Goal: Task Accomplishment & Management: Complete application form

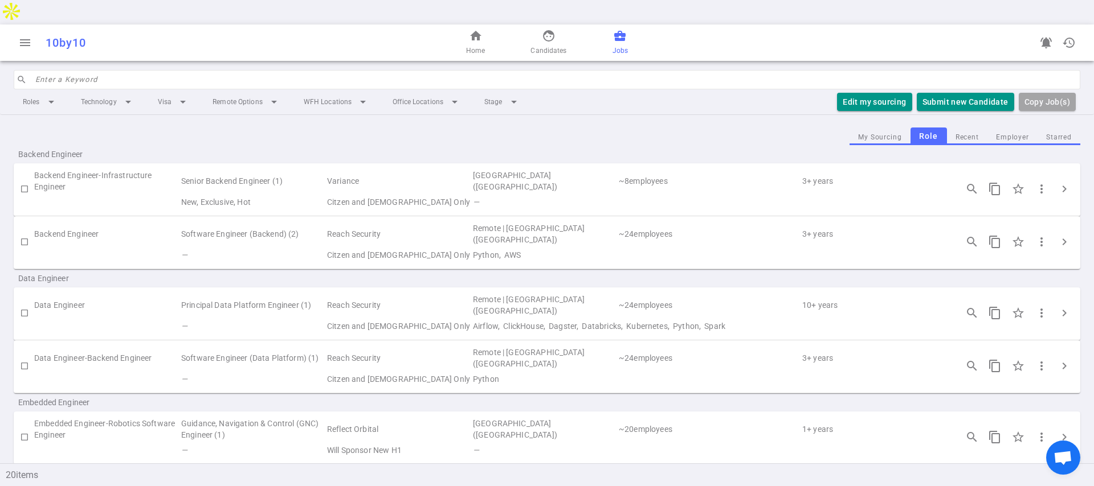
scroll to position [639, 0]
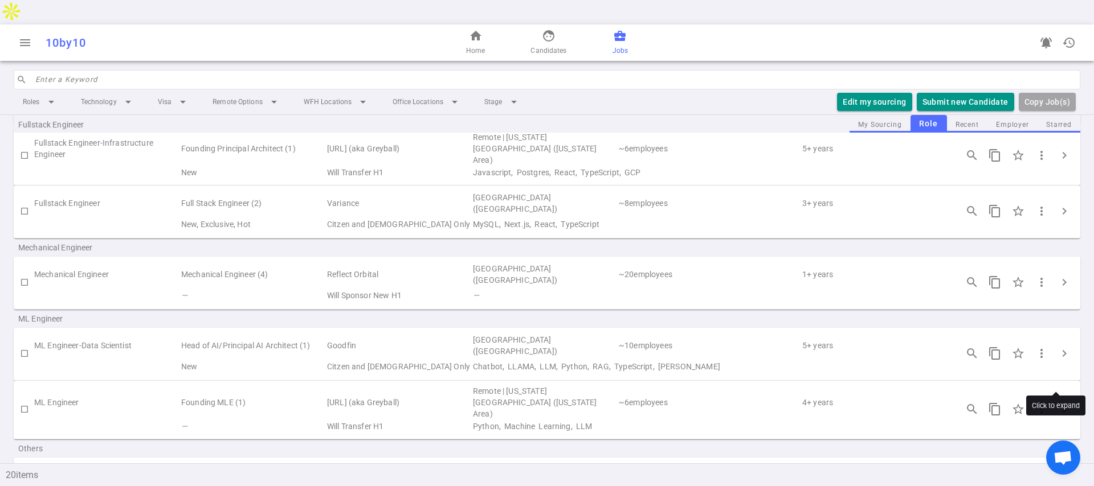
click at [1062, 398] on button "chevron_right" at bounding box center [1064, 409] width 23 height 23
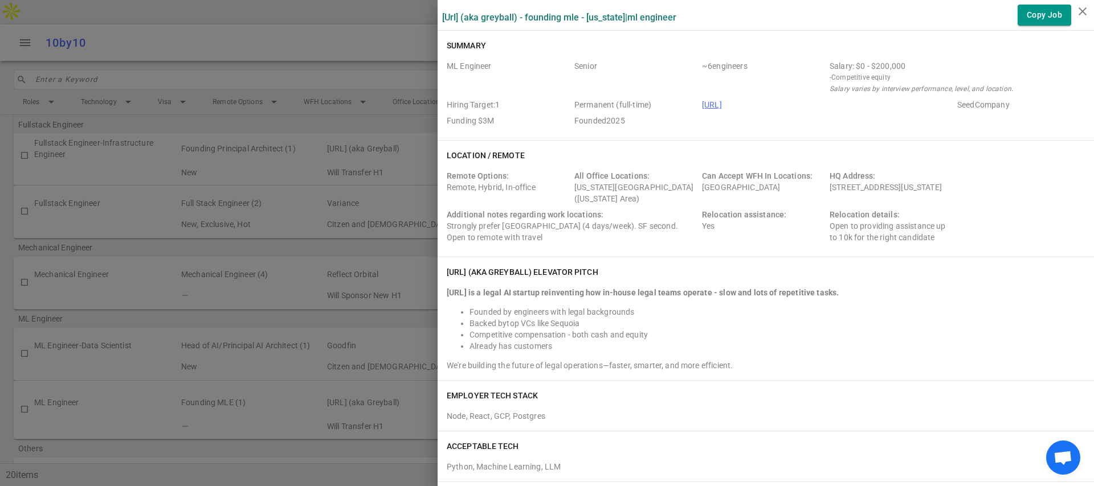
click at [331, 208] on div at bounding box center [547, 243] width 1094 height 486
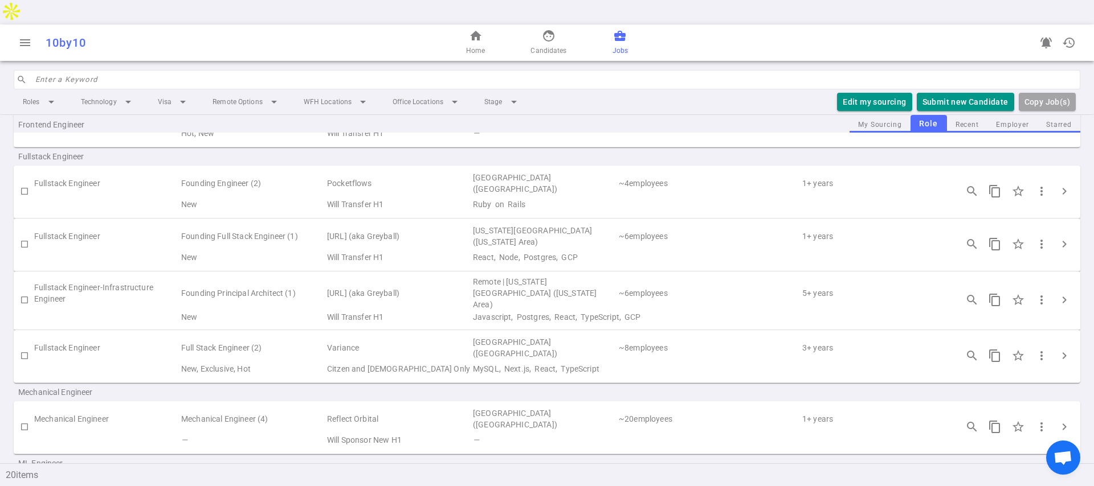
scroll to position [492, 0]
click at [1057, 296] on span "chevron_right" at bounding box center [1064, 303] width 14 height 14
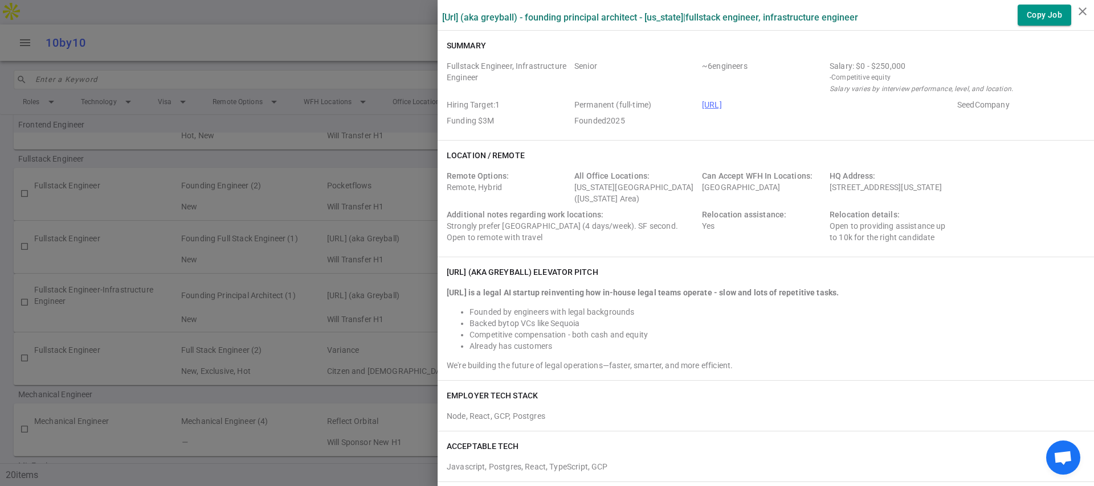
click at [424, 153] on div at bounding box center [547, 243] width 1094 height 486
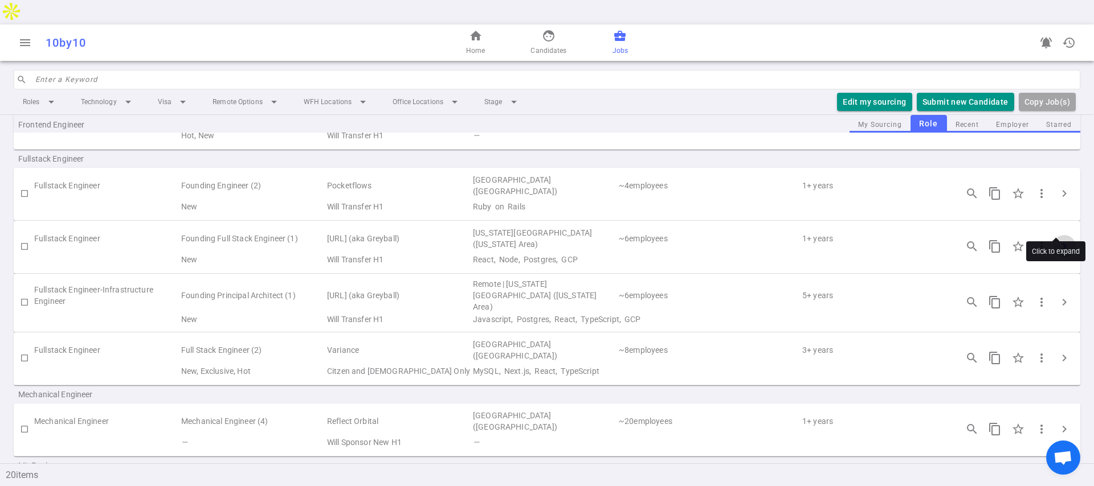
click at [1057, 240] on span "chevron_right" at bounding box center [1064, 247] width 14 height 14
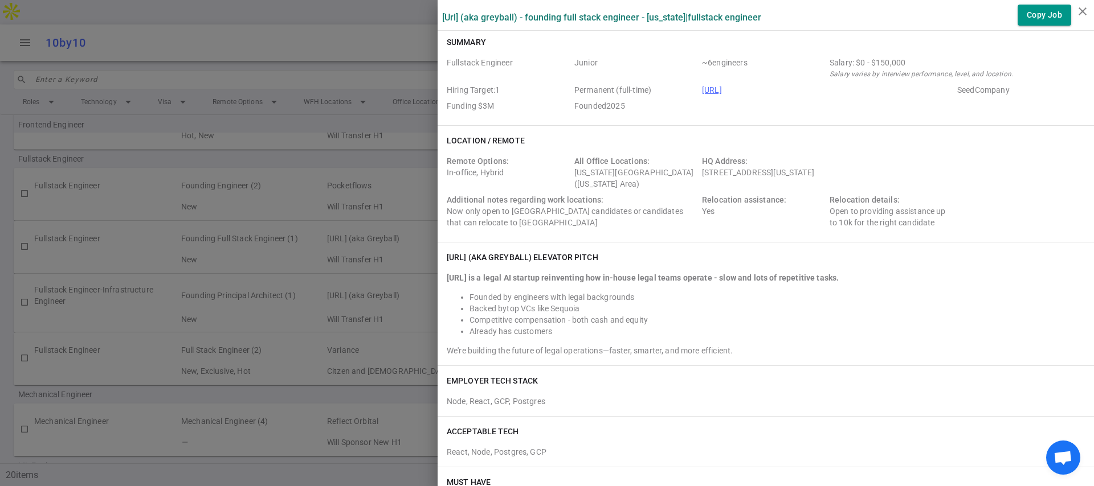
scroll to position [4, 0]
click at [384, 224] on div at bounding box center [547, 243] width 1094 height 486
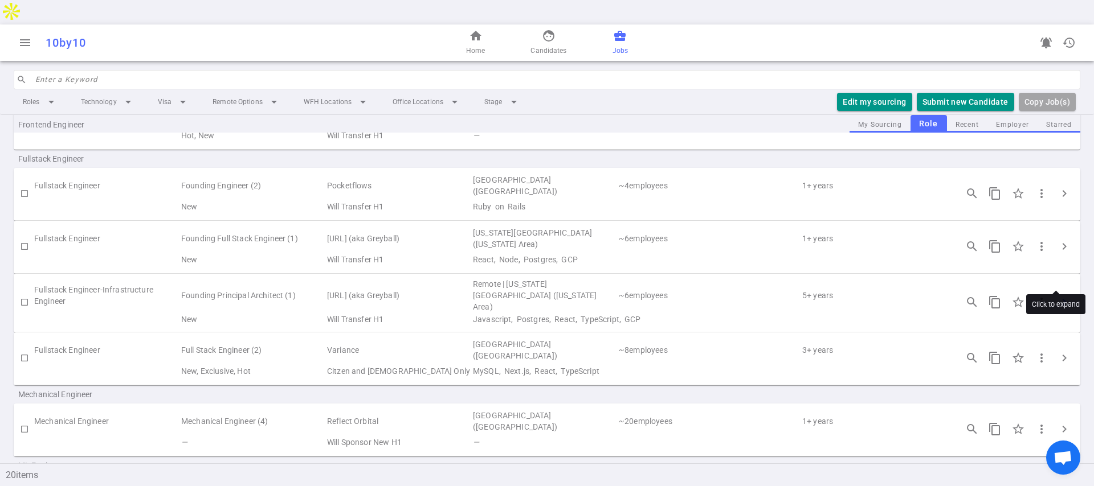
click at [1057, 296] on span "chevron_right" at bounding box center [1064, 303] width 14 height 14
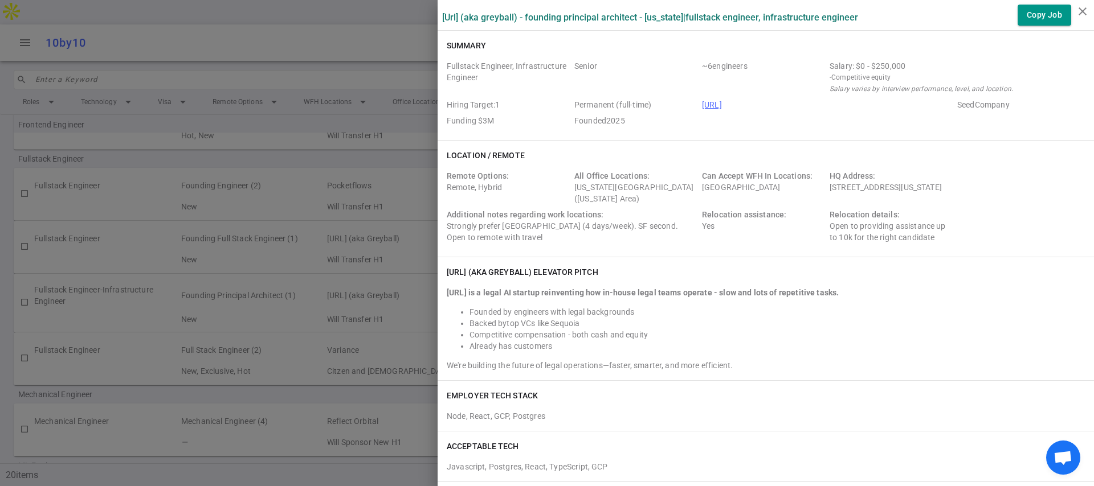
click at [291, 279] on div at bounding box center [547, 243] width 1094 height 486
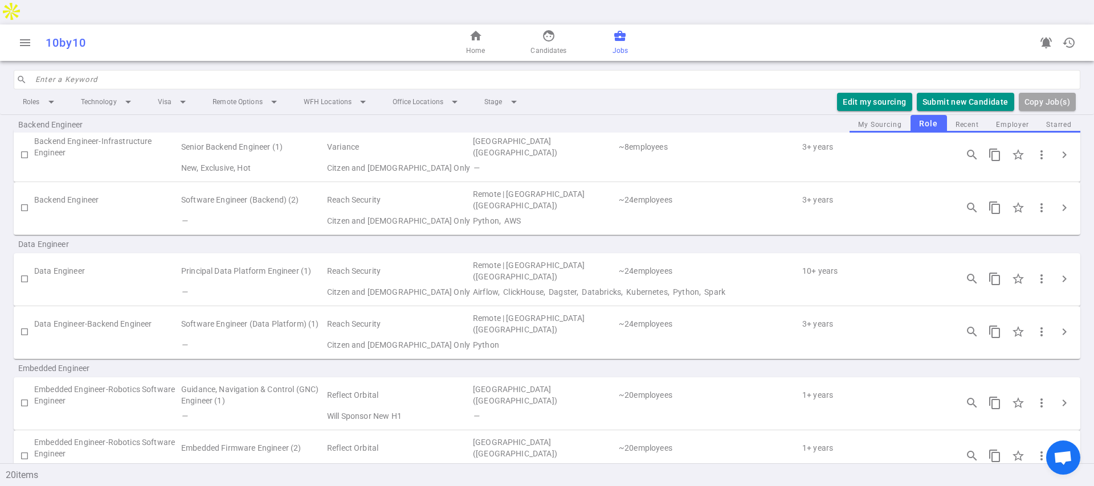
scroll to position [0, 0]
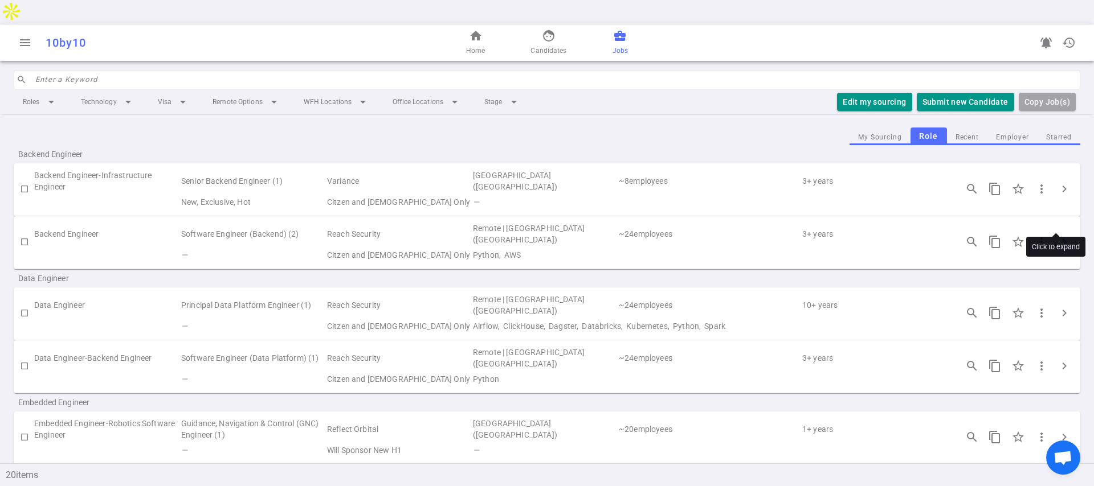
click at [1057, 235] on span "chevron_right" at bounding box center [1064, 242] width 14 height 14
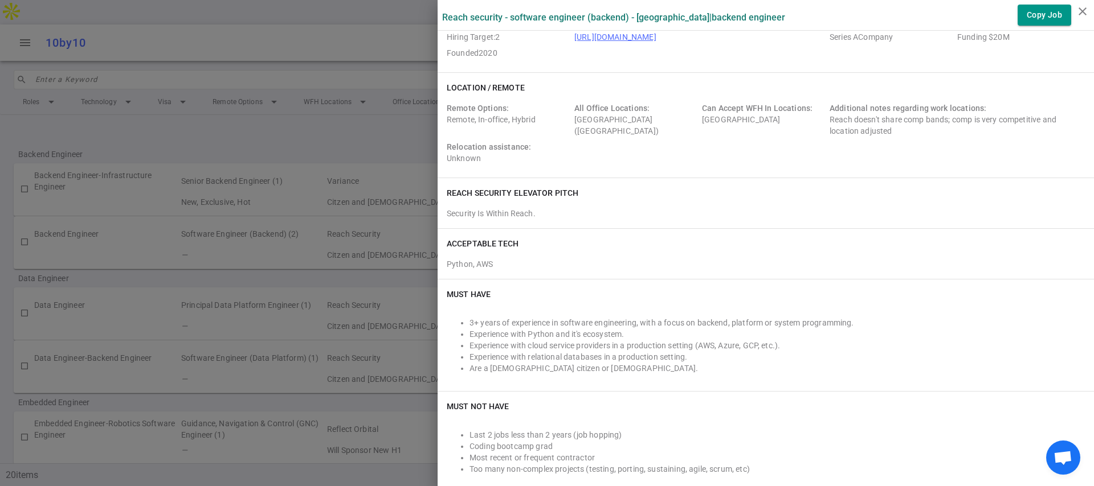
scroll to position [62, 0]
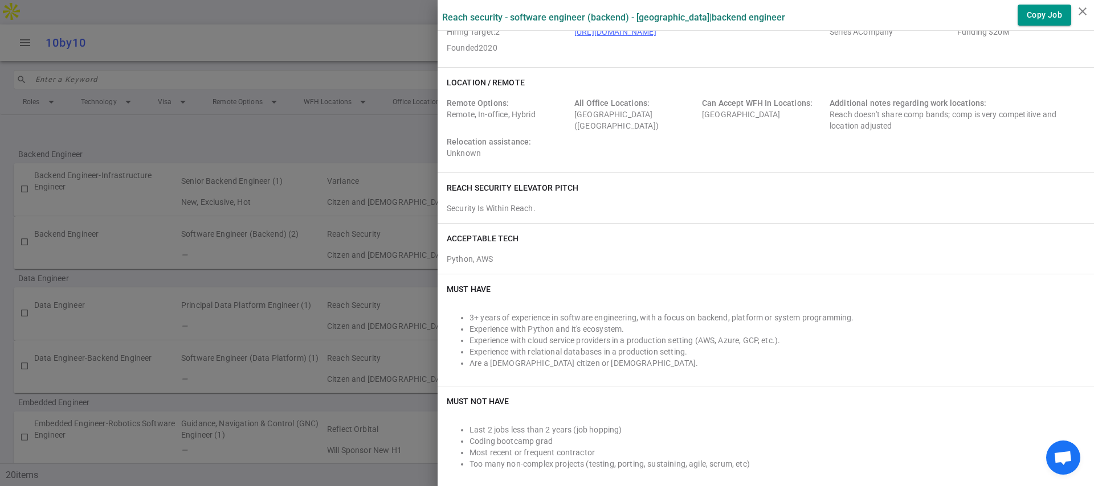
click at [413, 325] on div at bounding box center [547, 243] width 1094 height 486
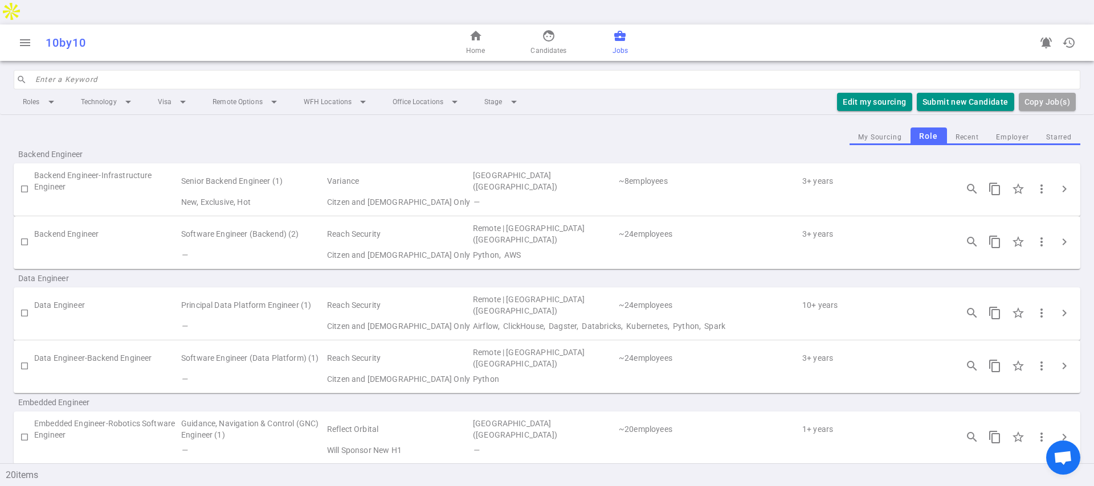
click at [25, 232] on input "checkbox" at bounding box center [24, 241] width 19 height 19
checkbox input "true"
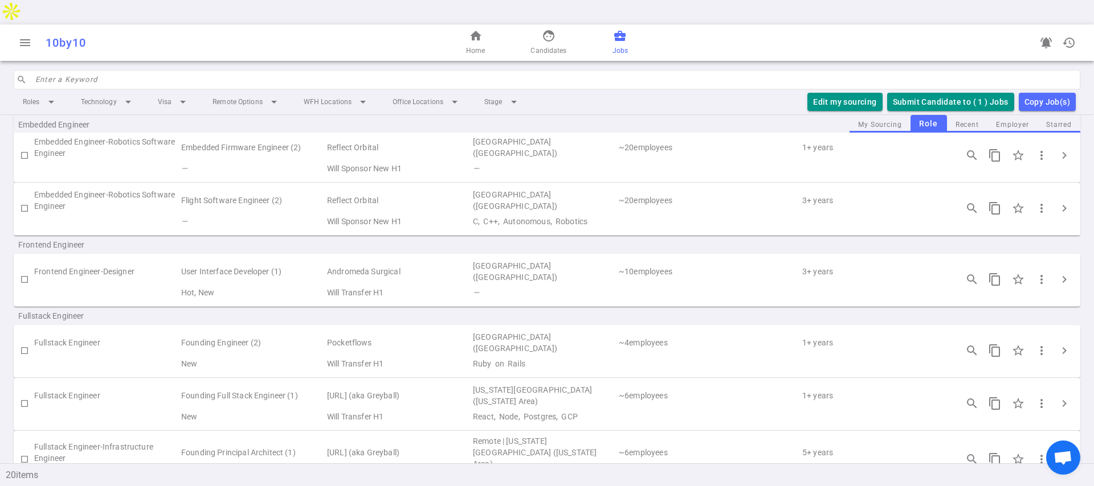
scroll to position [336, 0]
click at [24, 449] on input "checkbox" at bounding box center [24, 458] width 19 height 19
checkbox input "true"
click at [951, 93] on button "Submit Candidate to ( 2 ) Jobs" at bounding box center [950, 102] width 127 height 19
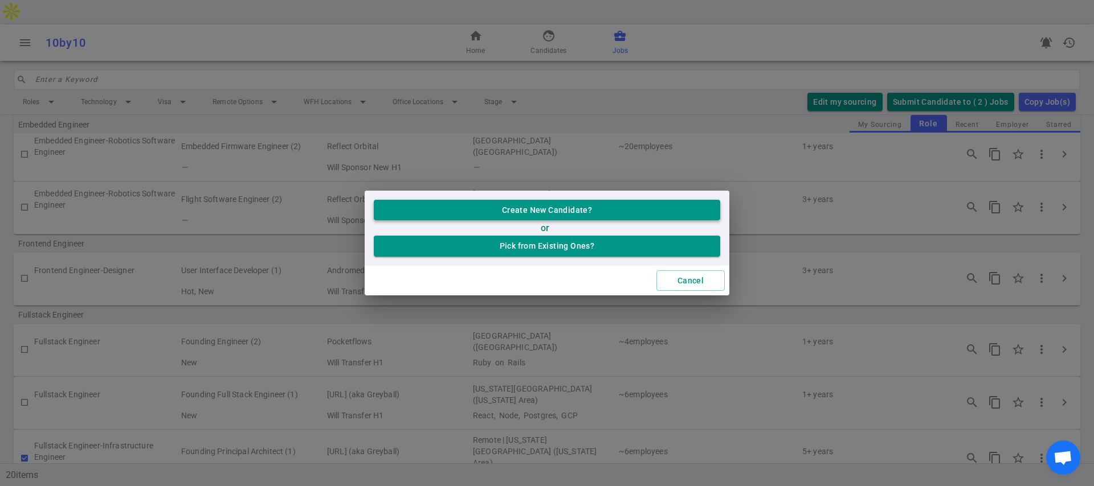
click at [548, 217] on button "Create New Candidate?" at bounding box center [547, 210] width 346 height 21
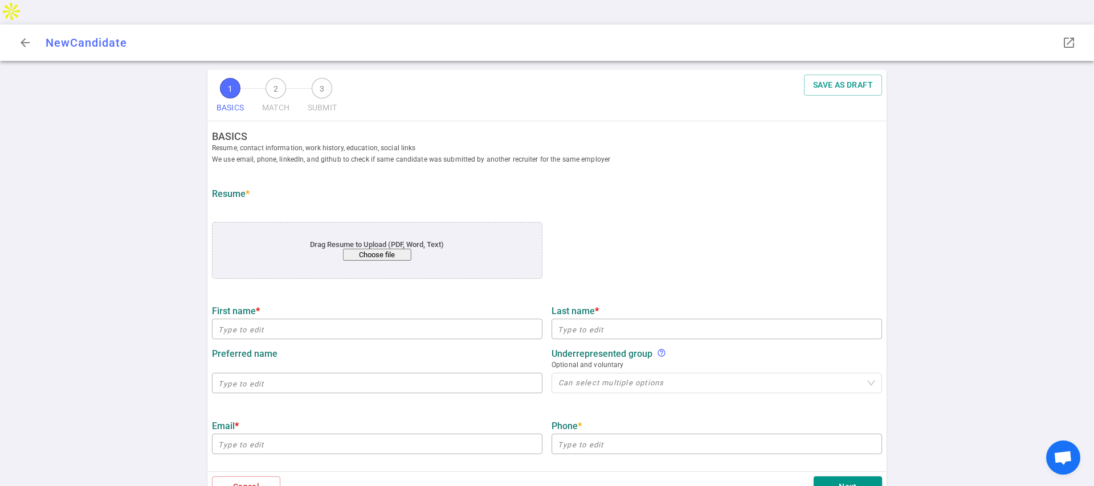
click at [363, 249] on button "Choose file" at bounding box center [377, 255] width 68 height 12
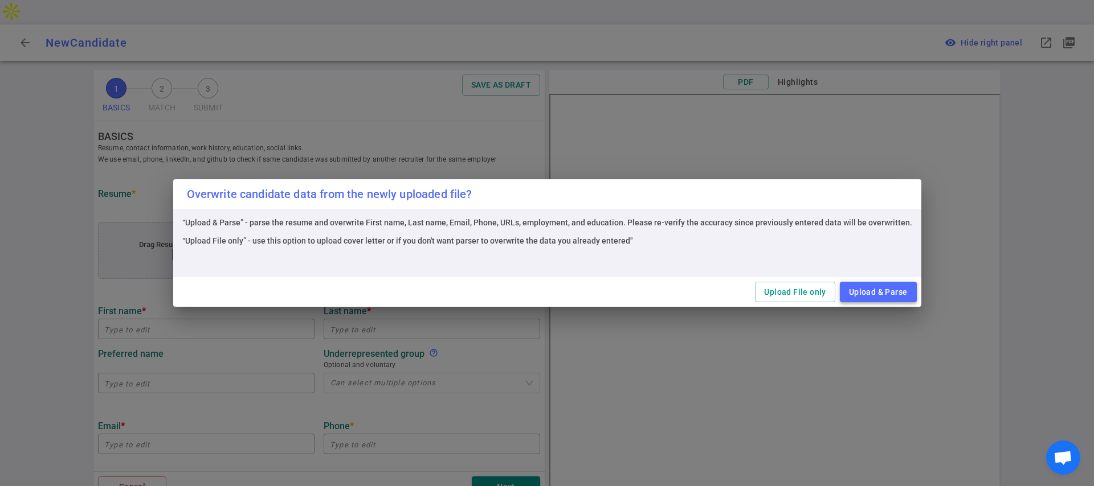
click at [861, 288] on button "Upload & Parse" at bounding box center [878, 292] width 77 height 21
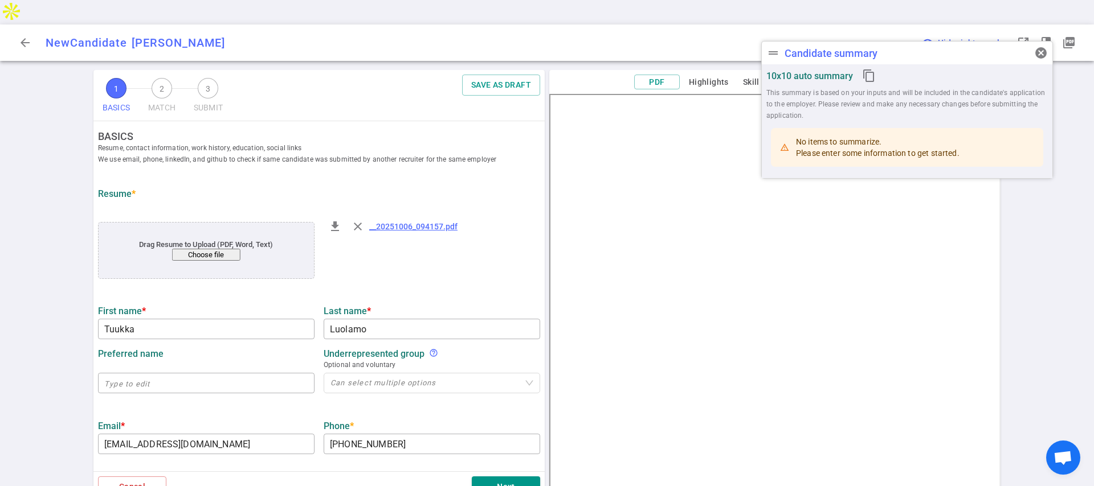
type input "Tuukka"
type input "Luolamo"
type input "[EMAIL_ADDRESS][DOMAIN_NAME]"
type input "[PHONE_NUMBER]"
type textarea "[DOMAIN_NAME]"
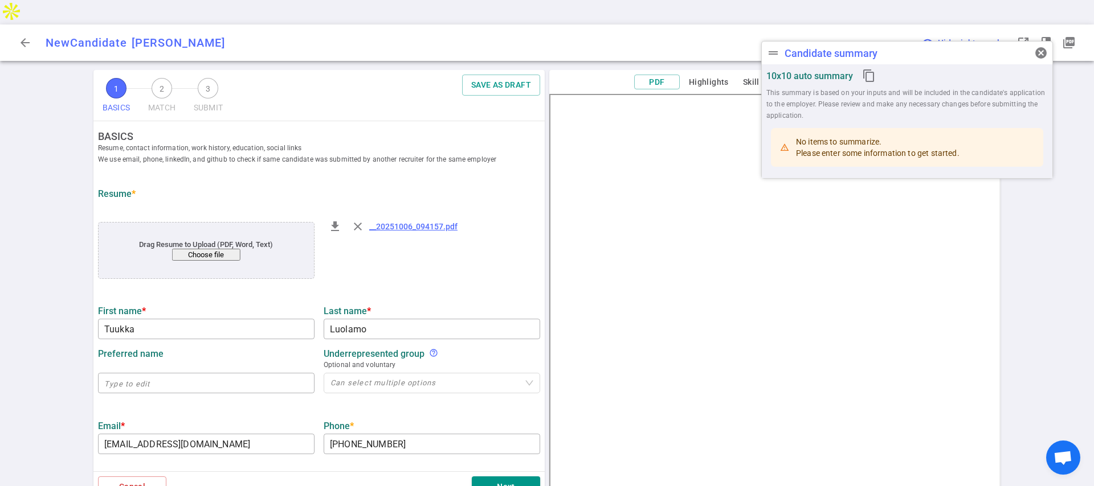
type input "Stagepilot"
type textarea "Engineering Leader"
type input "15.7"
type input "[GEOGRAPHIC_DATA]"
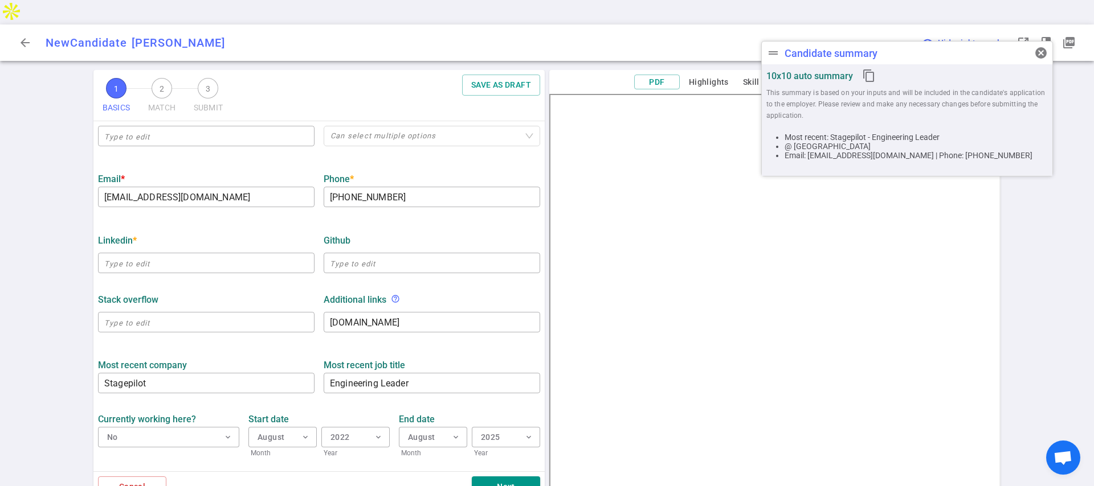
scroll to position [182, 0]
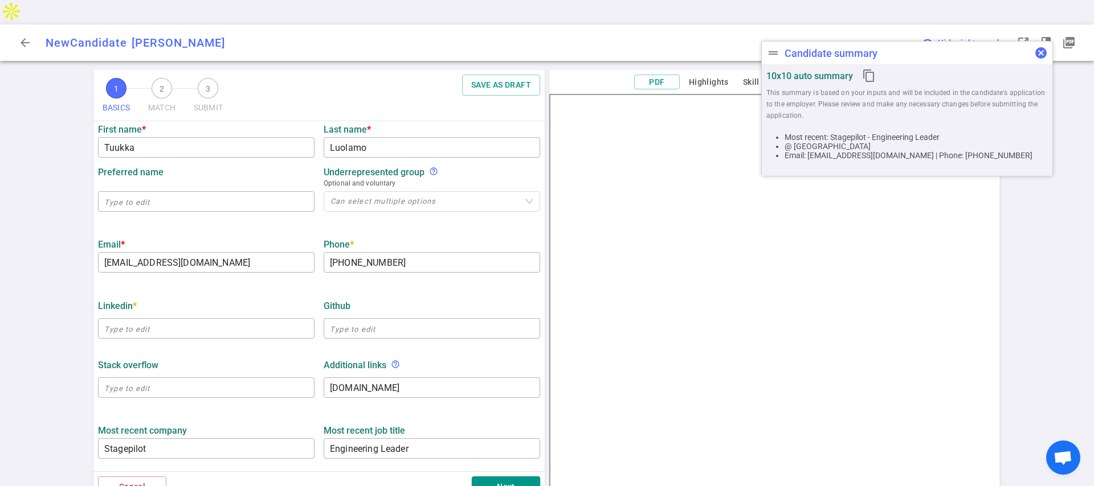
click at [1039, 48] on span "cancel" at bounding box center [1041, 53] width 14 height 14
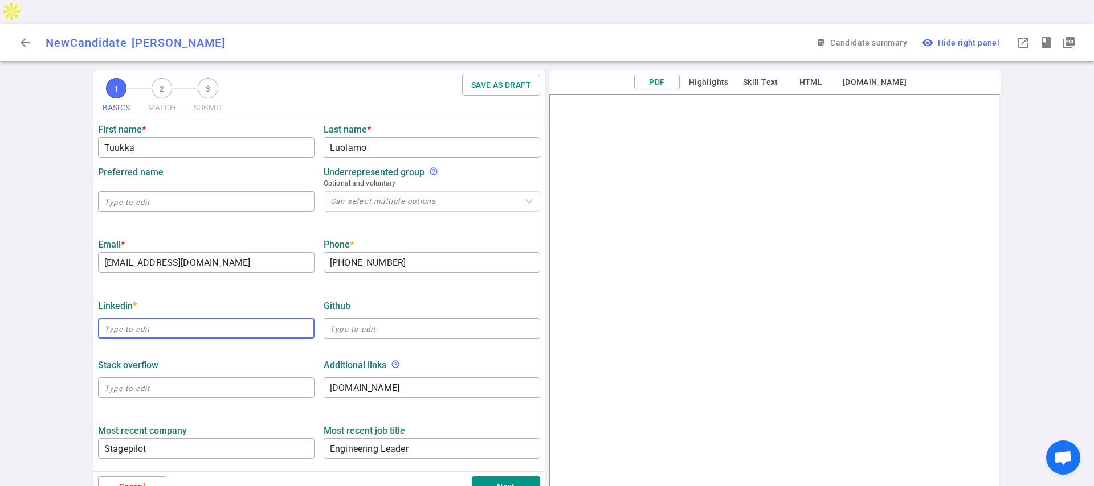
click at [202, 320] on input "text" at bounding box center [206, 329] width 216 height 18
paste input "[URL][DOMAIN_NAME]"
click at [378, 382] on textarea "[DOMAIN_NAME]" at bounding box center [432, 388] width 204 height 13
type input "[URL][DOMAIN_NAME]"
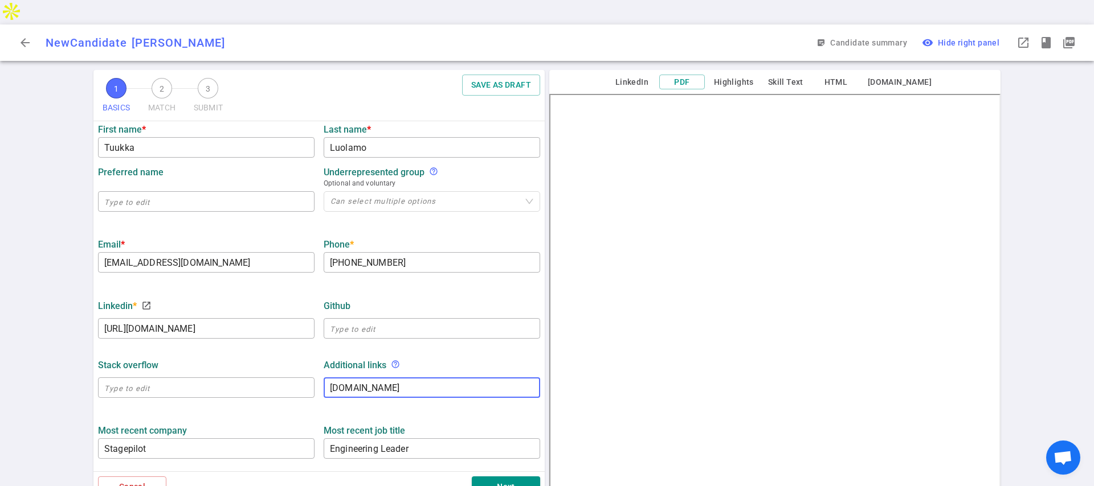
click at [378, 382] on textarea "[DOMAIN_NAME]" at bounding box center [432, 388] width 204 height 13
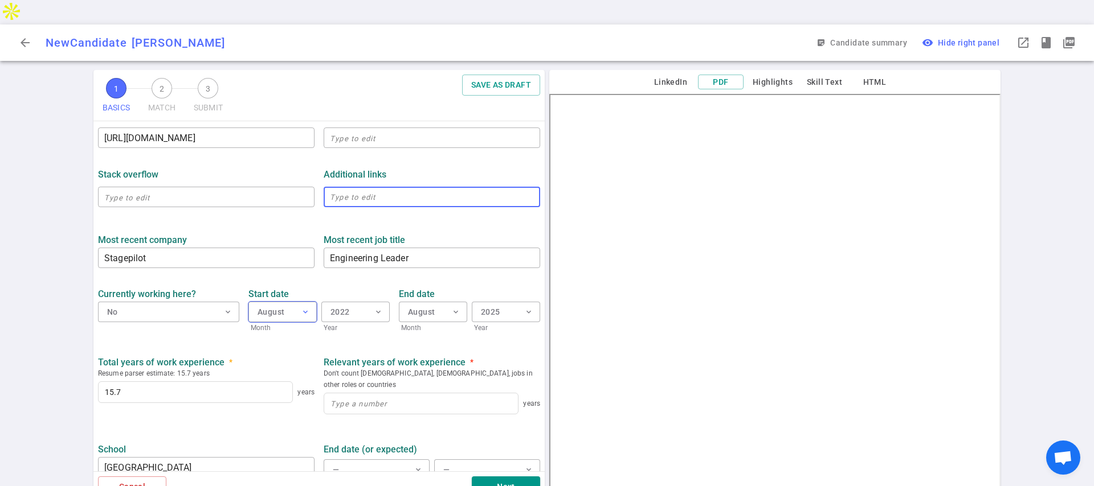
scroll to position [377, 0]
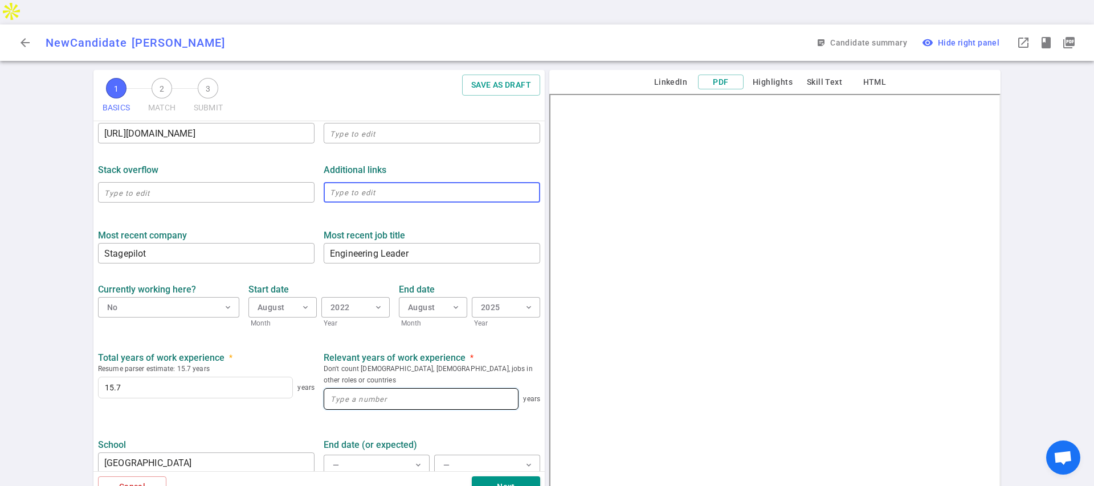
click at [341, 389] on input at bounding box center [421, 399] width 194 height 21
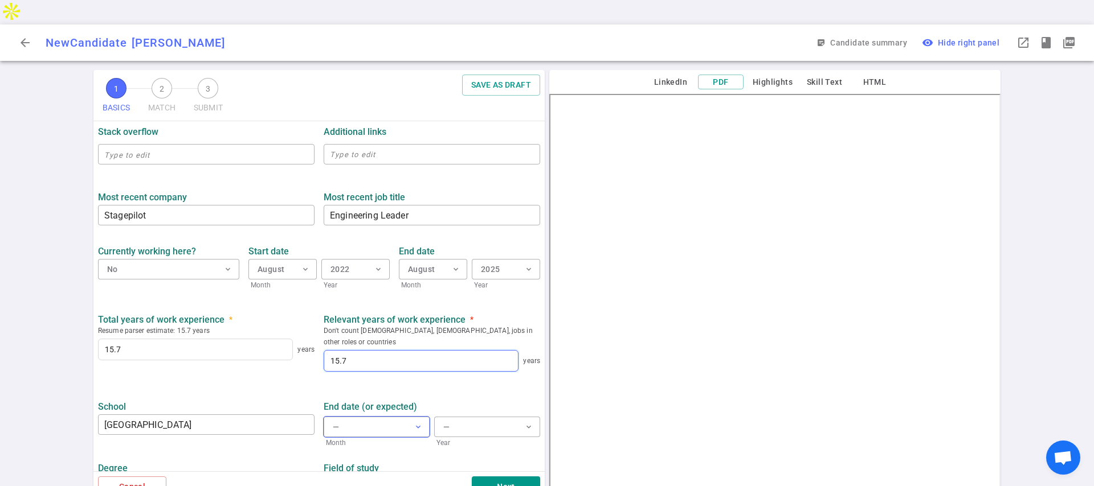
scroll to position [440, 0]
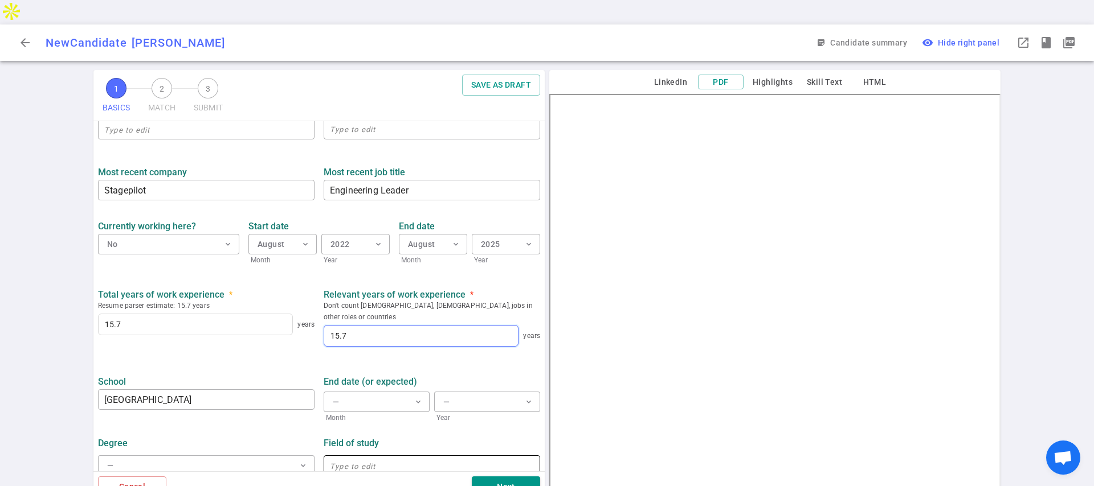
type input "15.7"
click at [460, 457] on input "text" at bounding box center [432, 466] width 216 height 18
type input "Computer Science"
click at [279, 456] on button "— expand_more" at bounding box center [206, 466] width 216 height 21
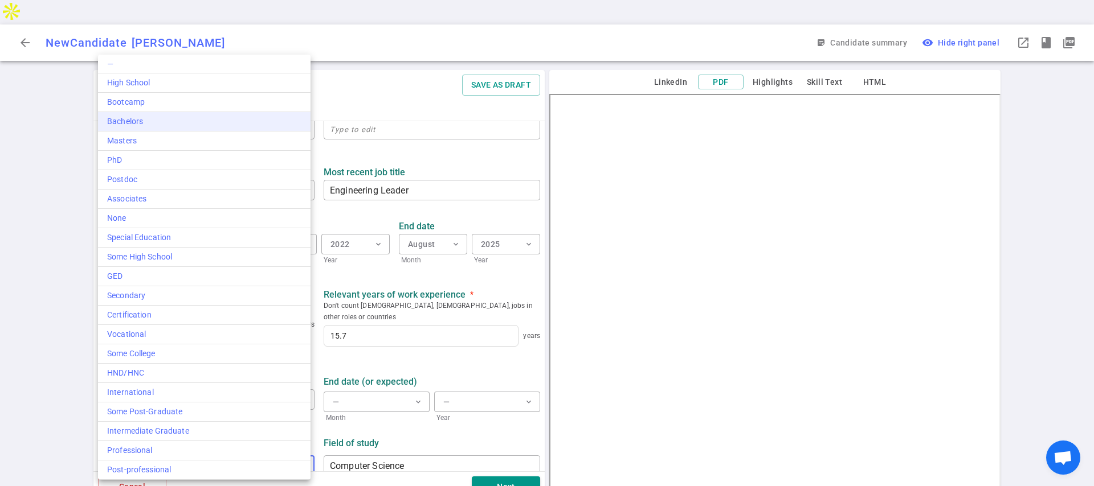
click at [207, 126] on div "Bachelors" at bounding box center [204, 122] width 194 height 12
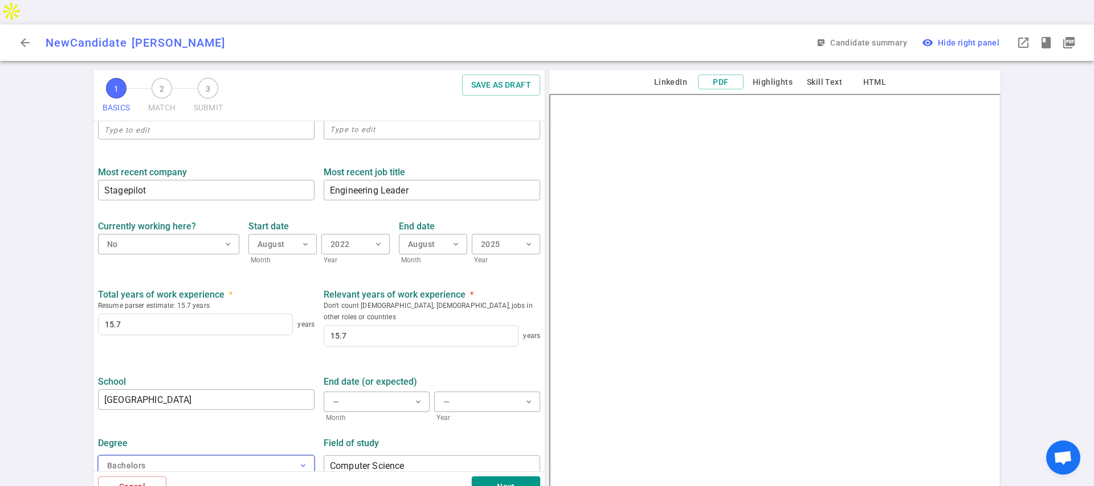
click at [188, 456] on button "Bachelors expand_more" at bounding box center [206, 466] width 216 height 21
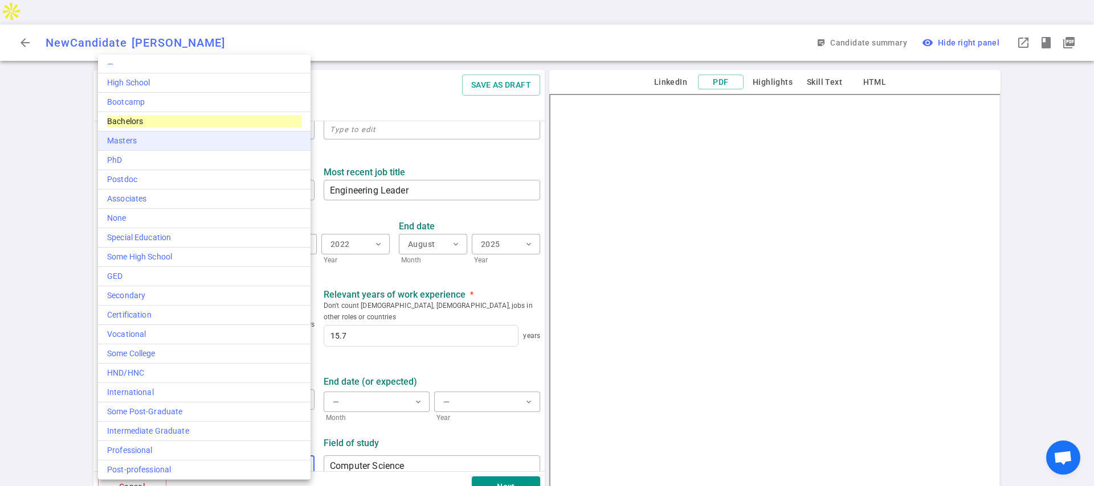
click at [196, 137] on div "Masters" at bounding box center [204, 141] width 194 height 12
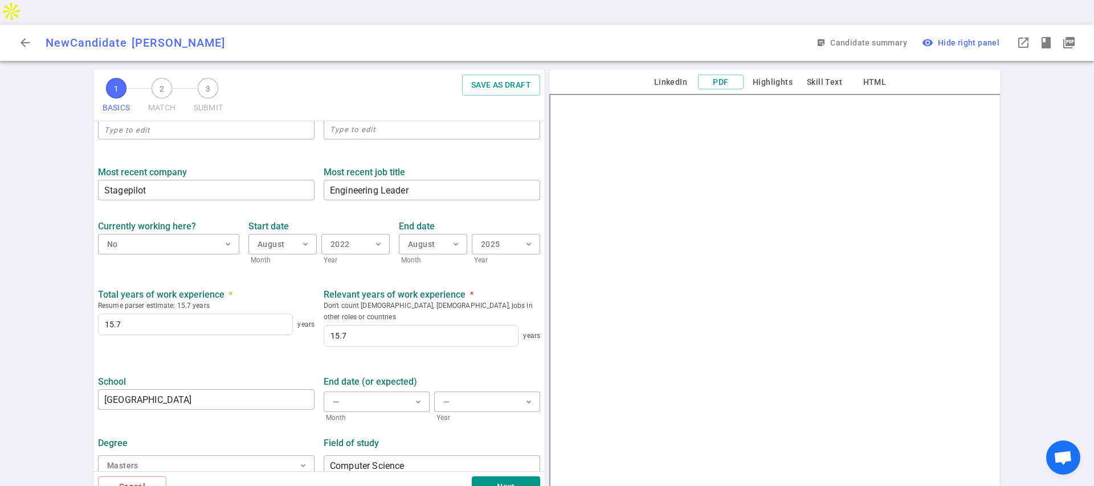
click at [298, 438] on div "Degree" at bounding box center [206, 443] width 216 height 11
click at [490, 477] on div "Next" at bounding box center [353, 487] width 374 height 21
click at [490, 477] on button "Next" at bounding box center [506, 487] width 68 height 21
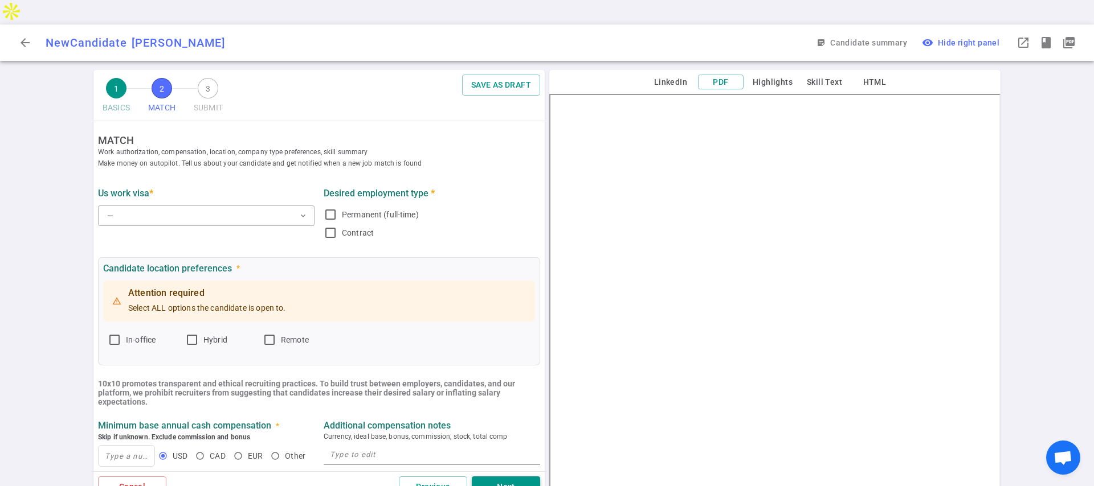
scroll to position [0, 0]
click at [153, 206] on button "— expand_more" at bounding box center [206, 216] width 216 height 21
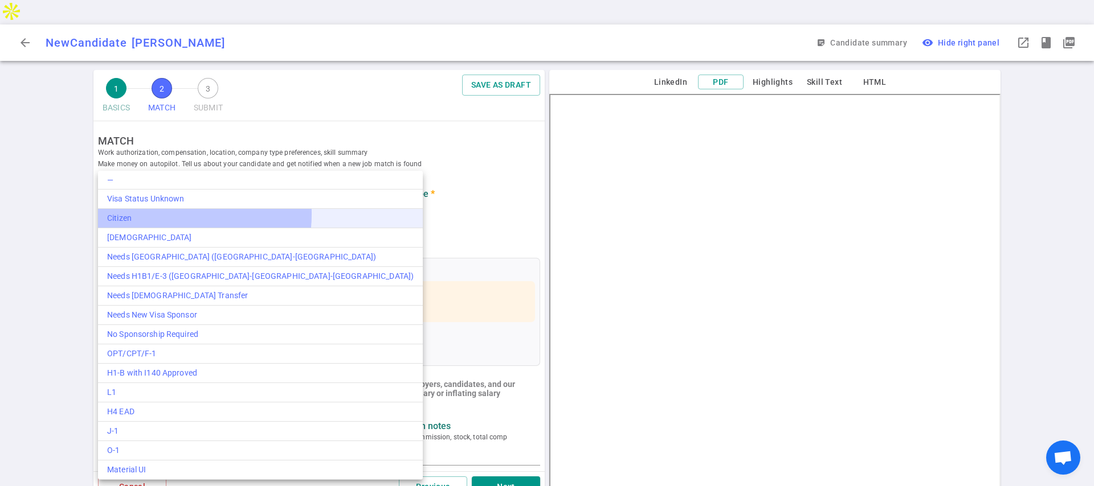
click at [155, 214] on div "Citizen" at bounding box center [260, 218] width 306 height 12
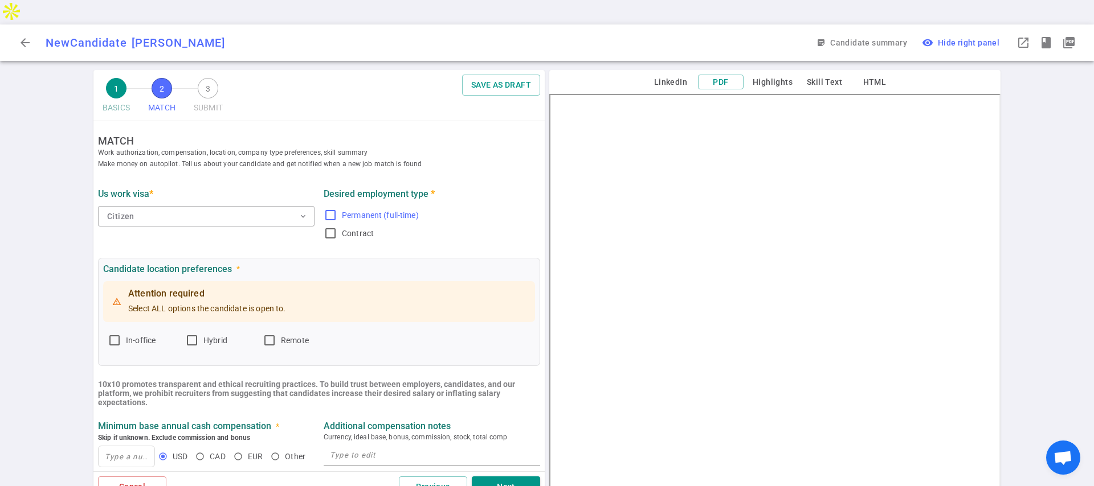
click at [330, 208] on input "Permanent (full-time)" at bounding box center [331, 215] width 14 height 14
checkbox input "true"
click at [114, 334] on input "In-office" at bounding box center [115, 341] width 14 height 14
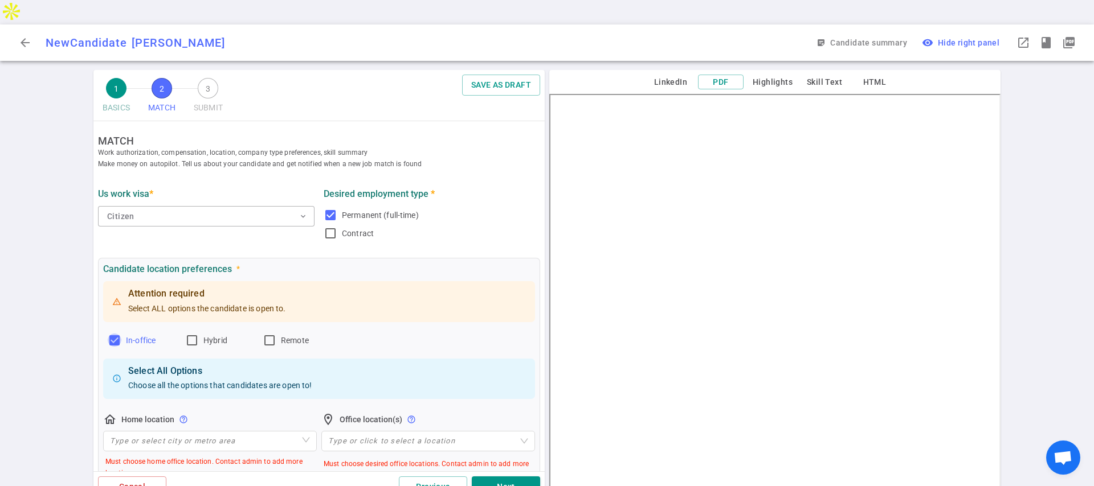
click at [111, 334] on input "In-office" at bounding box center [115, 341] width 14 height 14
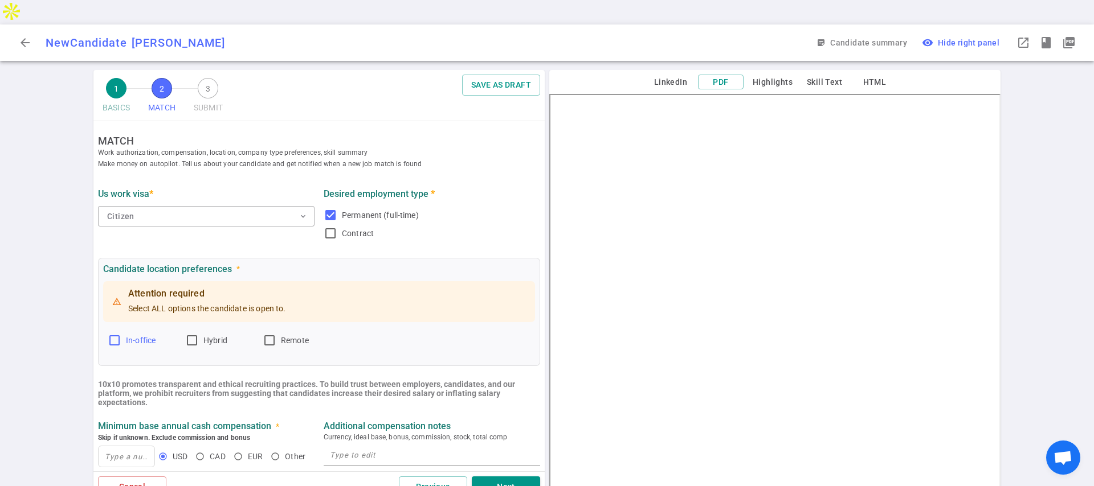
click at [112, 334] on input "In-office" at bounding box center [115, 341] width 14 height 14
checkbox input "true"
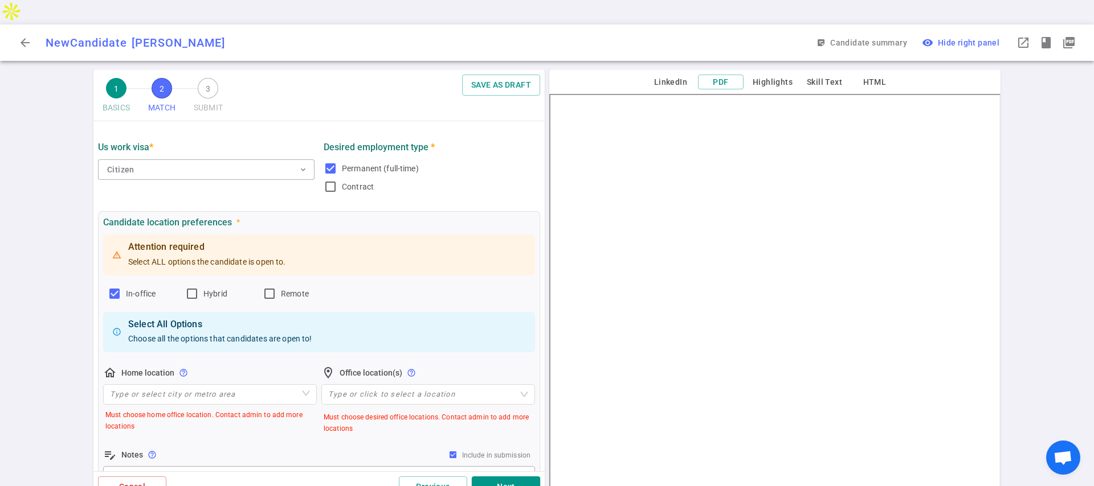
scroll to position [66, 0]
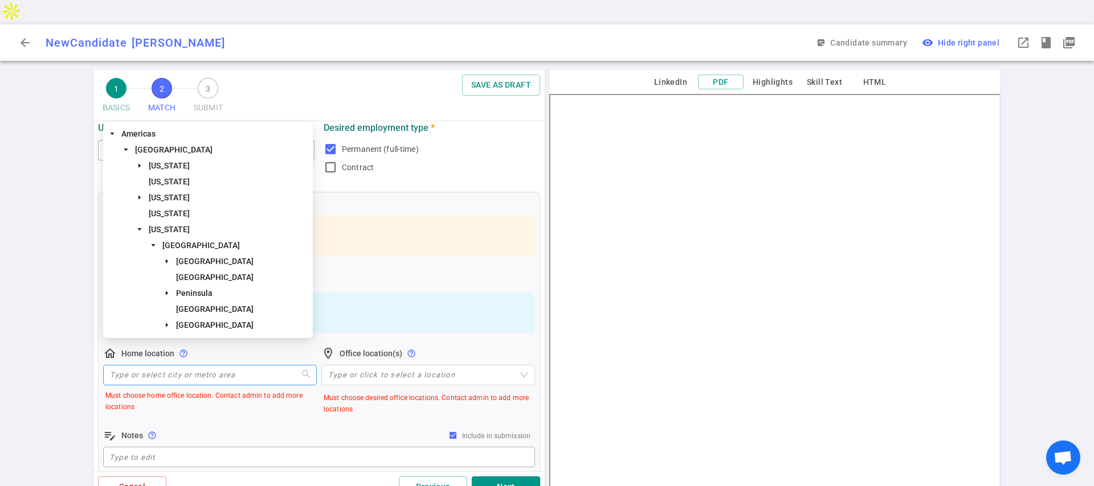
click at [170, 366] on input "search" at bounding box center [210, 375] width 200 height 19
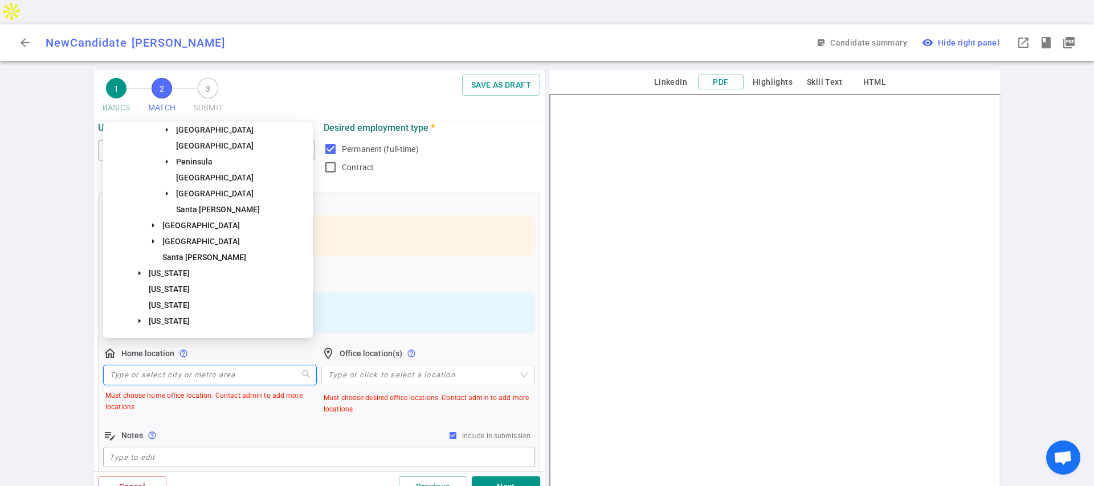
scroll to position [187, 0]
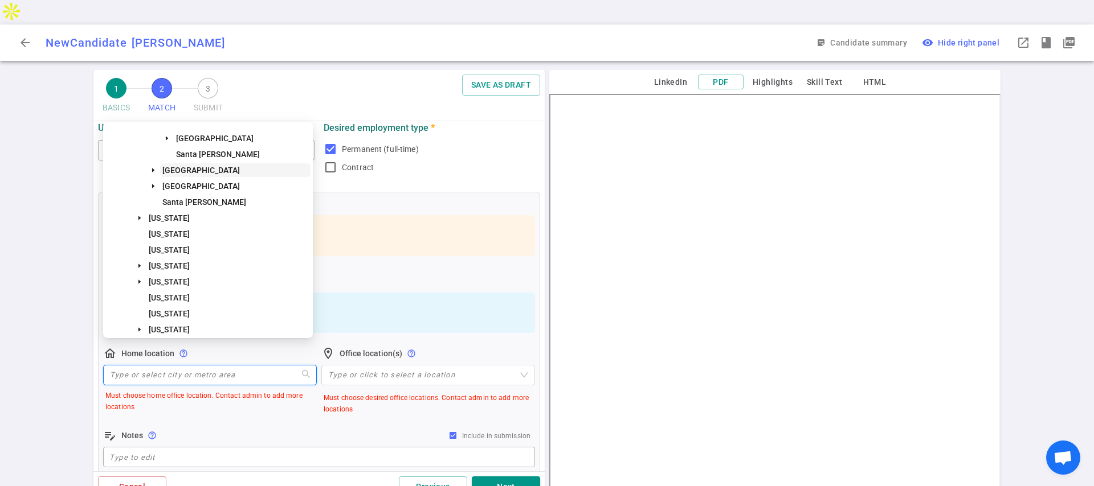
drag, startPoint x: 186, startPoint y: 161, endPoint x: 182, endPoint y: 174, distance: 14.1
click at [182, 174] on div "[GEOGRAPHIC_DATA] [GEOGRAPHIC_DATA] [US_STATE] [US_STATE] [US_STATE] [US_STATE]…" at bounding box center [207, 489] width 205 height 1098
click at [182, 174] on span "[GEOGRAPHIC_DATA]" at bounding box center [200, 170] width 77 height 9
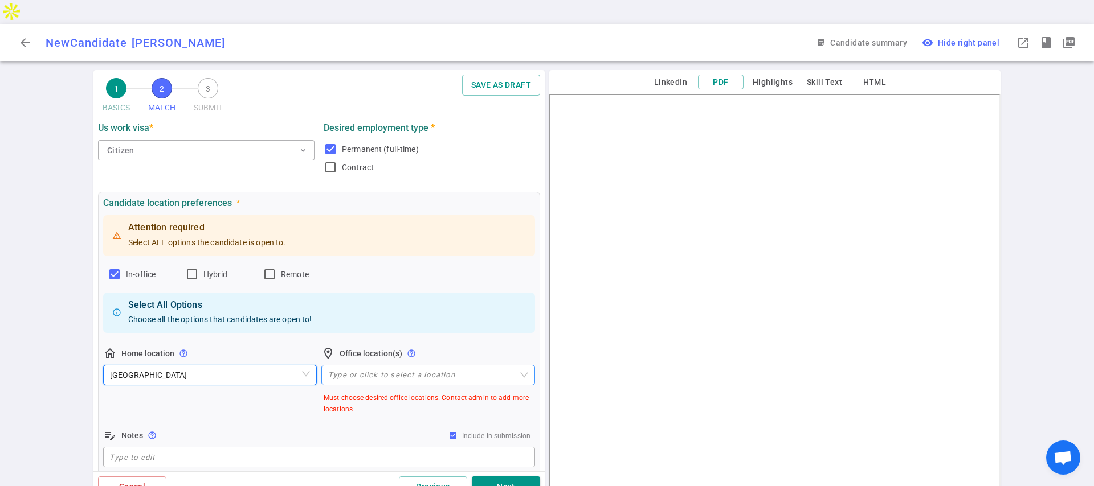
click at [374, 371] on div at bounding box center [422, 375] width 197 height 9
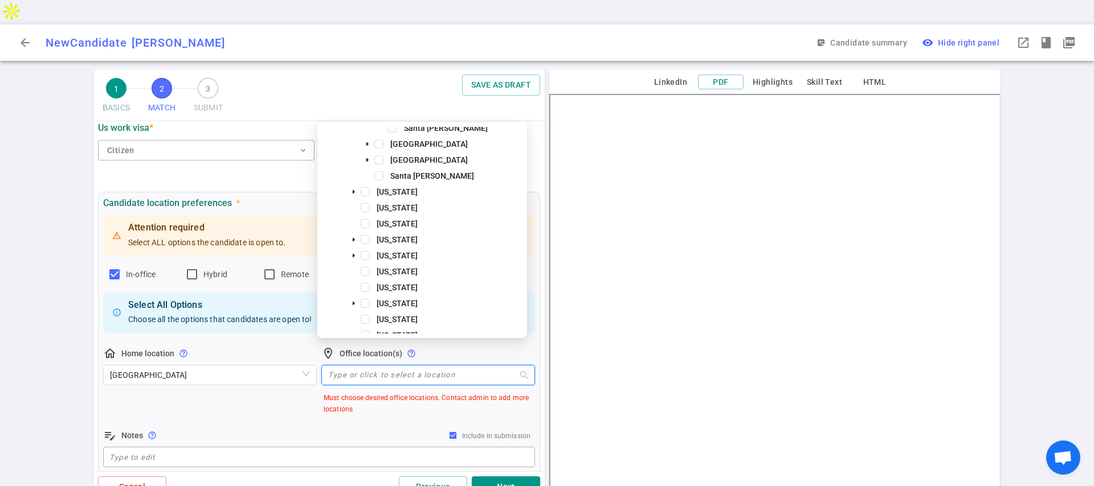
scroll to position [206, 0]
click at [379, 154] on span at bounding box center [378, 151] width 9 height 9
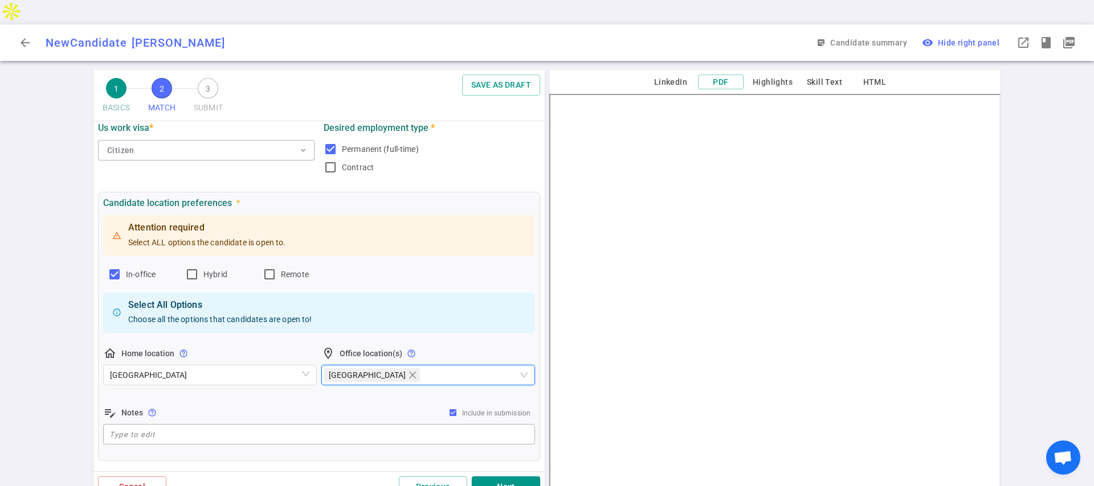
click at [290, 406] on div "edit_note Notes help_outline Include in submission x ​" at bounding box center [319, 425] width 432 height 39
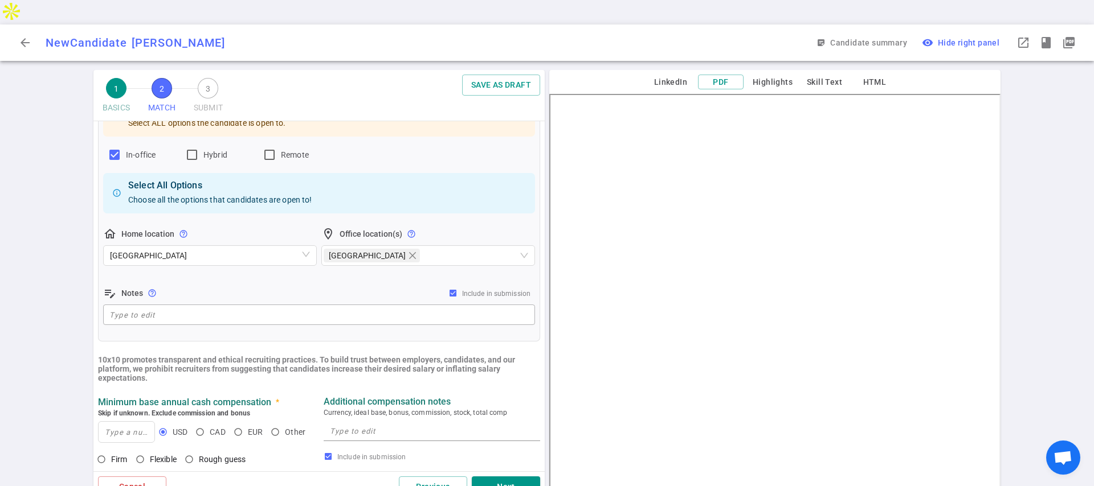
scroll to position [244, 0]
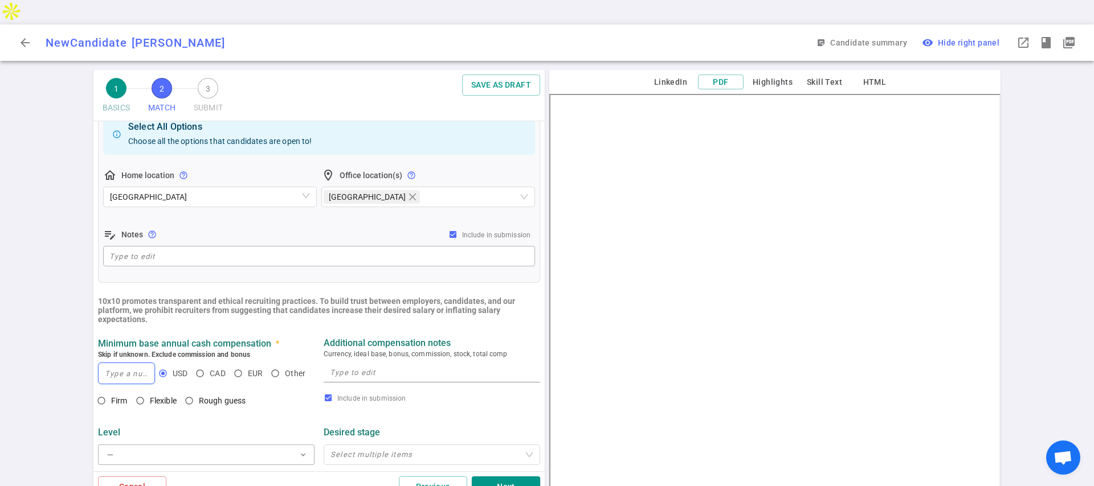
click at [117, 363] on input at bounding box center [127, 373] width 56 height 21
type input "220,000"
click at [111, 396] on span "Firm" at bounding box center [119, 400] width 17 height 9
click at [111, 391] on input "Firm" at bounding box center [101, 400] width 19 height 19
radio input "true"
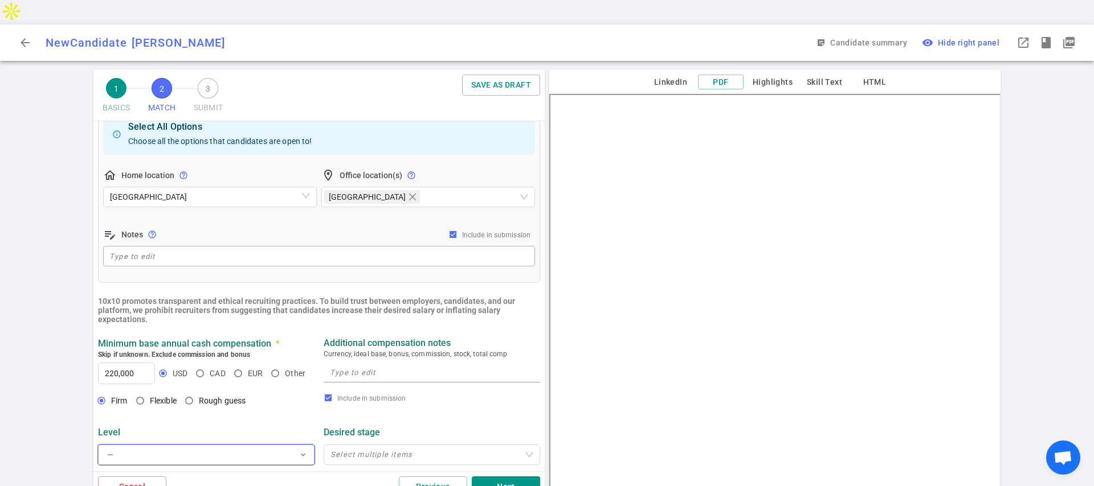
click at [159, 445] on button "— expand_more" at bounding box center [206, 455] width 216 height 21
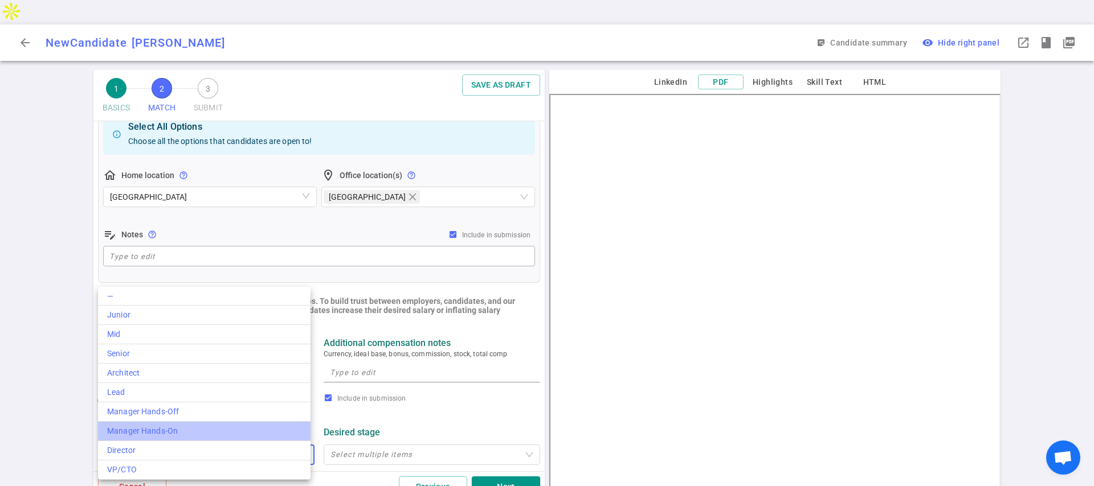
click at [177, 429] on div "Manager Hands-On" at bounding box center [204, 431] width 194 height 12
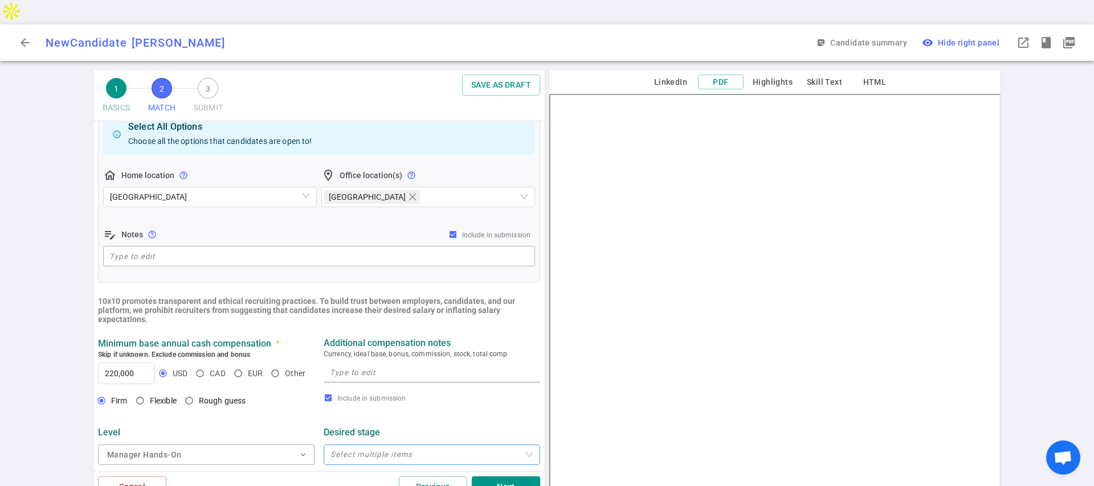
click at [403, 451] on div at bounding box center [426, 455] width 200 height 9
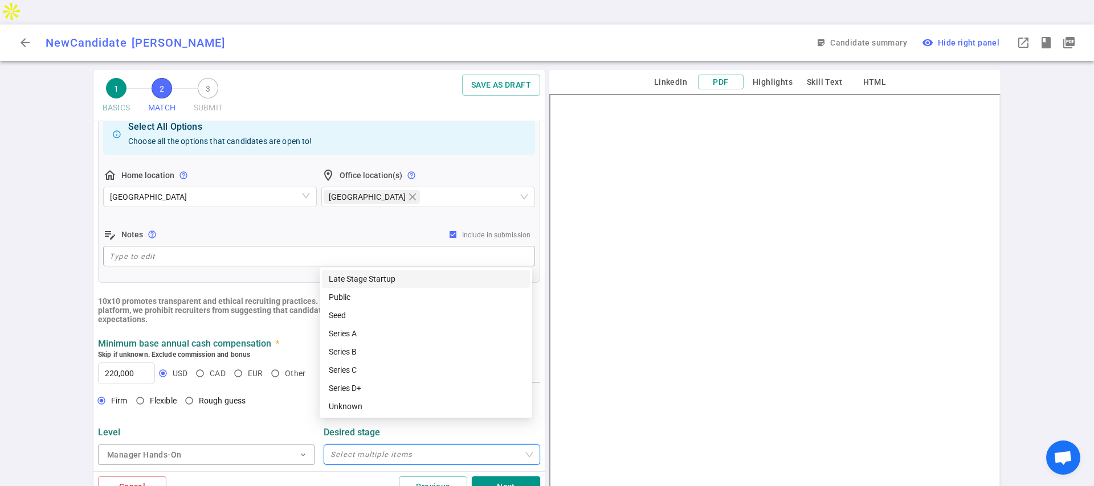
click at [403, 451] on div at bounding box center [426, 455] width 200 height 9
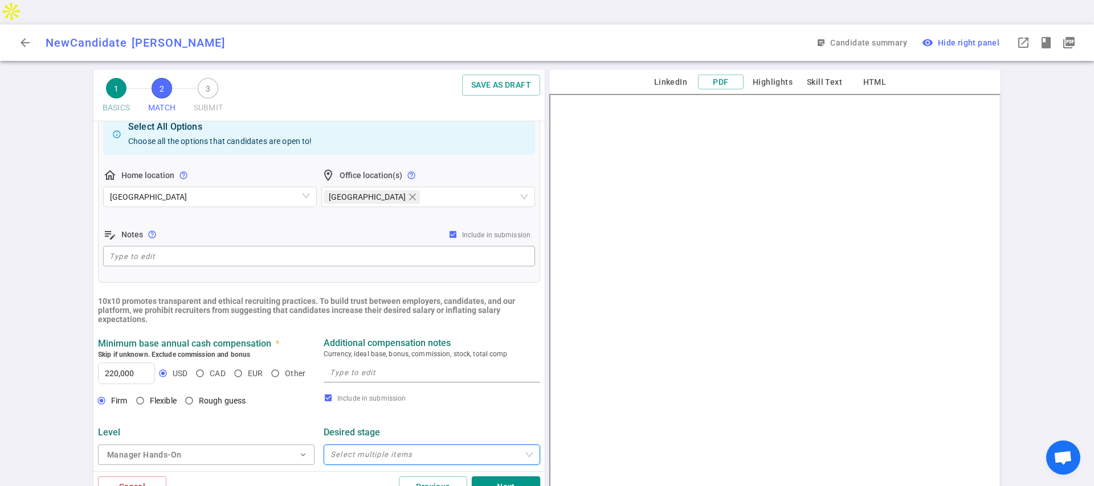
click at [384, 451] on div at bounding box center [426, 455] width 200 height 9
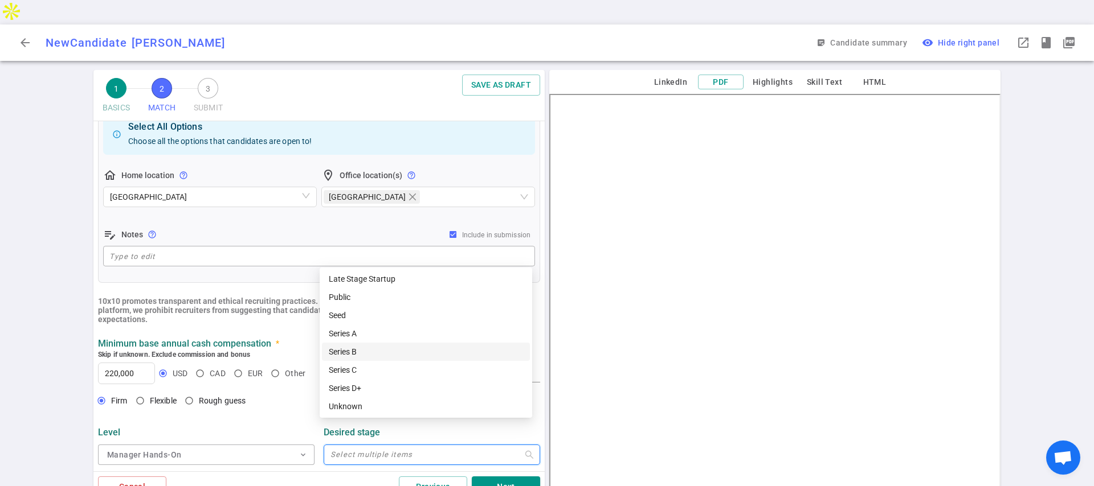
click at [378, 342] on div "Series A" at bounding box center [426, 334] width 208 height 18
click at [374, 319] on div "Seed" at bounding box center [426, 315] width 194 height 13
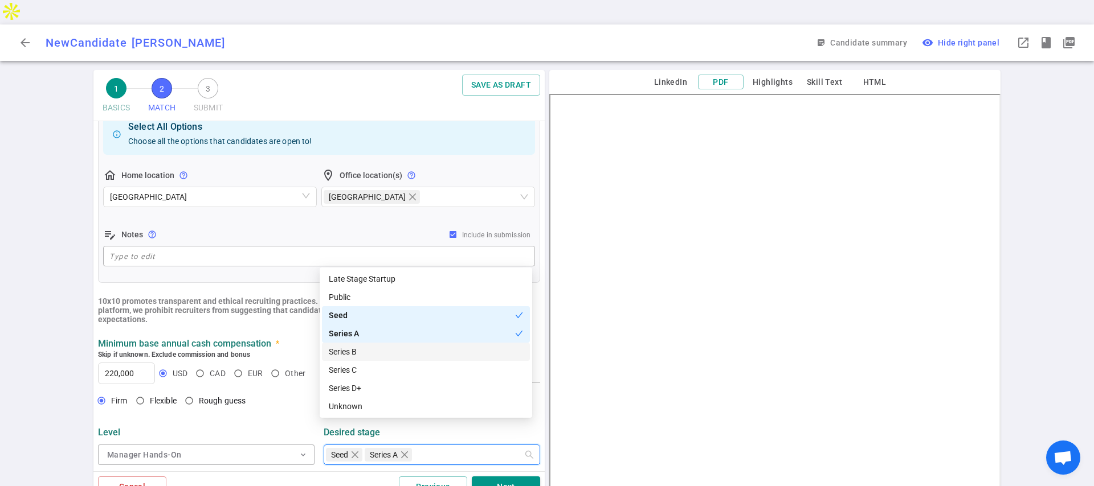
click at [373, 343] on div "Series B" at bounding box center [426, 352] width 208 height 18
click at [506, 477] on button "Next" at bounding box center [506, 487] width 68 height 21
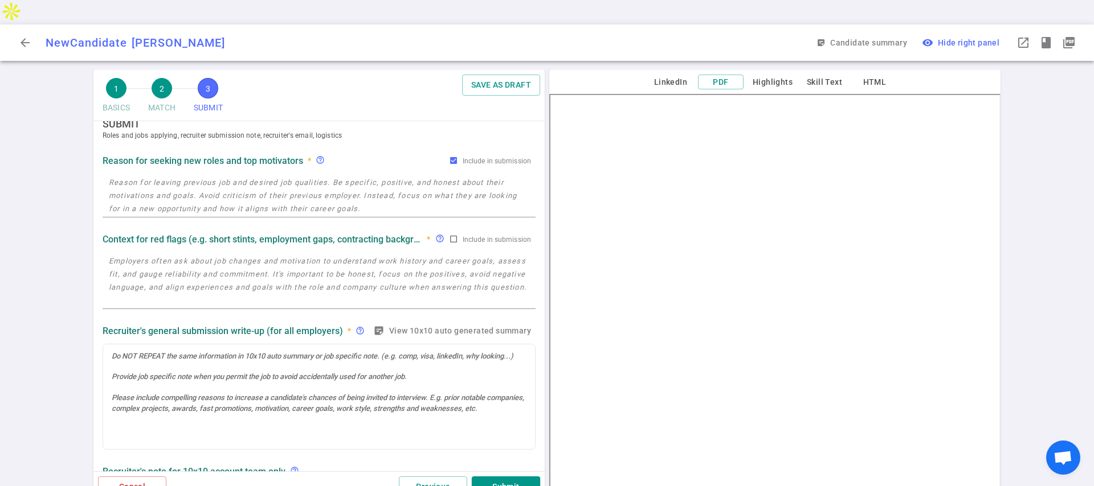
scroll to position [18, 0]
click at [285, 175] on textarea at bounding box center [319, 194] width 420 height 39
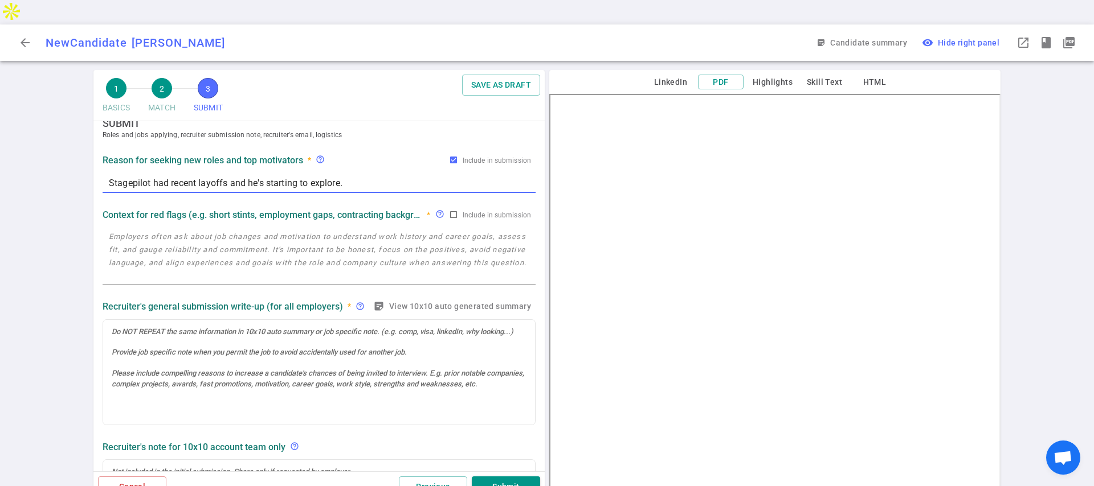
type textarea "Stagepilot had recent layoffs and he's starting to explore."
click at [170, 230] on textarea at bounding box center [319, 256] width 420 height 52
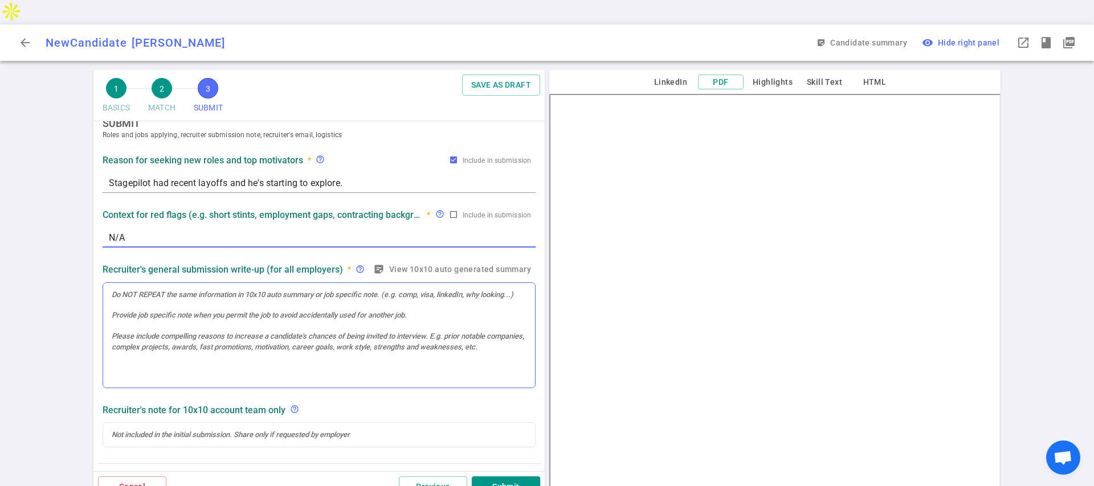
type textarea "N/A"
click at [154, 286] on div at bounding box center [319, 335] width 432 height 105
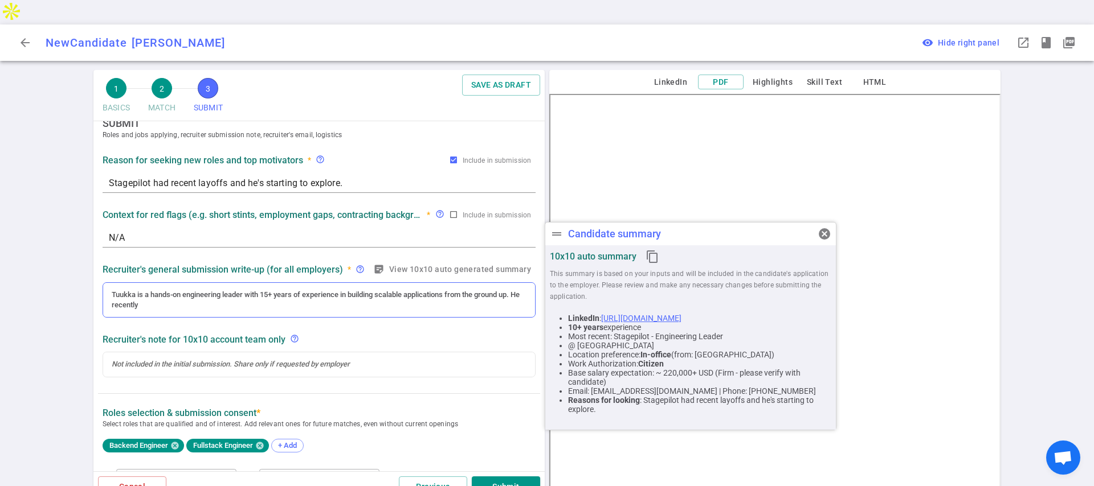
scroll to position [41, 0]
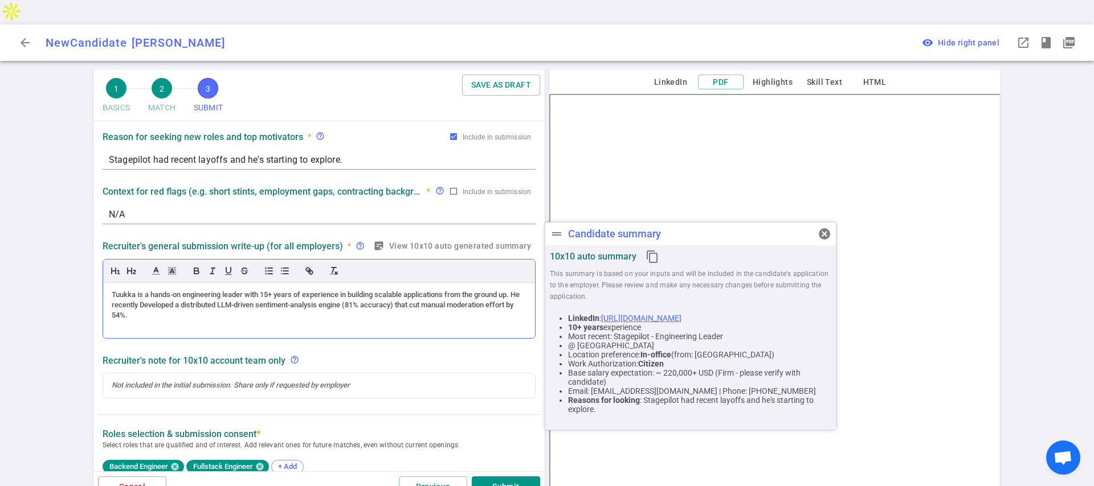
click at [155, 290] on div "Tuukka is a hands-on engineering leader with 15+ years of experience in buildin…" at bounding box center [319, 305] width 415 height 31
click at [184, 294] on div "Tuukka is a hands-on engineering leader with 15+ years of experience in buildin…" at bounding box center [319, 305] width 415 height 31
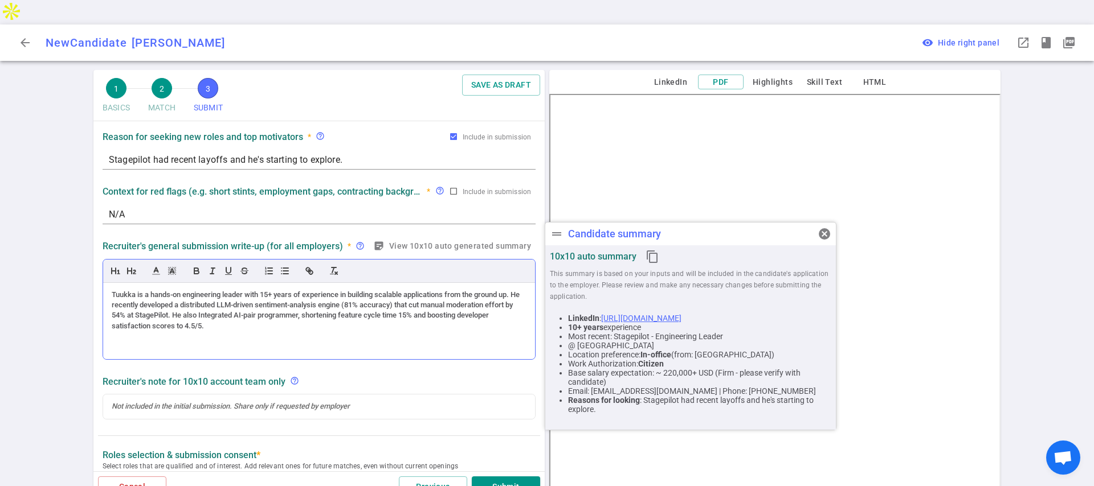
click at [234, 292] on div "Tuukka is a hands-on engineering leader with 15+ years of experience in buildin…" at bounding box center [319, 311] width 415 height 42
click at [252, 304] on div "Tuukka is a hands-on engineering leader with 15+ years of experience in buildin…" at bounding box center [319, 311] width 415 height 42
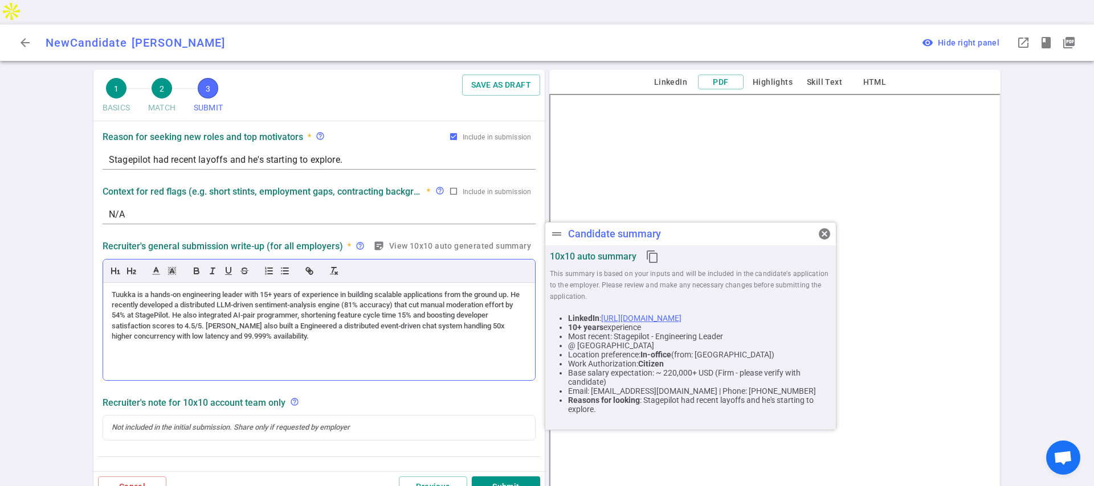
click at [322, 305] on div "Tuukka is a hands-on engineering leader with 15+ years of experience in buildin…" at bounding box center [319, 316] width 415 height 52
click at [329, 342] on div at bounding box center [319, 347] width 415 height 10
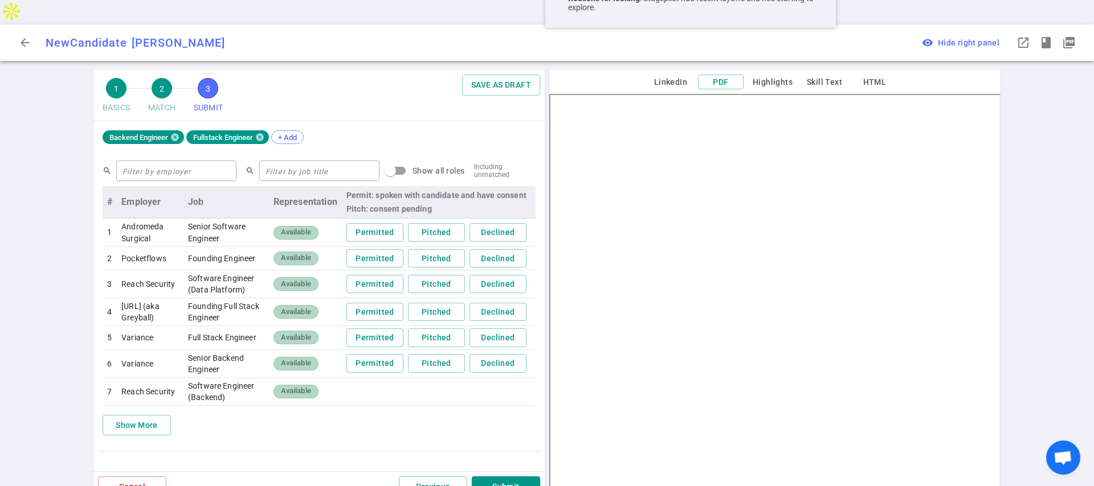
scroll to position [455, 0]
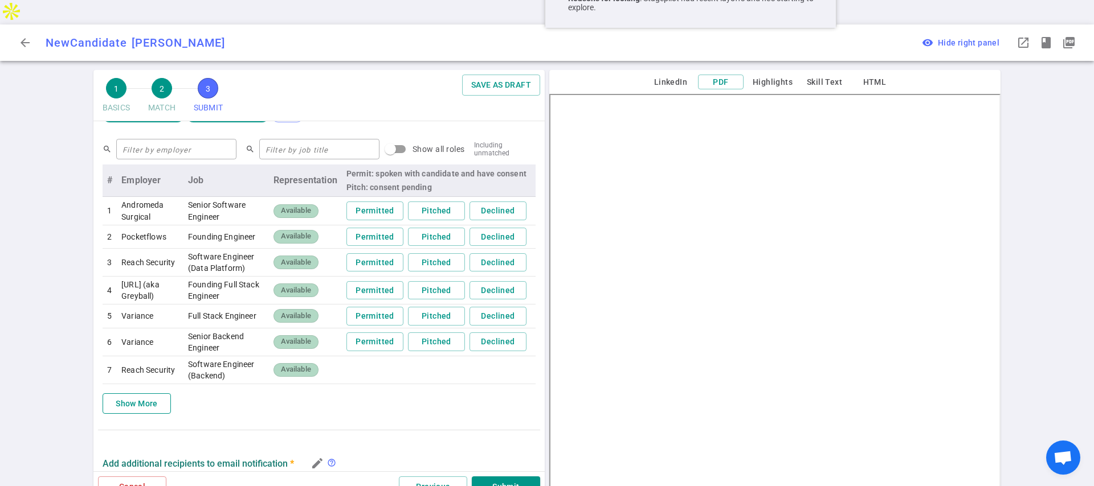
click at [134, 415] on button "Show More" at bounding box center [137, 404] width 68 height 21
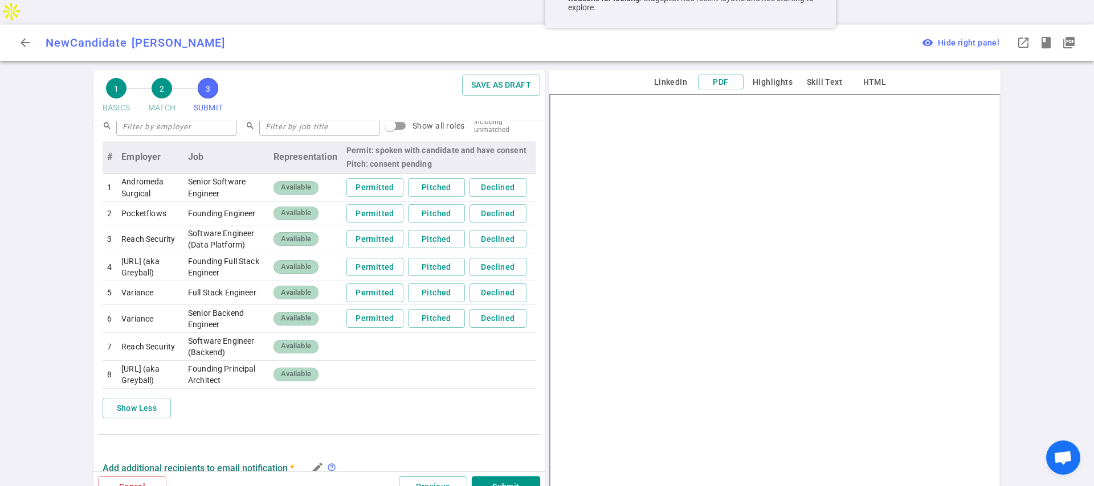
scroll to position [432, 0]
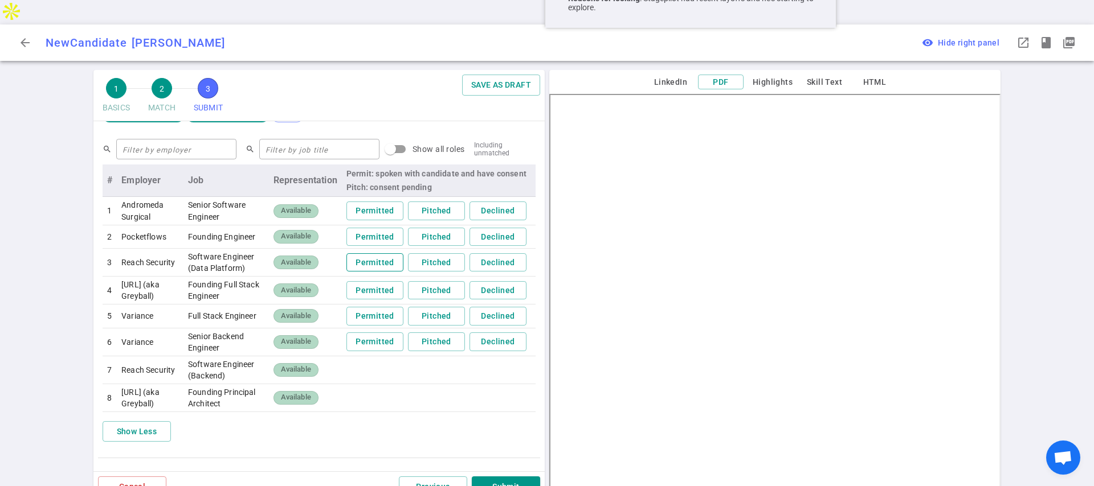
click at [375, 253] on button "Permitted" at bounding box center [374, 262] width 57 height 19
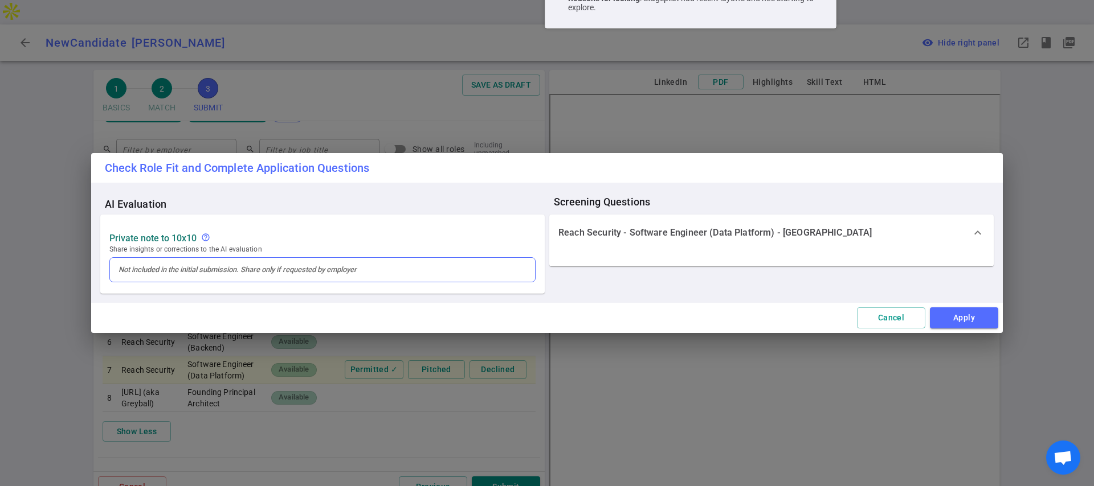
click at [329, 273] on div at bounding box center [322, 270] width 408 height 10
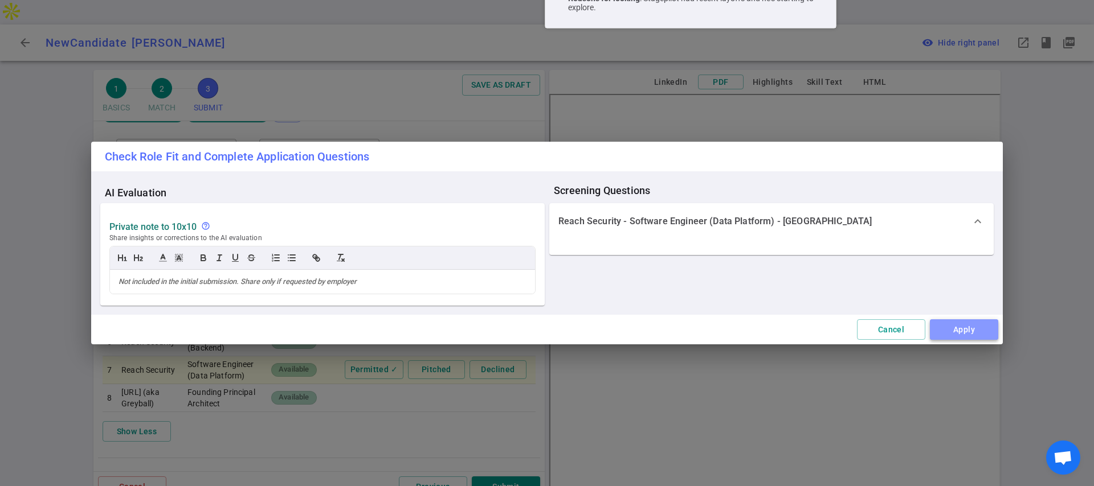
click at [947, 324] on button "Apply" at bounding box center [964, 330] width 68 height 21
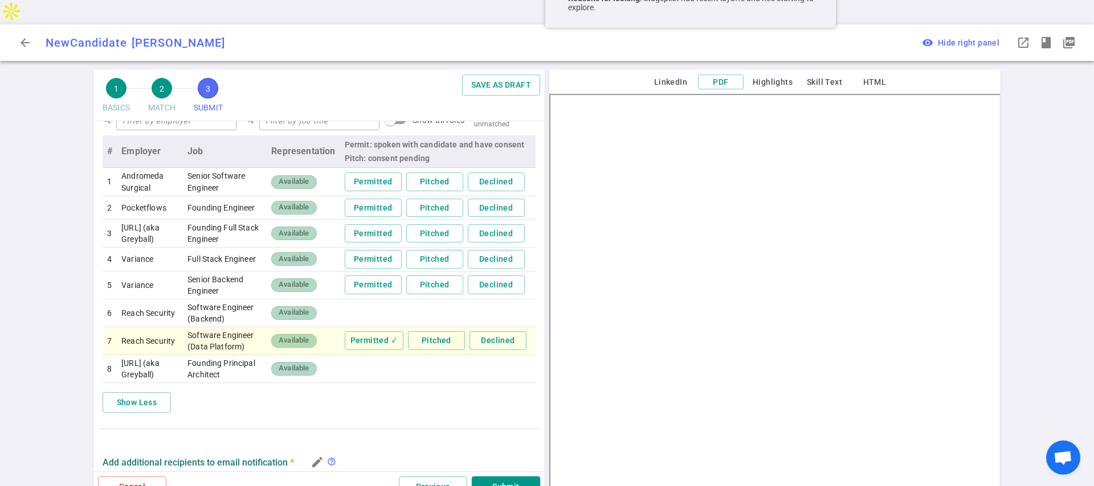
scroll to position [461, 0]
click at [497, 477] on button "Submit" at bounding box center [506, 487] width 68 height 21
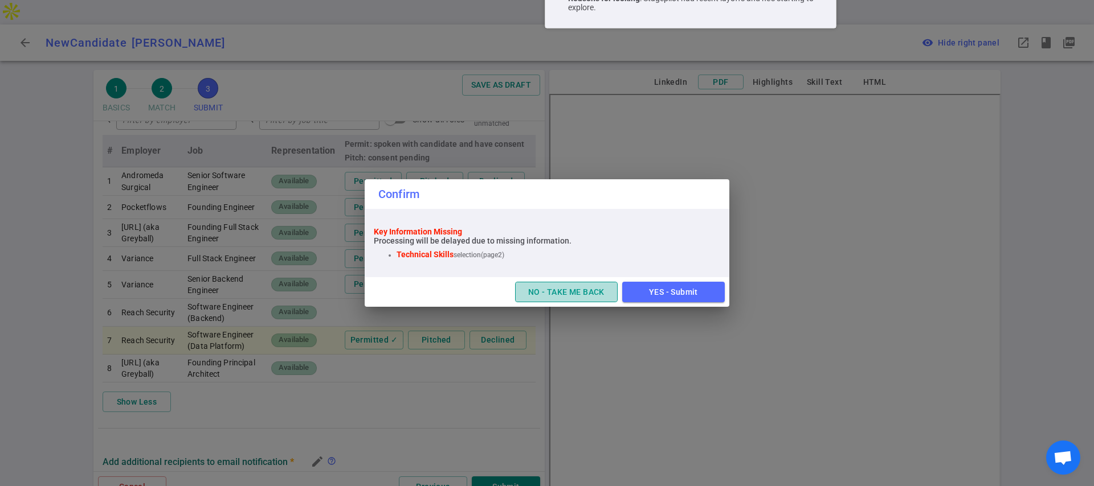
click at [558, 289] on button "NO - TAKE ME BACK" at bounding box center [566, 292] width 103 height 21
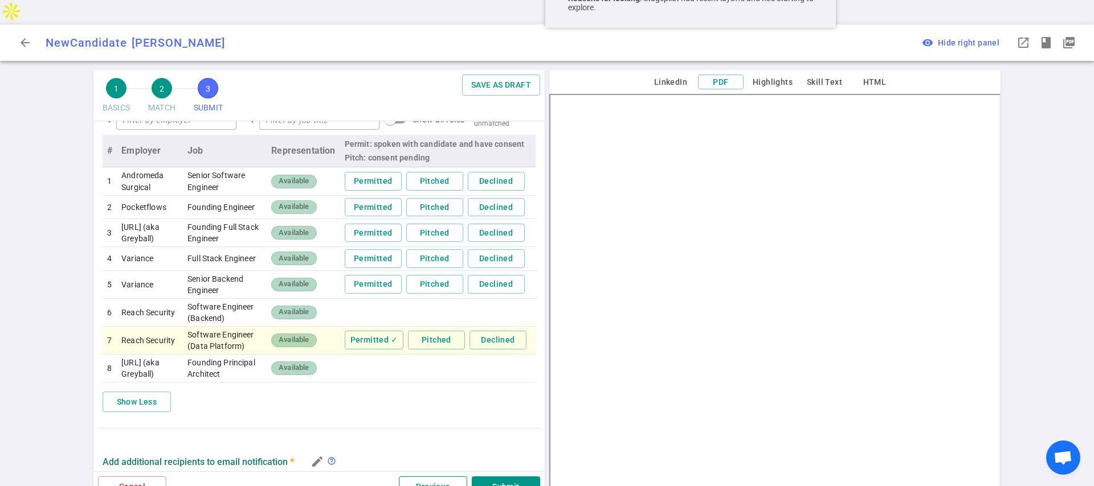
click at [438, 477] on button "Previous" at bounding box center [433, 487] width 68 height 21
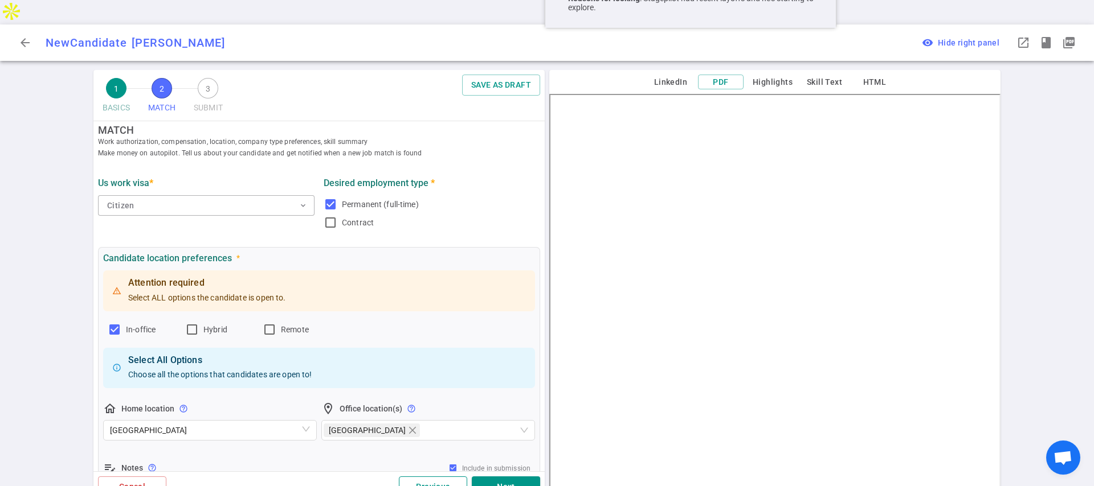
scroll to position [0, 0]
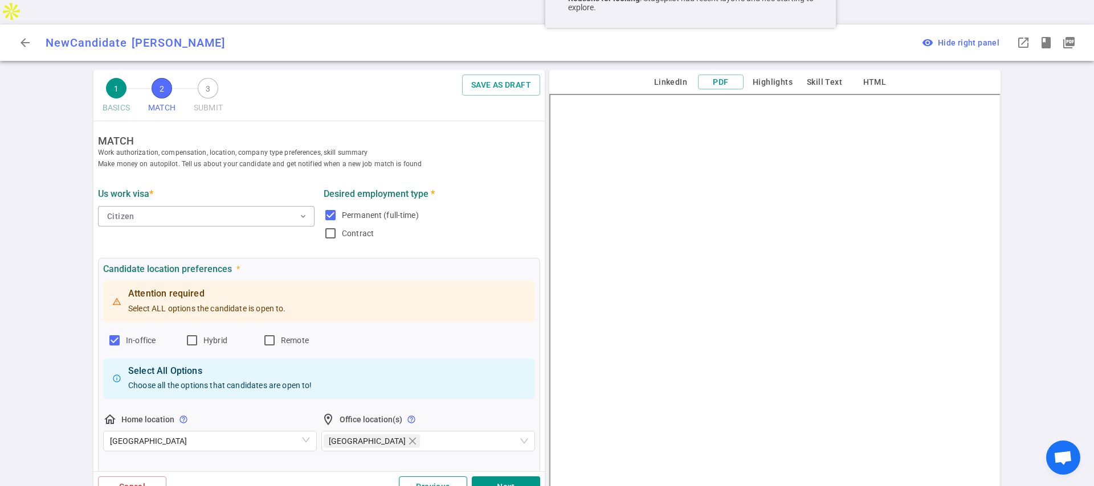
click at [438, 477] on button "Previous" at bounding box center [433, 487] width 68 height 21
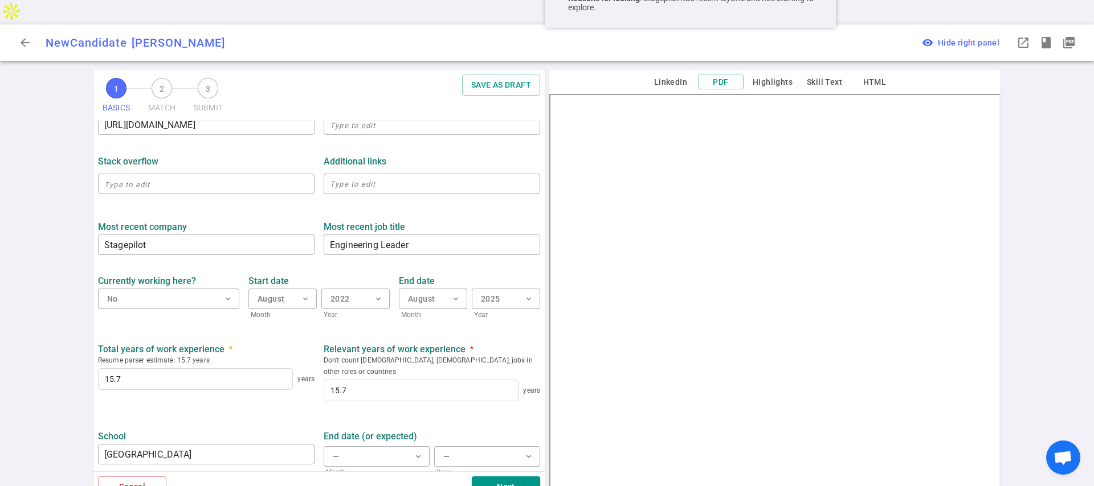
scroll to position [440, 0]
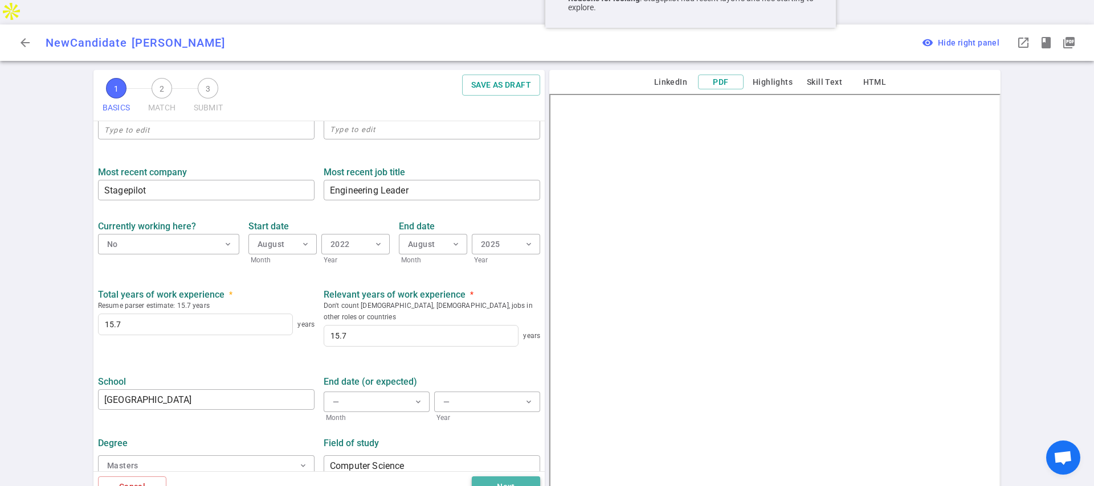
click at [492, 477] on button "Next" at bounding box center [506, 487] width 68 height 21
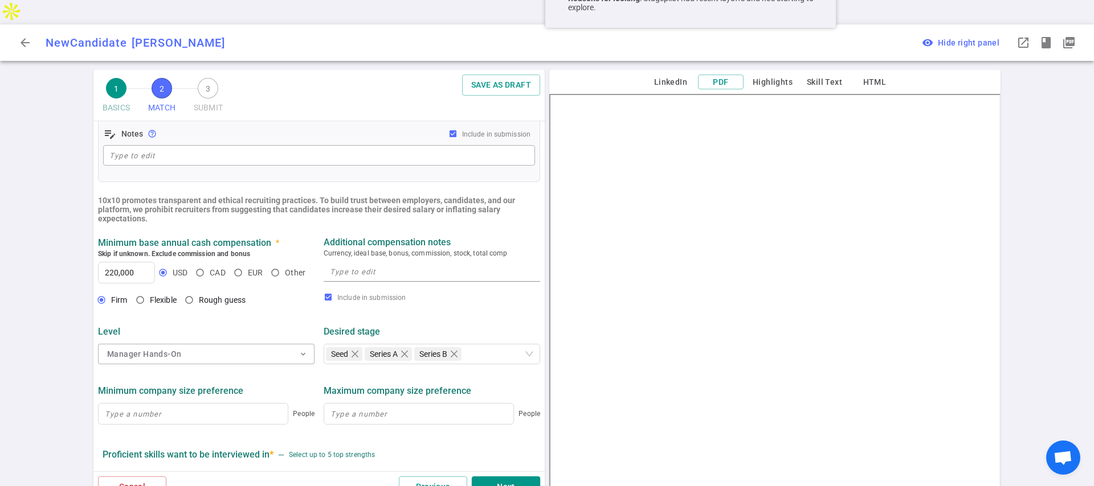
scroll to position [482, 0]
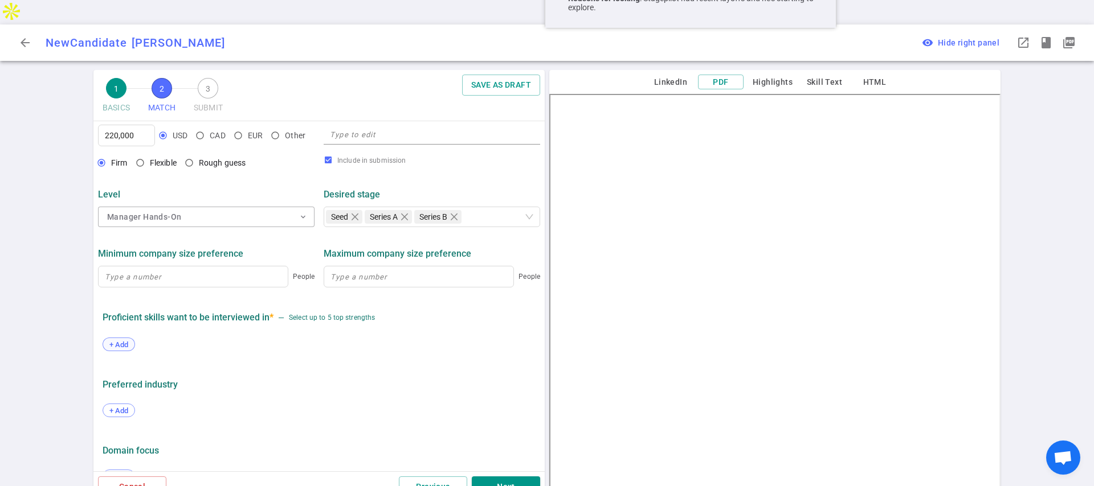
click at [120, 338] on div "+ Add" at bounding box center [119, 345] width 32 height 14
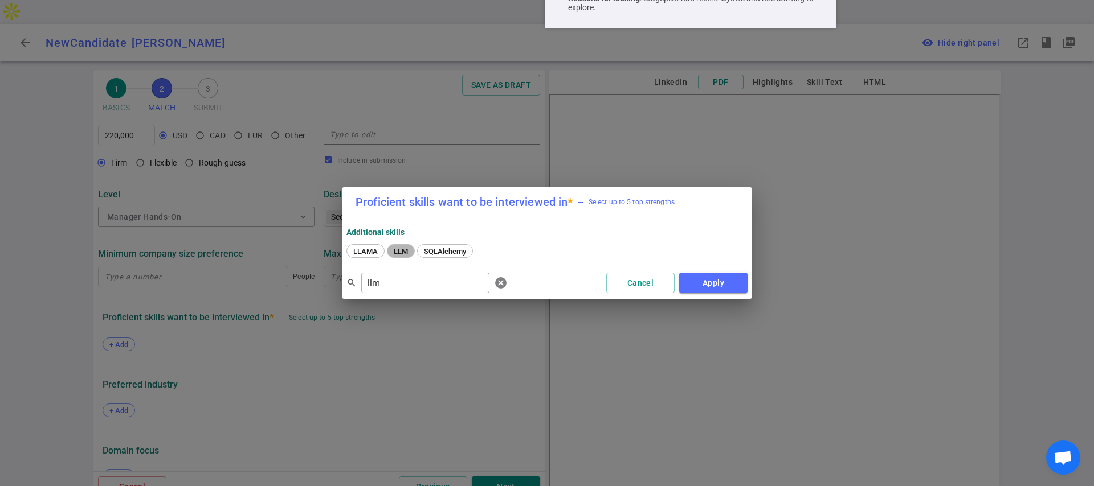
click at [399, 250] on span "LLM" at bounding box center [401, 251] width 22 height 9
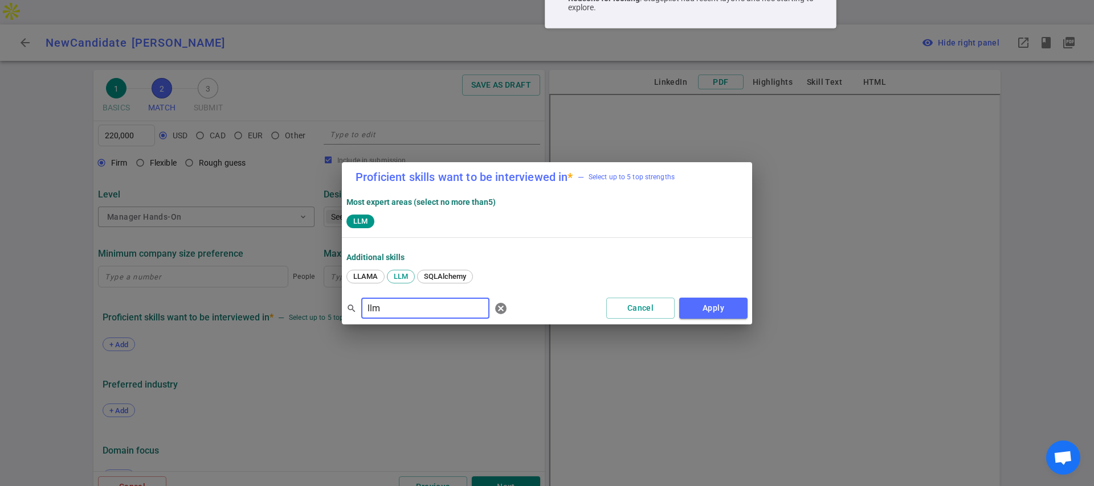
click at [386, 305] on input "llm" at bounding box center [425, 309] width 128 height 18
click at [363, 278] on span "Python" at bounding box center [364, 276] width 30 height 9
click at [378, 309] on input "pytho" at bounding box center [425, 309] width 128 height 18
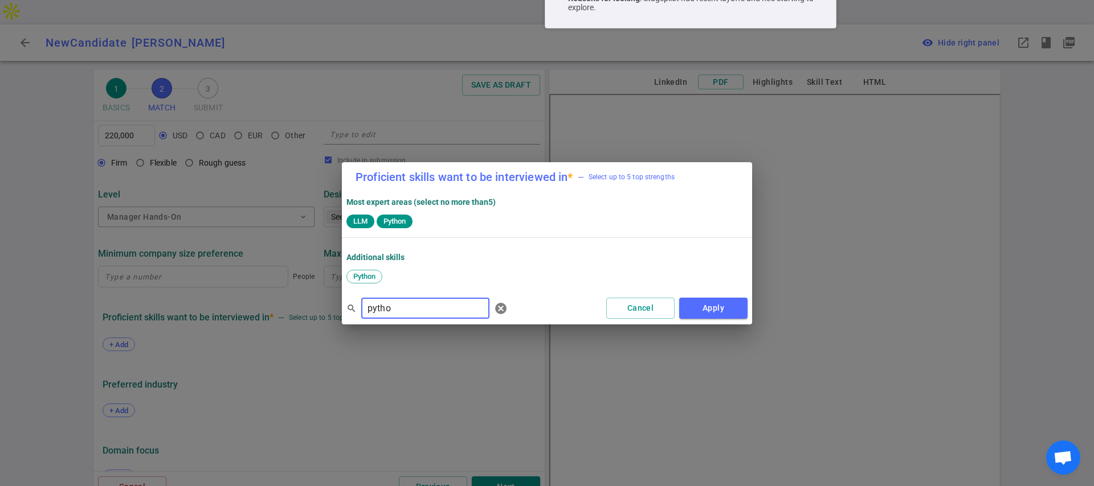
click at [378, 309] on input "pytho" at bounding box center [425, 309] width 128 height 18
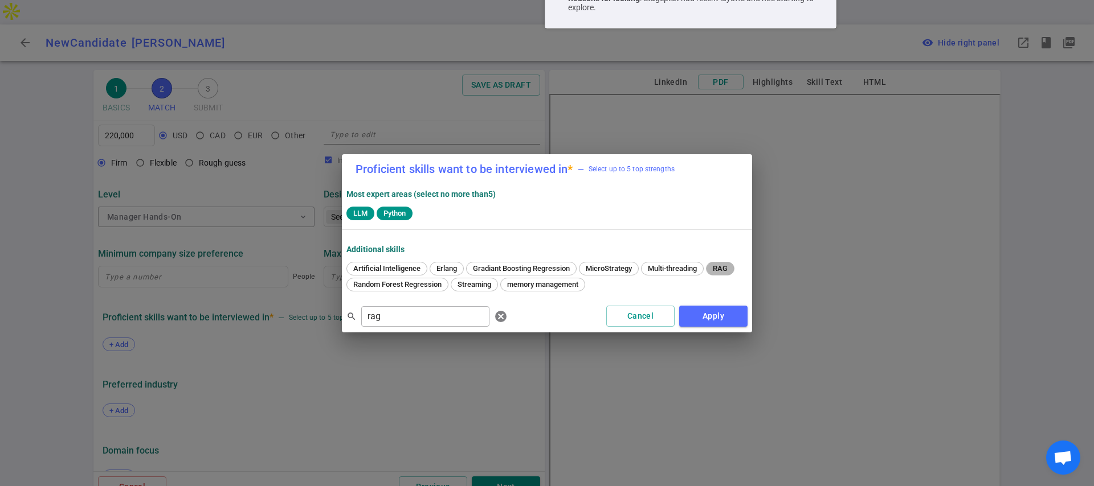
click at [722, 272] on span "RAG" at bounding box center [720, 268] width 23 height 9
click at [429, 314] on input "rag" at bounding box center [425, 317] width 128 height 18
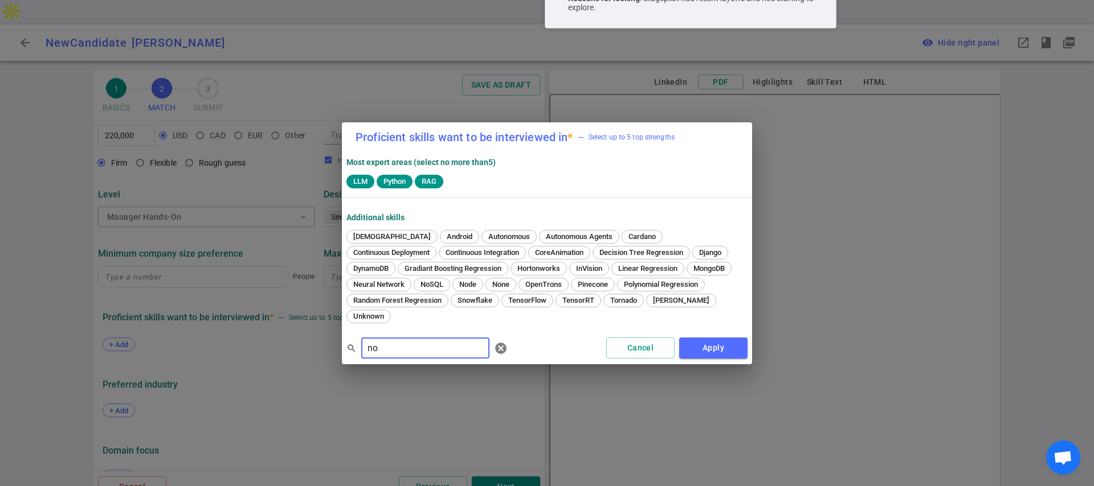
type input "n"
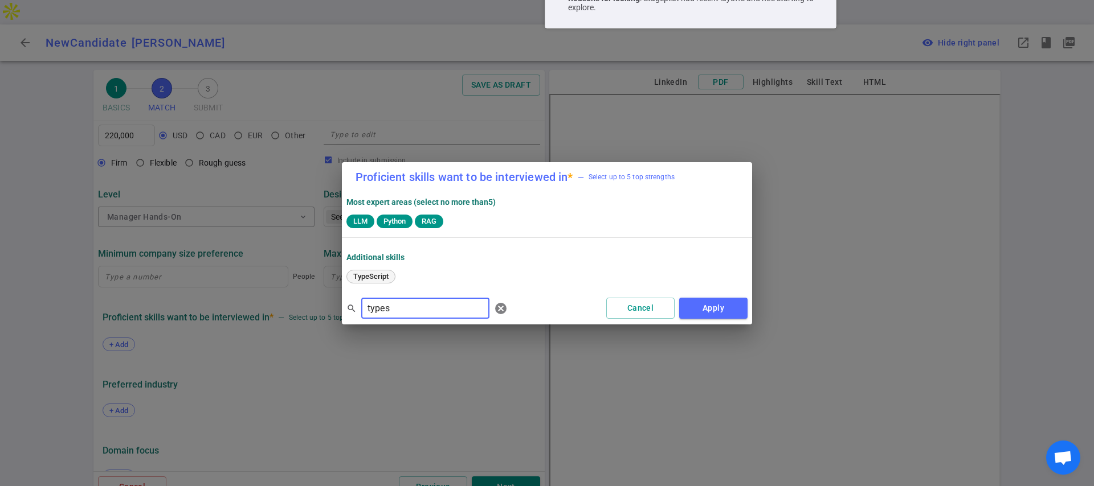
click at [373, 274] on span "TypeScript" at bounding box center [370, 276] width 43 height 9
click at [401, 309] on input "types" at bounding box center [425, 309] width 128 height 18
type input "javas"
click at [360, 281] on div "Javascript" at bounding box center [370, 277] width 48 height 14
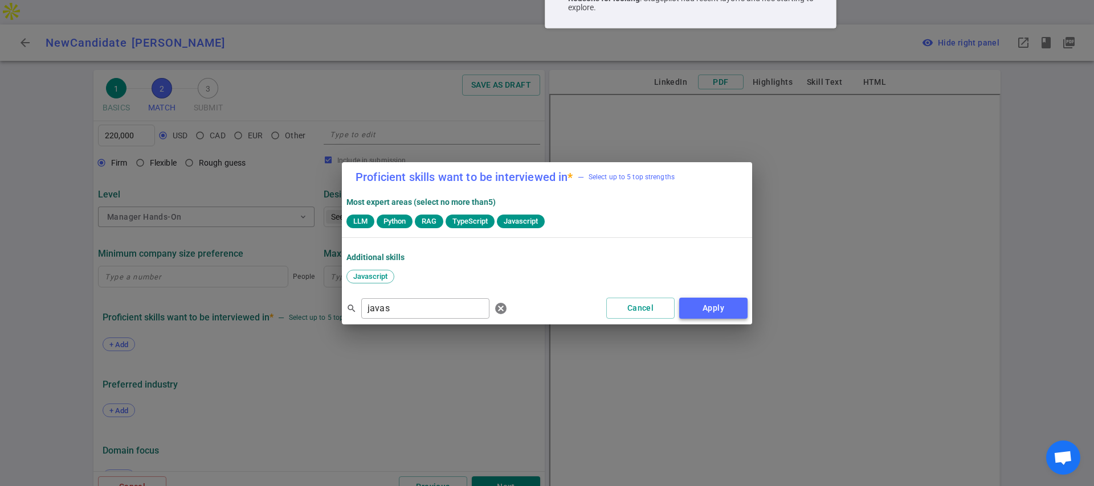
click at [710, 311] on button "Apply" at bounding box center [713, 308] width 68 height 21
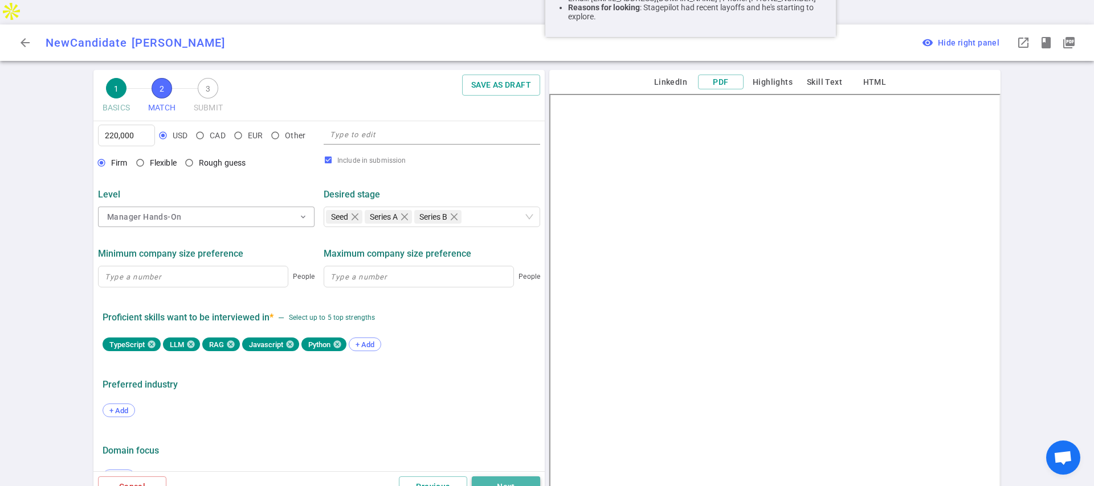
click at [500, 477] on button "Next" at bounding box center [506, 487] width 68 height 21
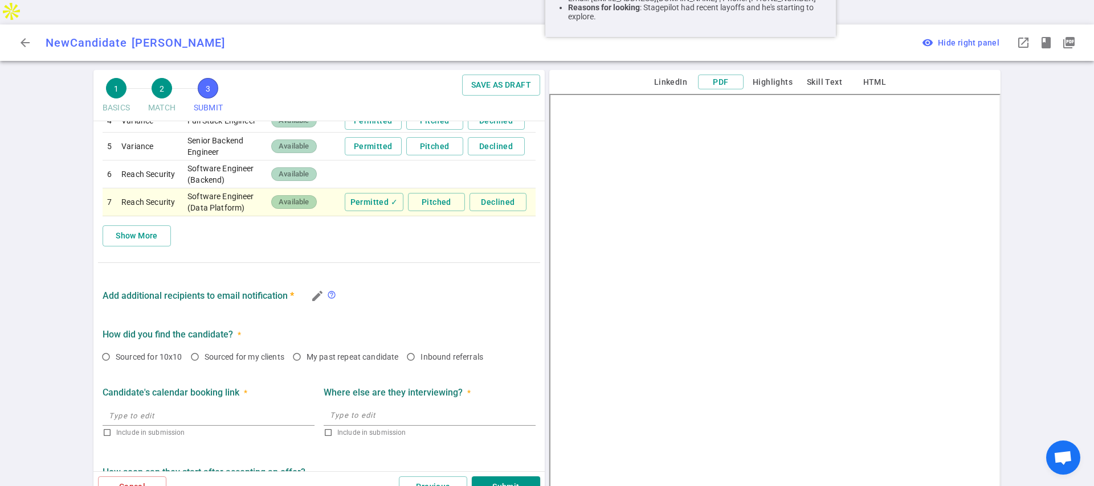
scroll to position [655, 0]
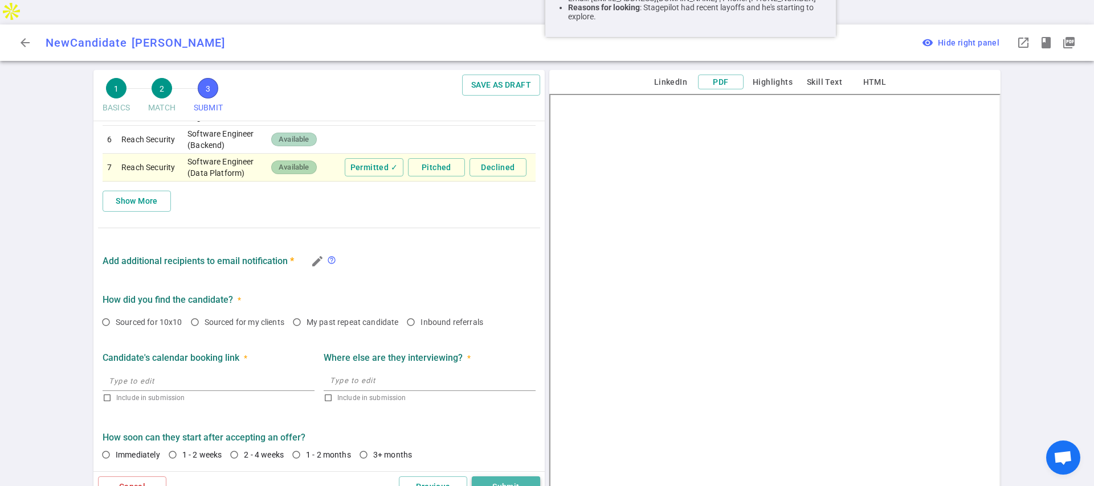
click at [501, 477] on button "Submit" at bounding box center [506, 487] width 68 height 21
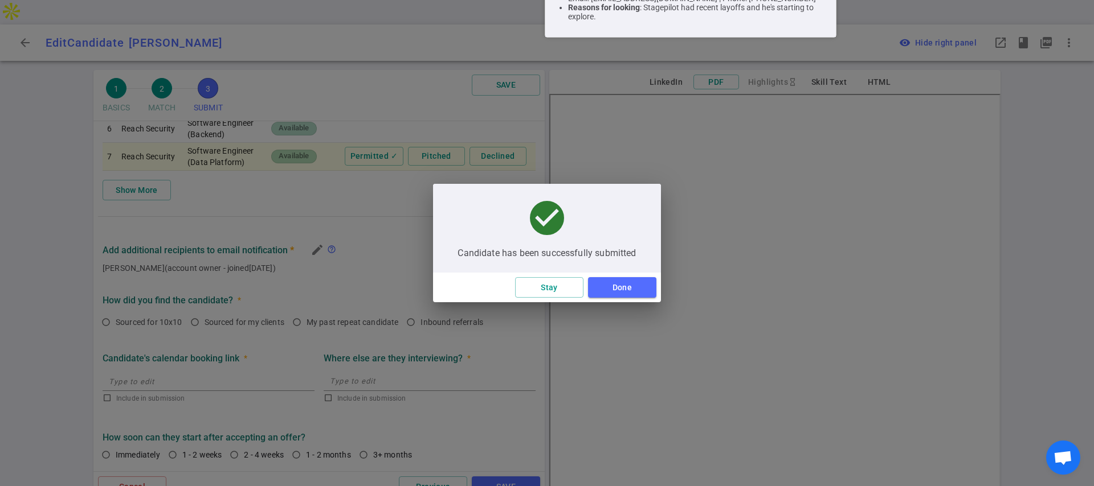
click at [616, 275] on div "Stay Done" at bounding box center [547, 288] width 228 height 30
click at [615, 281] on button "Done" at bounding box center [622, 287] width 68 height 21
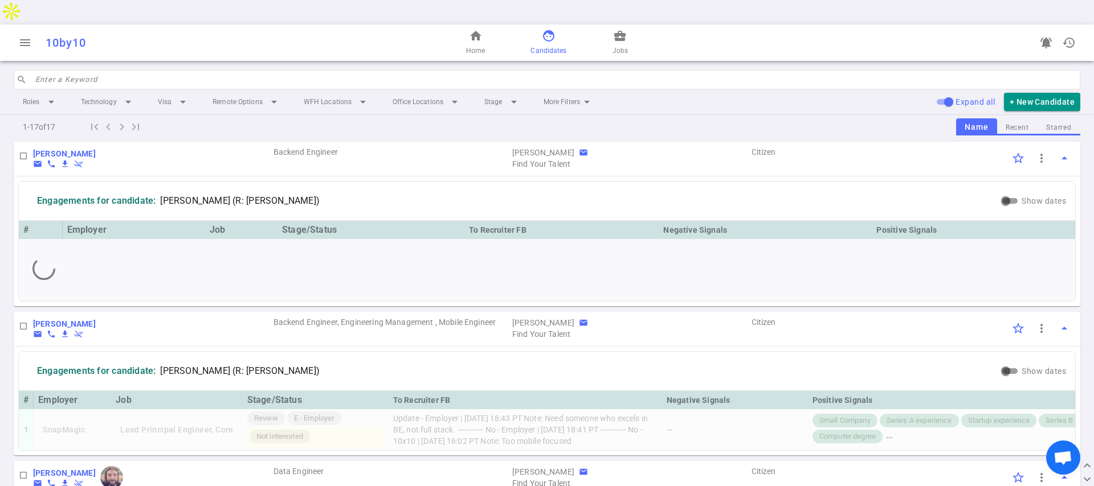
scroll to position [10, 0]
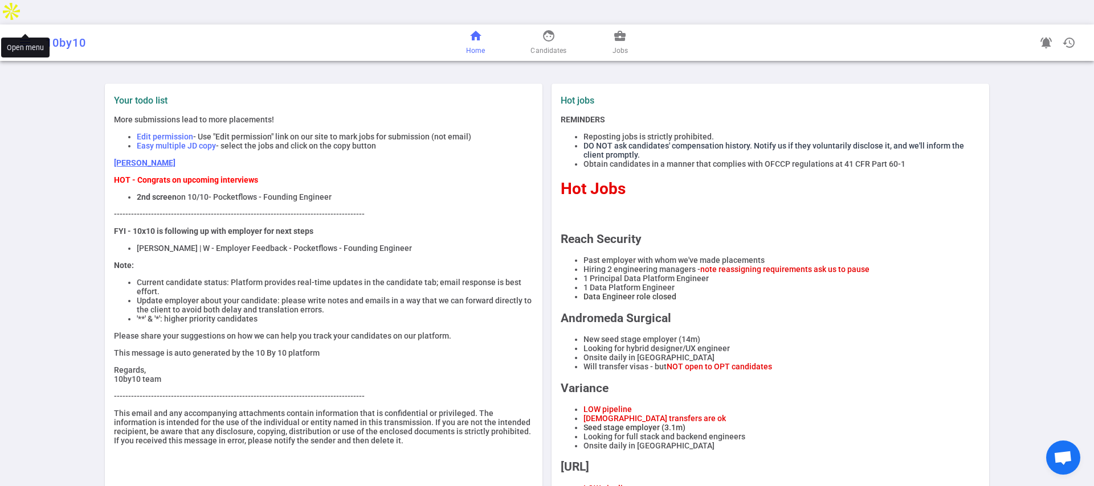
click at [28, 36] on span "menu" at bounding box center [25, 43] width 14 height 14
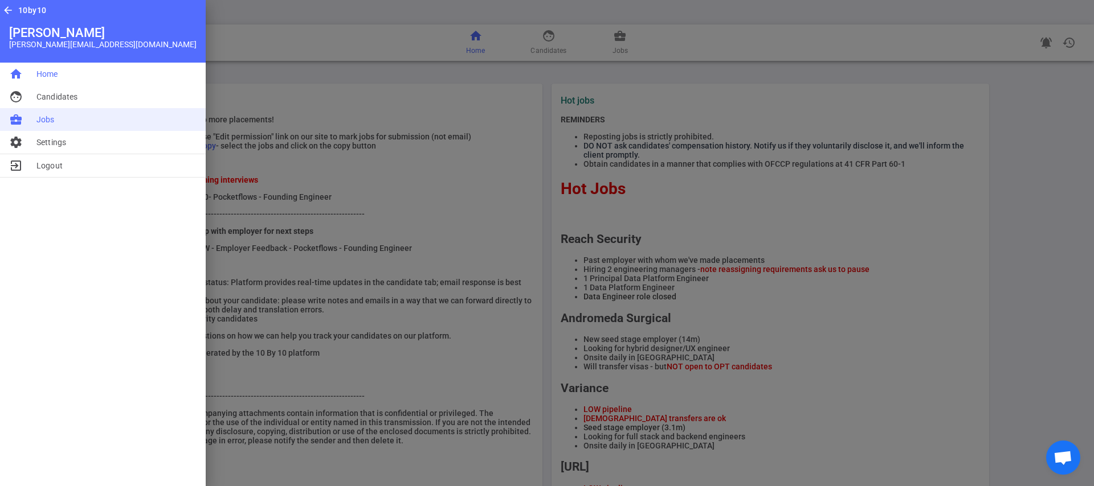
click at [42, 114] on span "Jobs" at bounding box center [45, 119] width 18 height 11
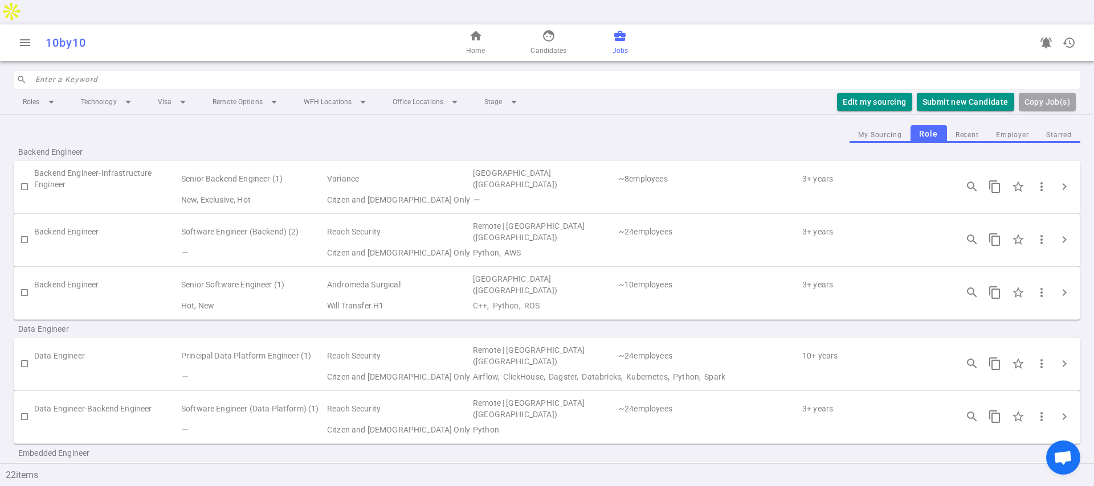
scroll to position [3, 0]
click at [1057, 285] on span "chevron_right" at bounding box center [1064, 292] width 14 height 14
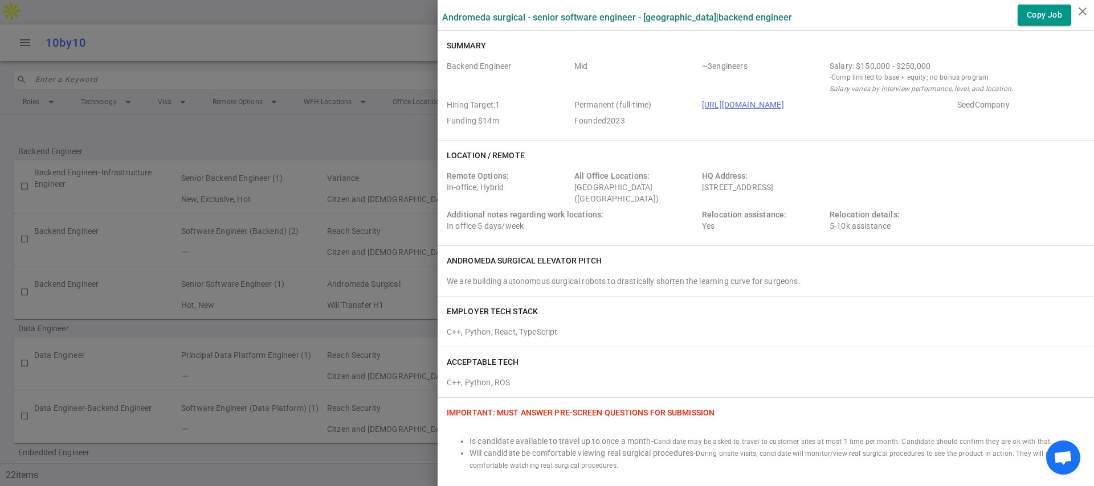
click at [379, 145] on div at bounding box center [547, 243] width 1094 height 486
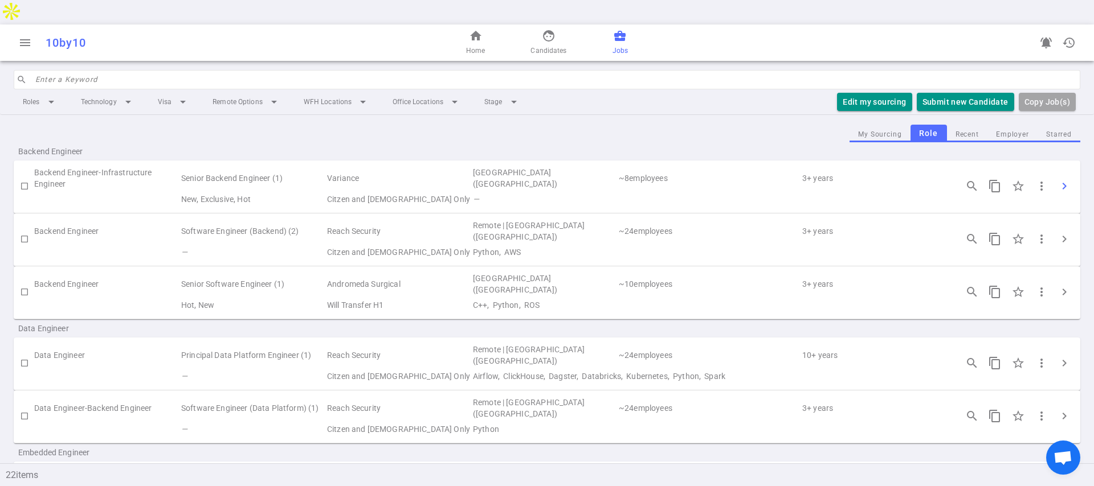
click at [1058, 179] on span "chevron_right" at bounding box center [1064, 186] width 14 height 14
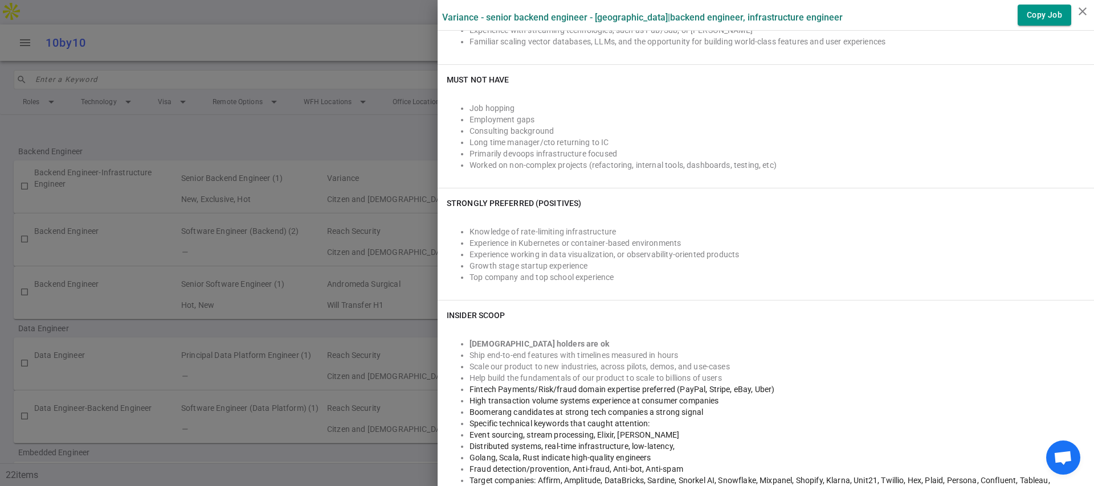
scroll to position [452, 0]
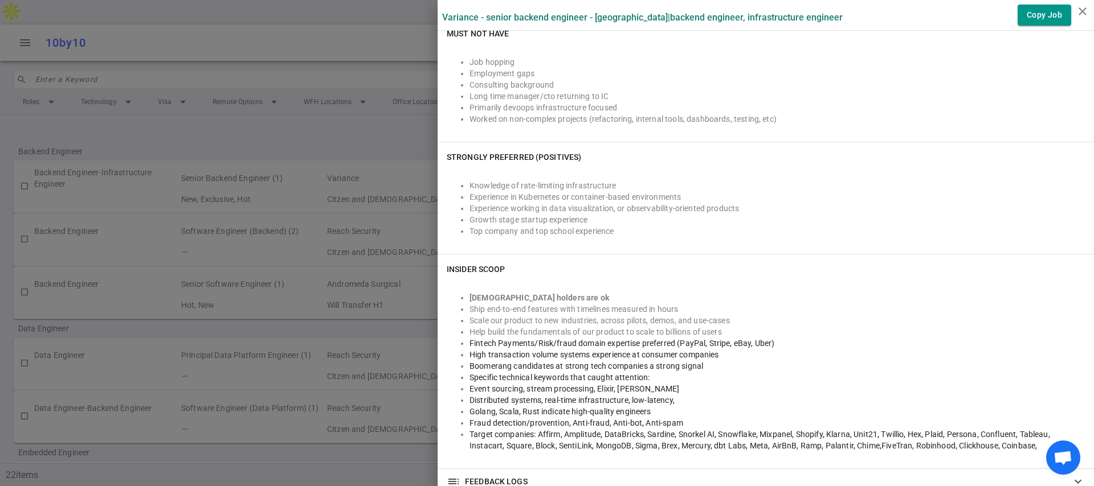
click at [370, 204] on div at bounding box center [547, 243] width 1094 height 486
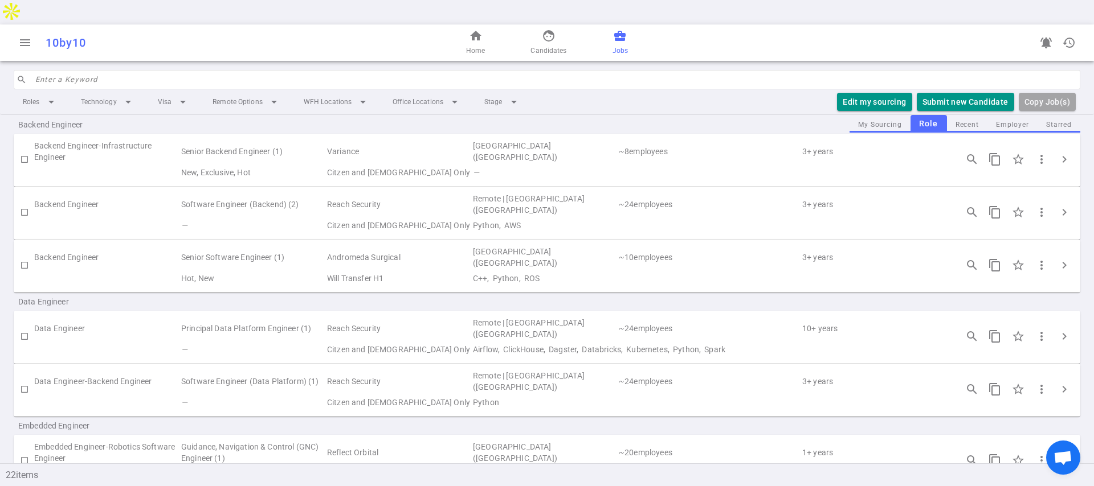
scroll to position [31, 0]
click at [1057, 382] on span "chevron_right" at bounding box center [1064, 389] width 14 height 14
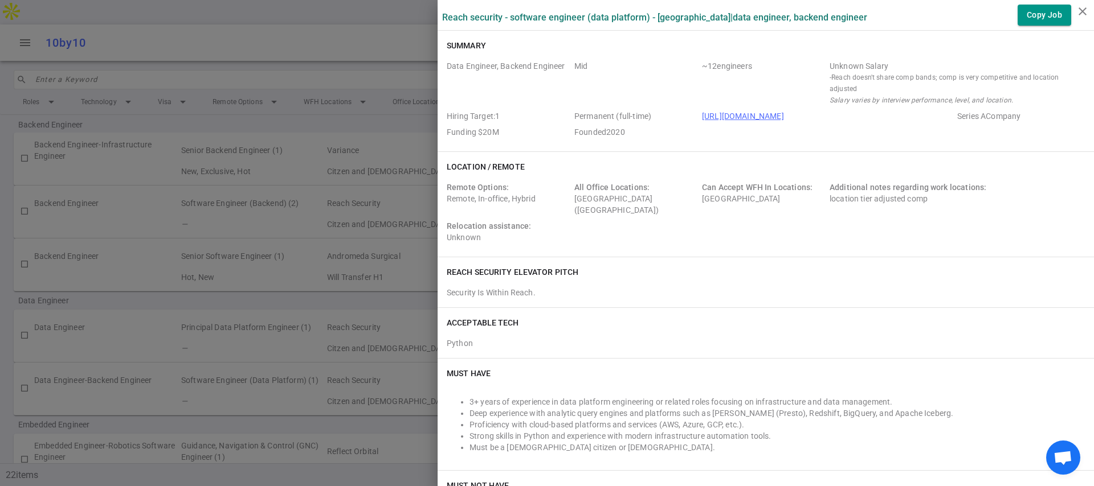
click at [373, 370] on div at bounding box center [547, 243] width 1094 height 486
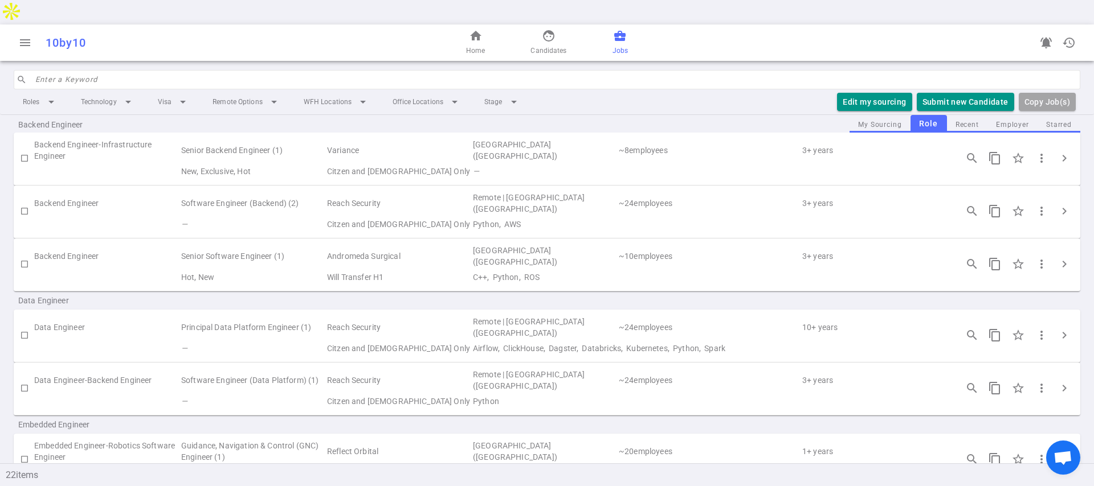
scroll to position [48, 0]
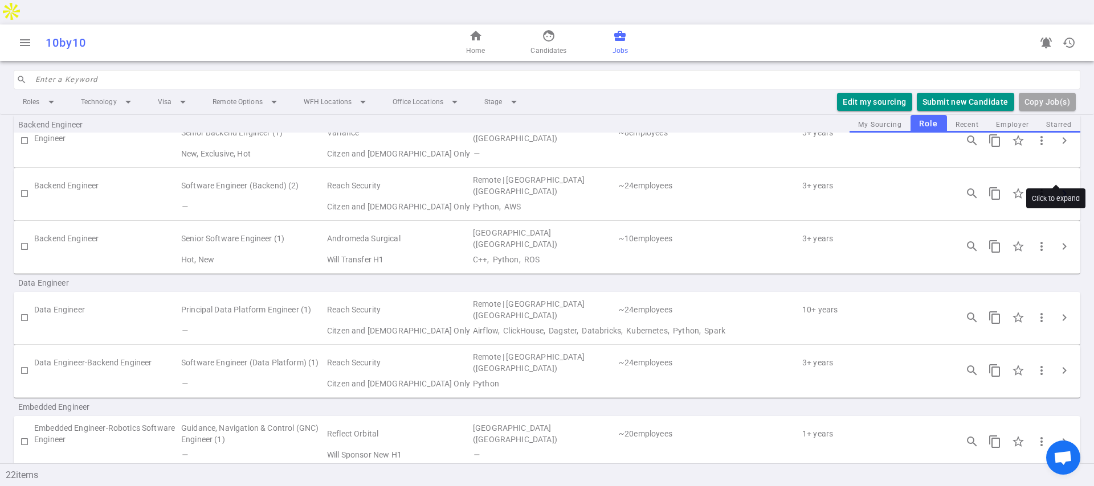
click at [1057, 187] on span "chevron_right" at bounding box center [1064, 194] width 14 height 14
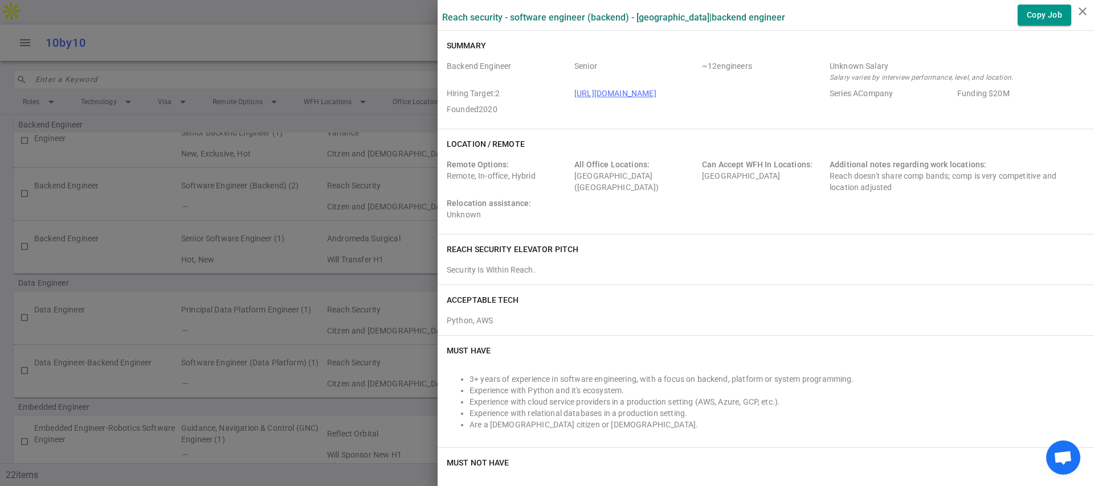
click at [370, 222] on div at bounding box center [547, 243] width 1094 height 486
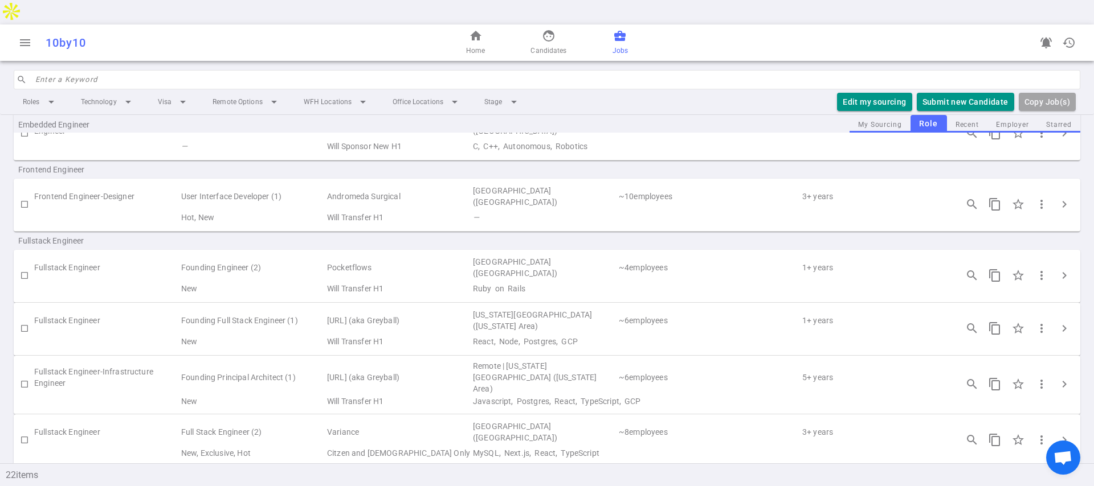
scroll to position [469, 0]
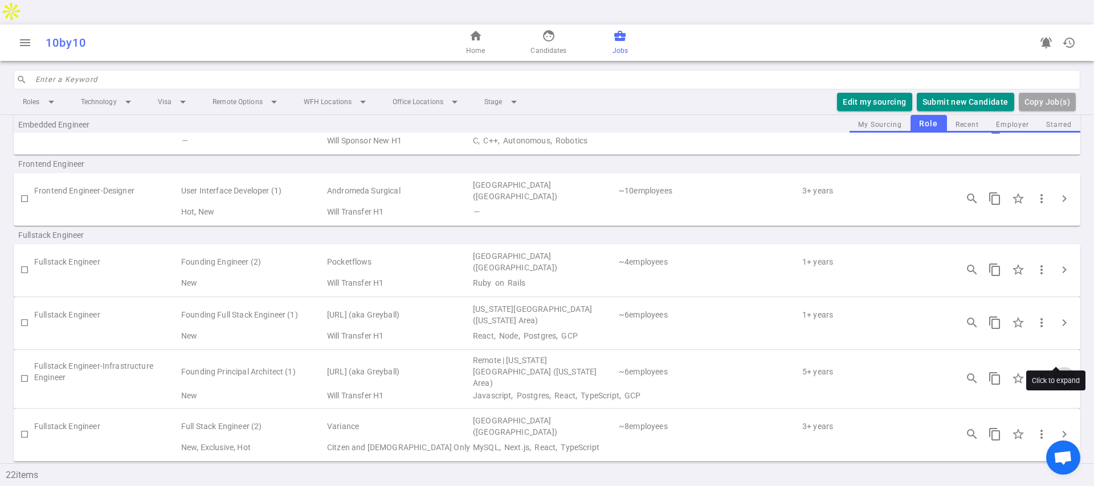
click at [1058, 372] on span "chevron_right" at bounding box center [1064, 379] width 14 height 14
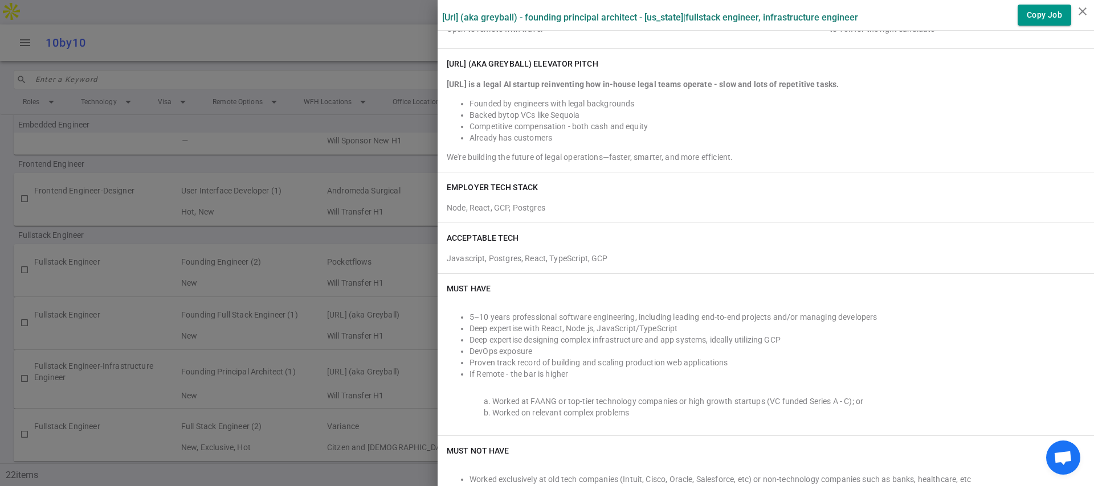
scroll to position [0, 0]
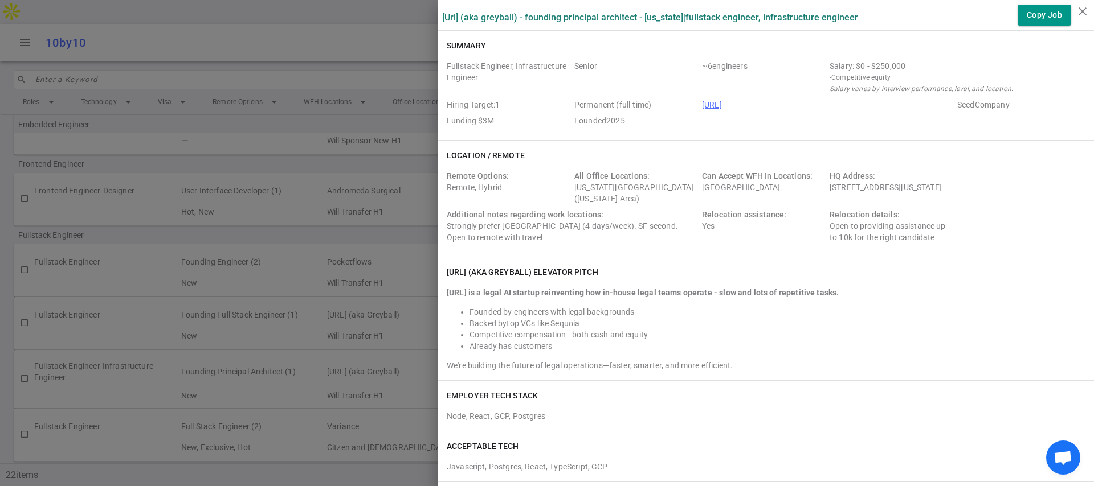
click at [370, 161] on div at bounding box center [547, 243] width 1094 height 486
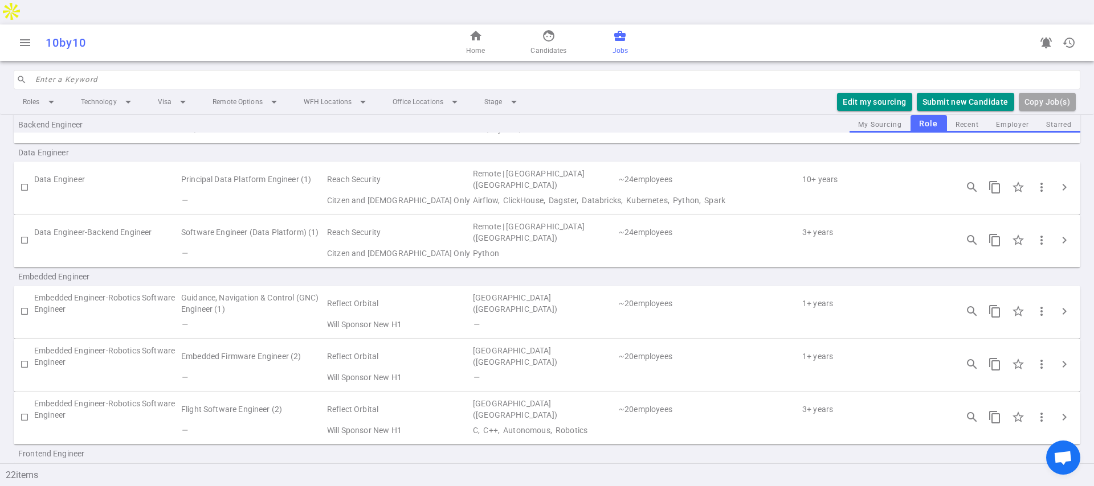
scroll to position [182, 0]
click at [1057, 231] on span "chevron_right" at bounding box center [1064, 238] width 14 height 14
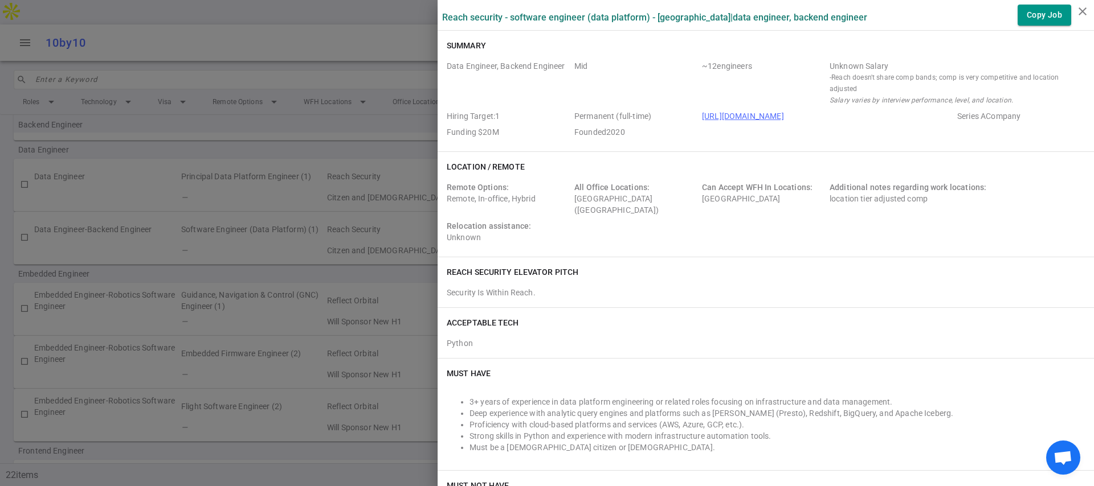
click at [396, 261] on div at bounding box center [547, 243] width 1094 height 486
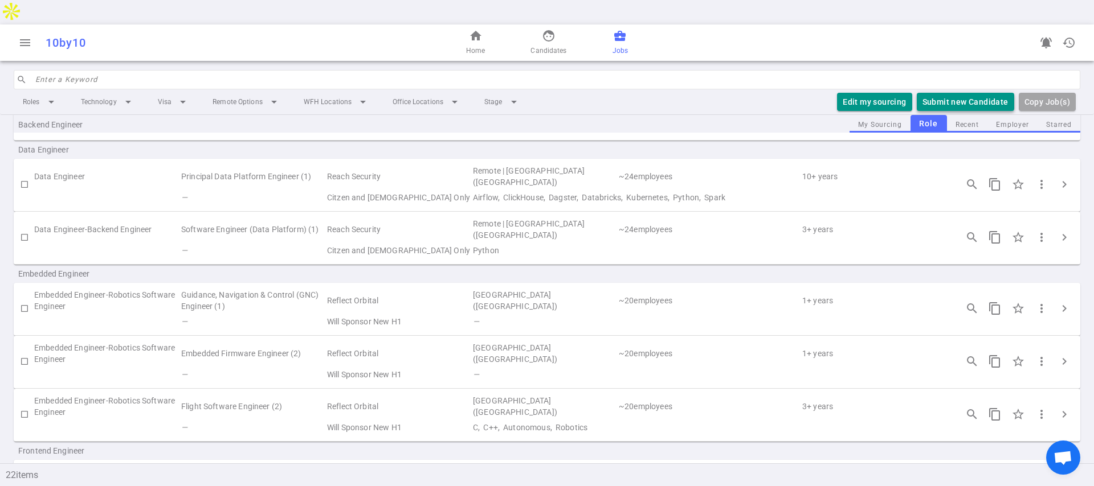
click at [967, 93] on button "Submit new Candidate" at bounding box center [964, 102] width 97 height 19
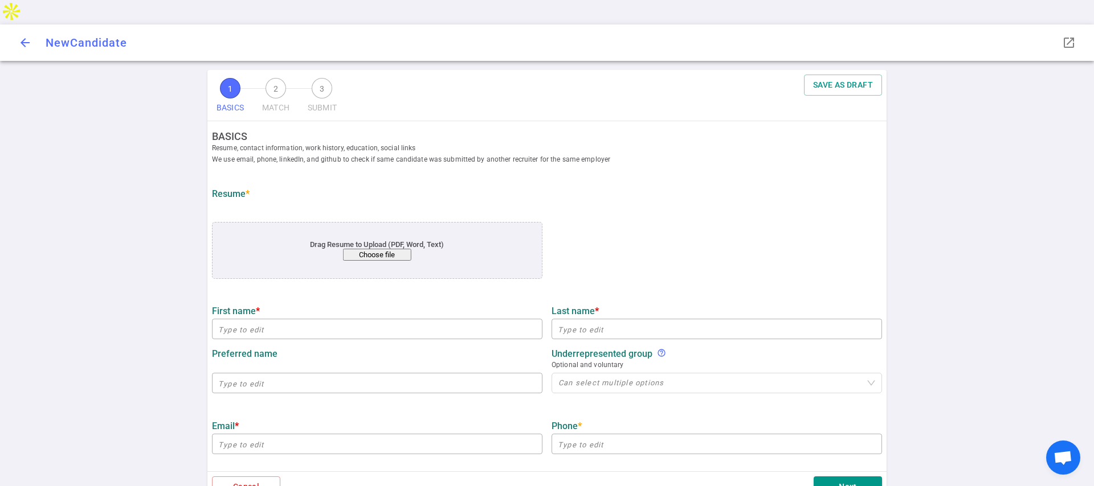
click at [19, 36] on span "arrow_back" at bounding box center [25, 43] width 14 height 14
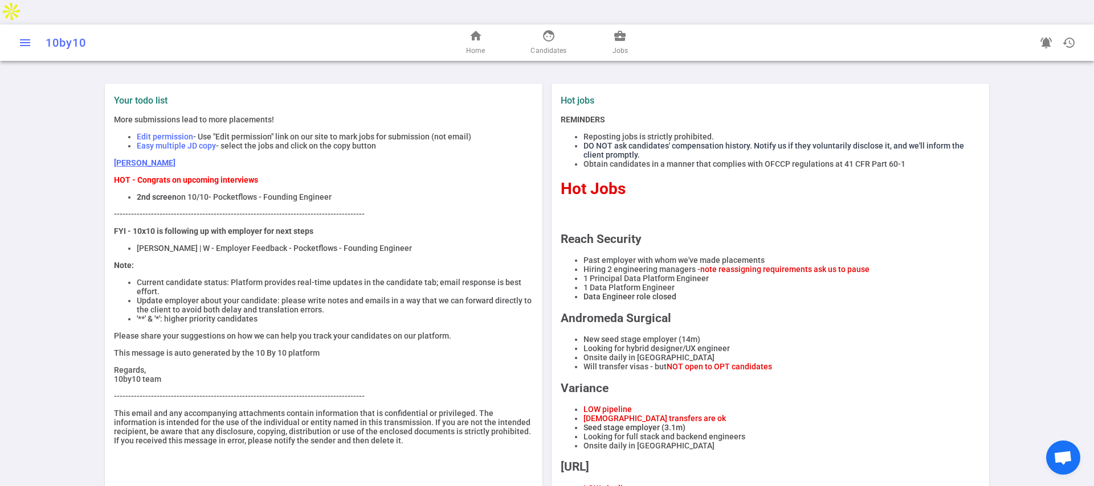
click at [23, 31] on button "menu" at bounding box center [25, 42] width 23 height 23
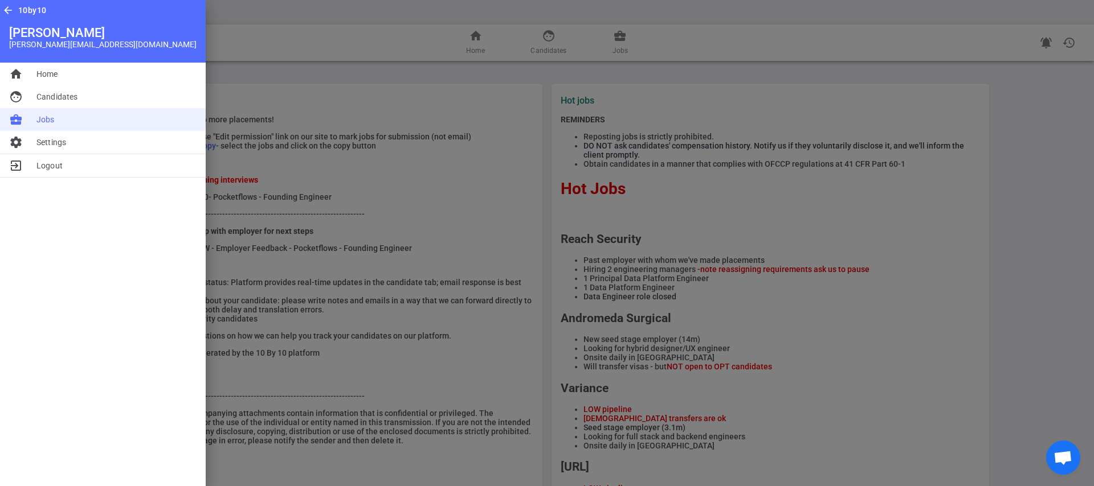
click at [29, 122] on li "business_center Jobs" at bounding box center [103, 119] width 206 height 23
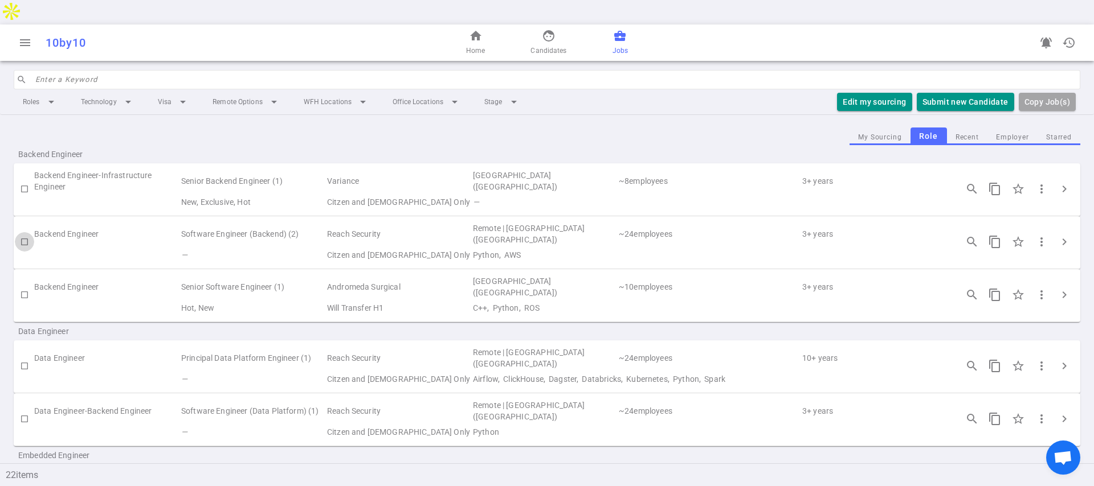
click at [23, 232] on input "checkbox" at bounding box center [24, 241] width 19 height 19
checkbox input "true"
click at [23, 357] on input "checkbox" at bounding box center [24, 366] width 19 height 19
checkbox input "true"
click at [26, 410] on input "checkbox" at bounding box center [24, 419] width 19 height 19
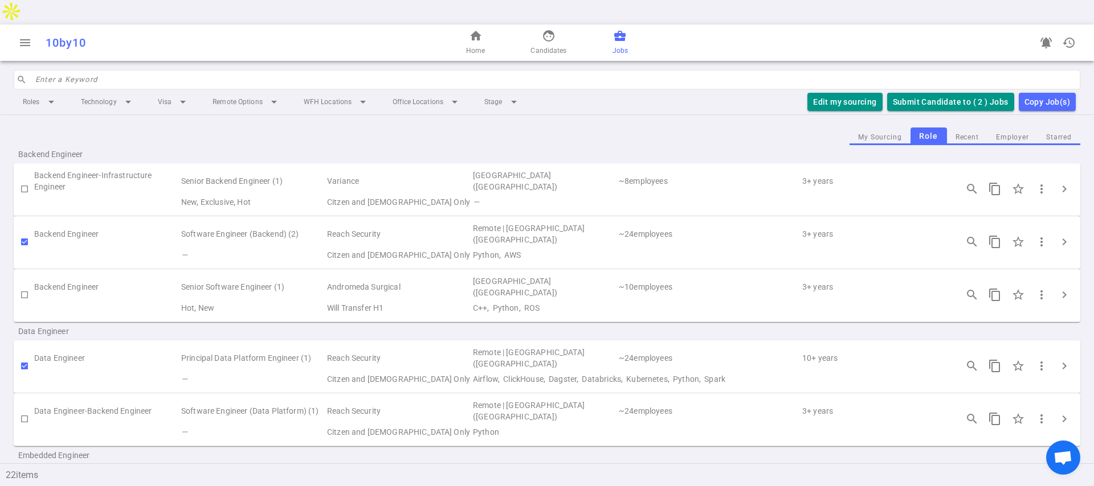
checkbox input "true"
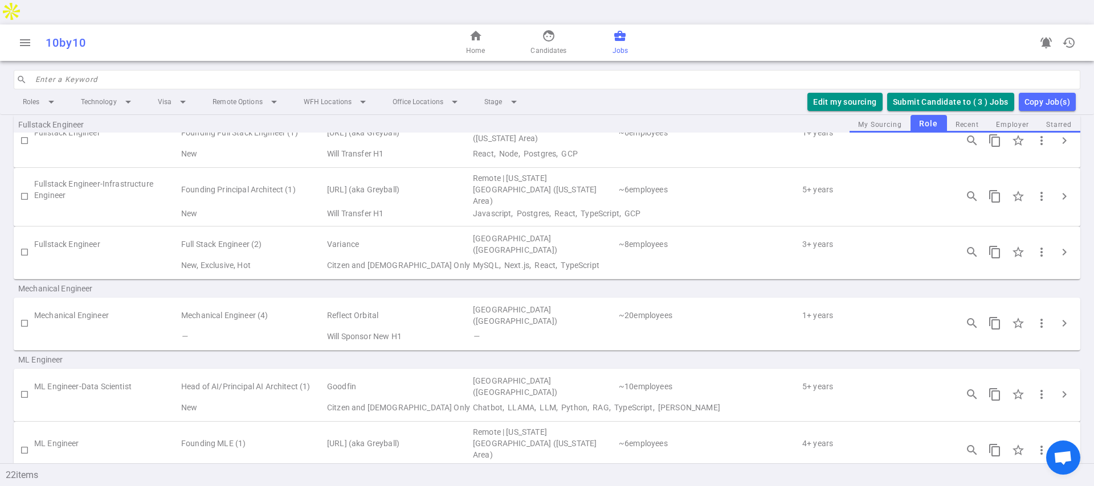
scroll to position [653, 0]
click at [1061, 442] on span "chevron_right" at bounding box center [1064, 449] width 14 height 14
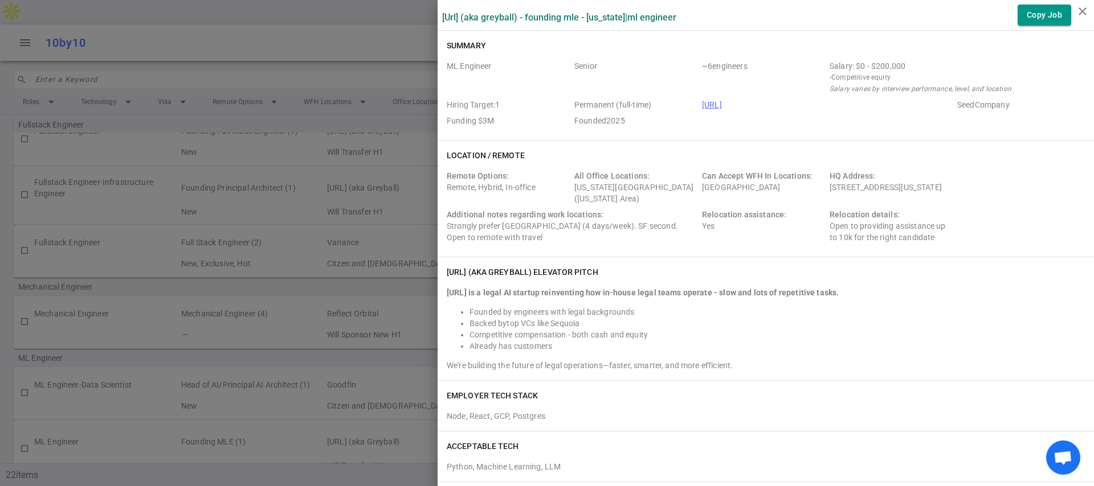
click at [300, 318] on div at bounding box center [547, 243] width 1094 height 486
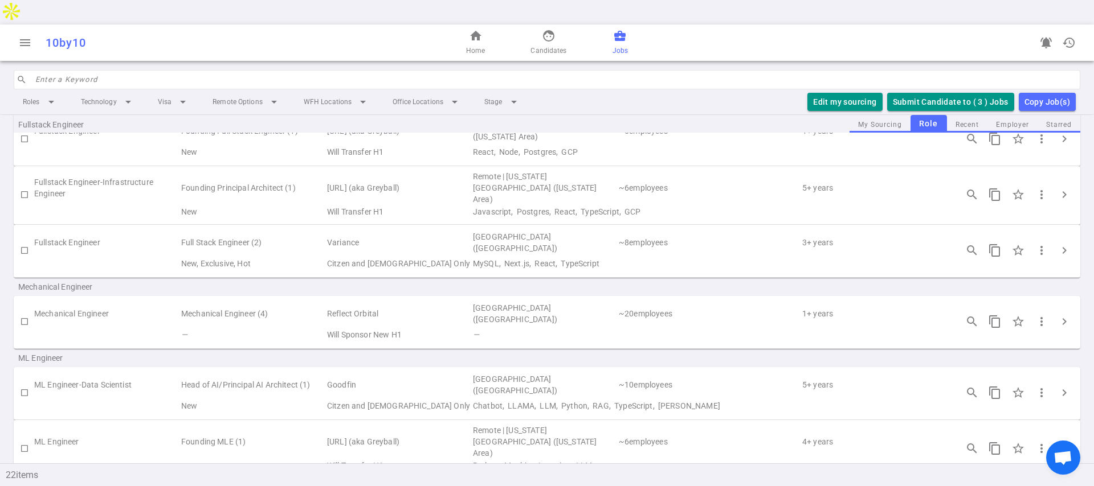
click at [24, 439] on input "checkbox" at bounding box center [24, 448] width 19 height 19
checkbox input "true"
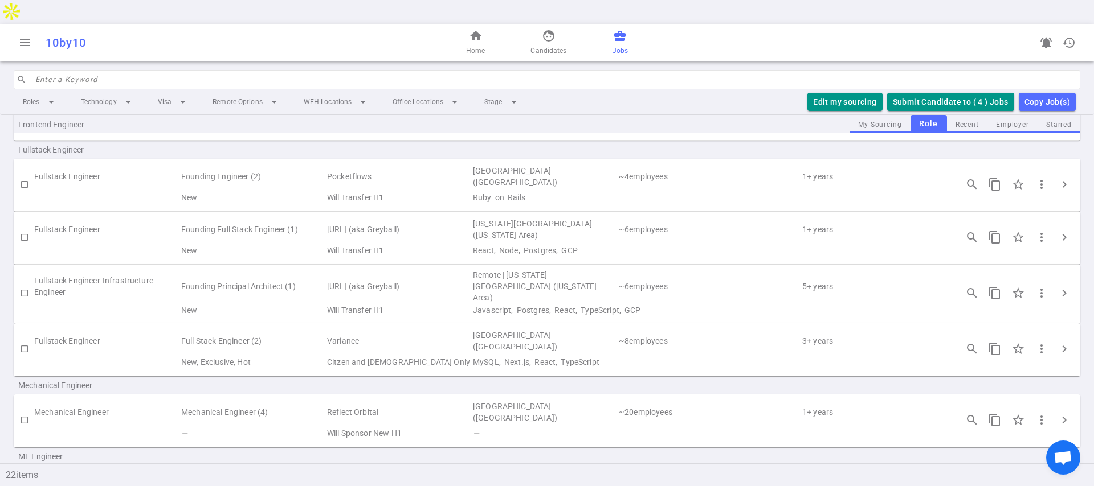
scroll to position [519, 0]
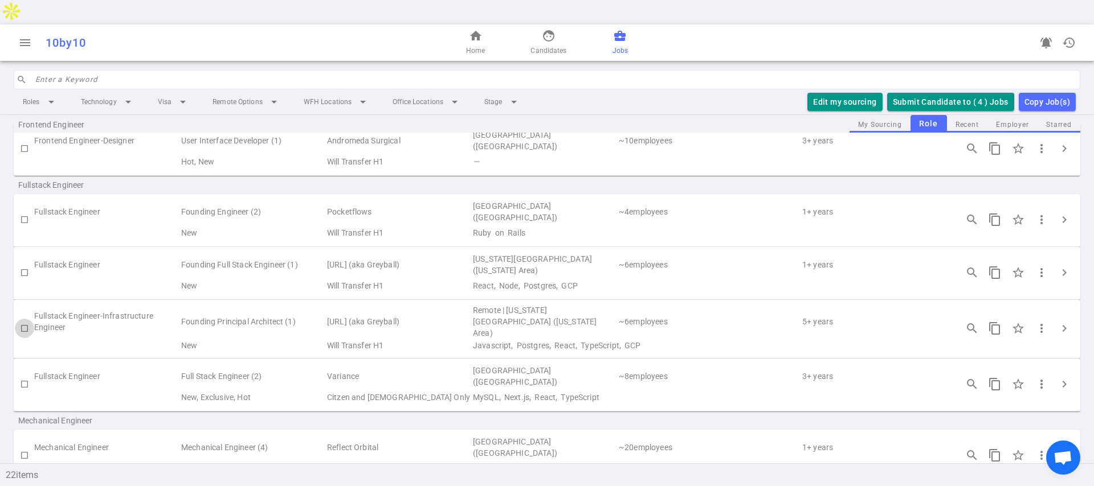
click at [22, 319] on input "checkbox" at bounding box center [24, 328] width 19 height 19
checkbox input "true"
click at [861, 115] on div "Frontend Engineer" at bounding box center [547, 124] width 1066 height 18
click at [23, 36] on span "menu" at bounding box center [25, 43] width 14 height 14
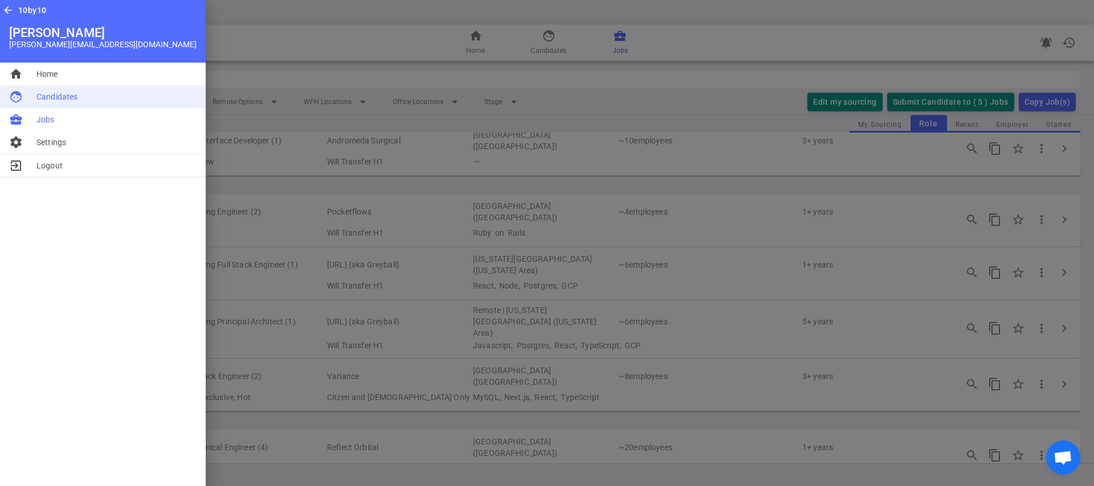
click at [45, 96] on span "Candidates" at bounding box center [56, 96] width 41 height 11
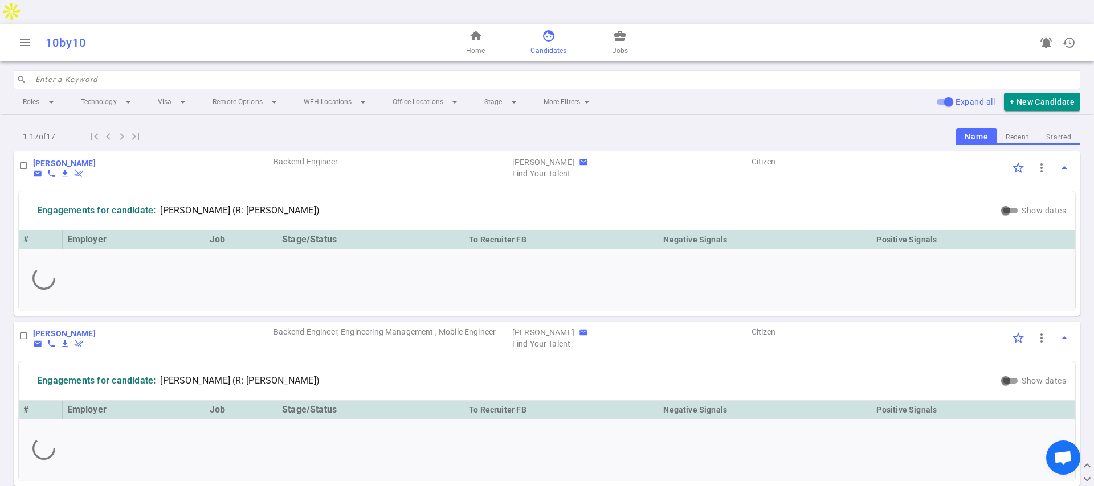
click at [128, 71] on input "search" at bounding box center [554, 80] width 1038 height 18
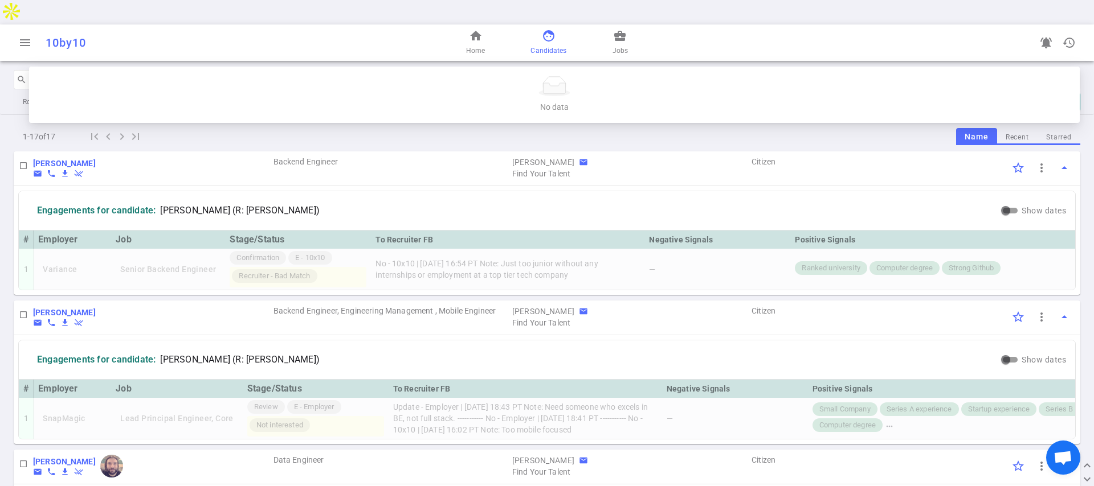
type input "dapeng"
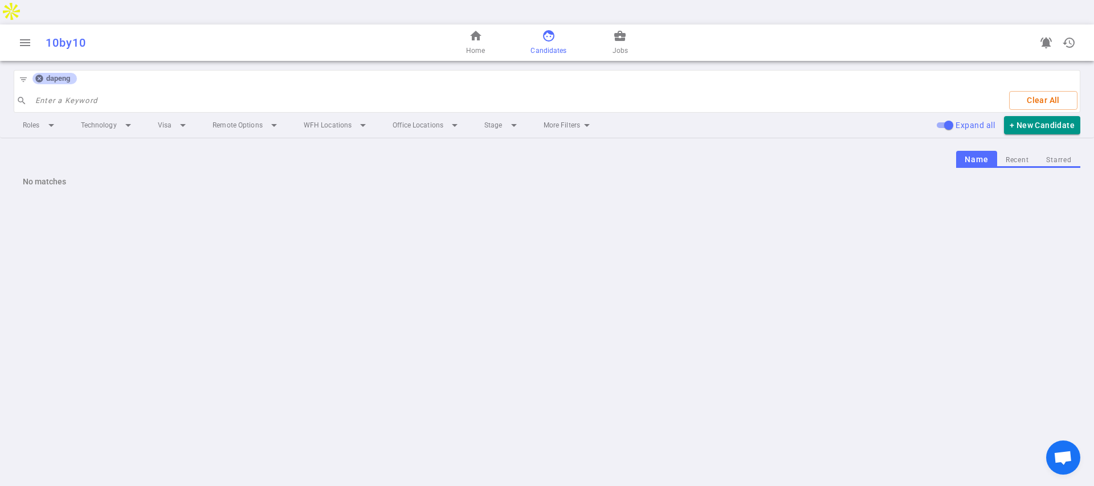
click at [42, 75] on icon at bounding box center [38, 78] width 7 height 7
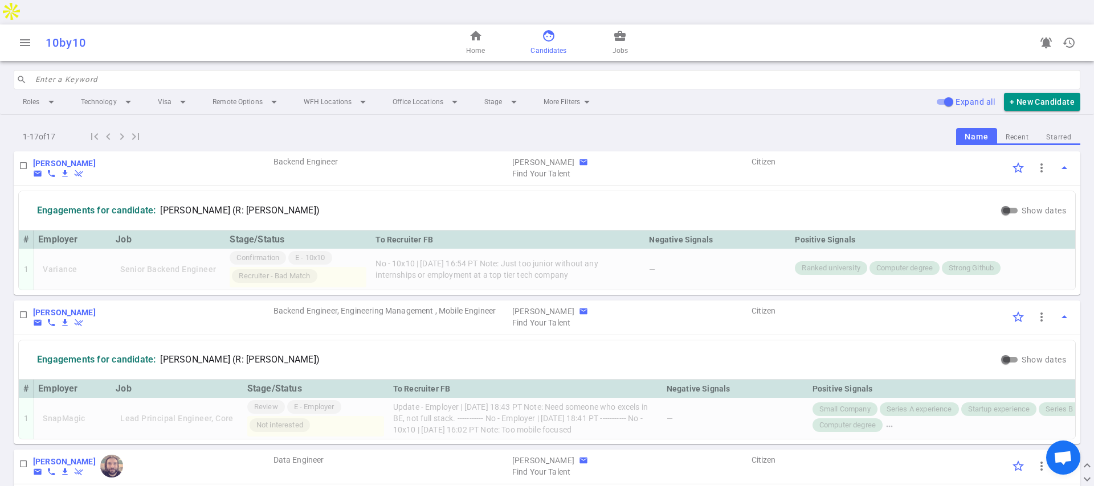
click at [10, 24] on div "menu 10by10 home Home face Candidates business_center Jobs notifications_active…" at bounding box center [547, 42] width 1094 height 36
click at [31, 31] on button "menu" at bounding box center [25, 42] width 23 height 23
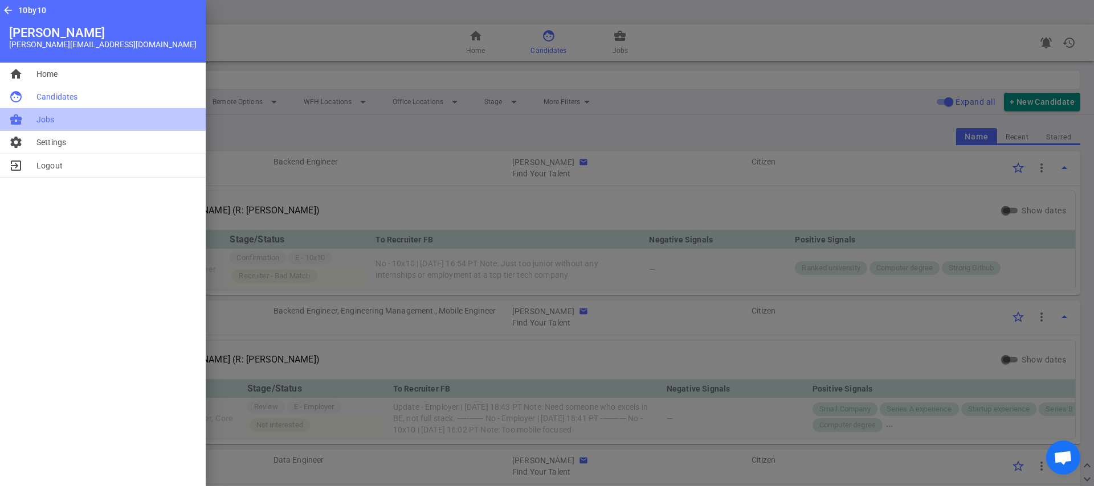
click at [34, 116] on li "business_center Jobs" at bounding box center [103, 119] width 206 height 23
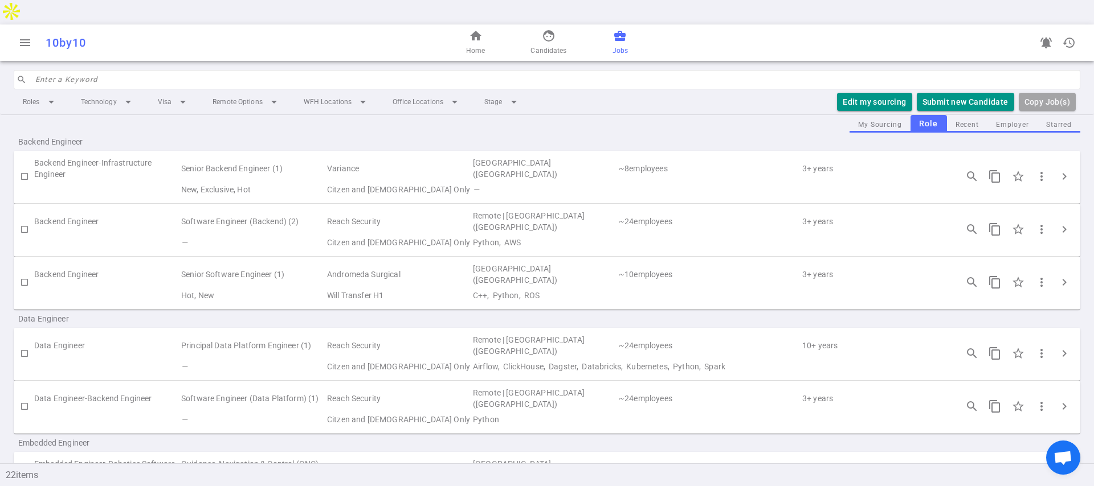
scroll to position [15, 0]
click at [1057, 220] on span "chevron_right" at bounding box center [1064, 227] width 14 height 14
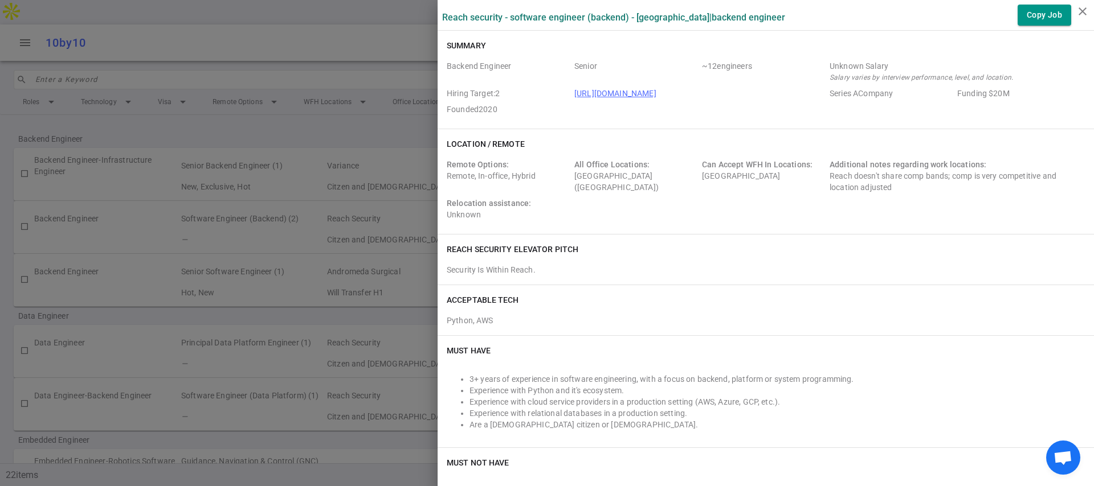
click at [372, 185] on div at bounding box center [547, 243] width 1094 height 486
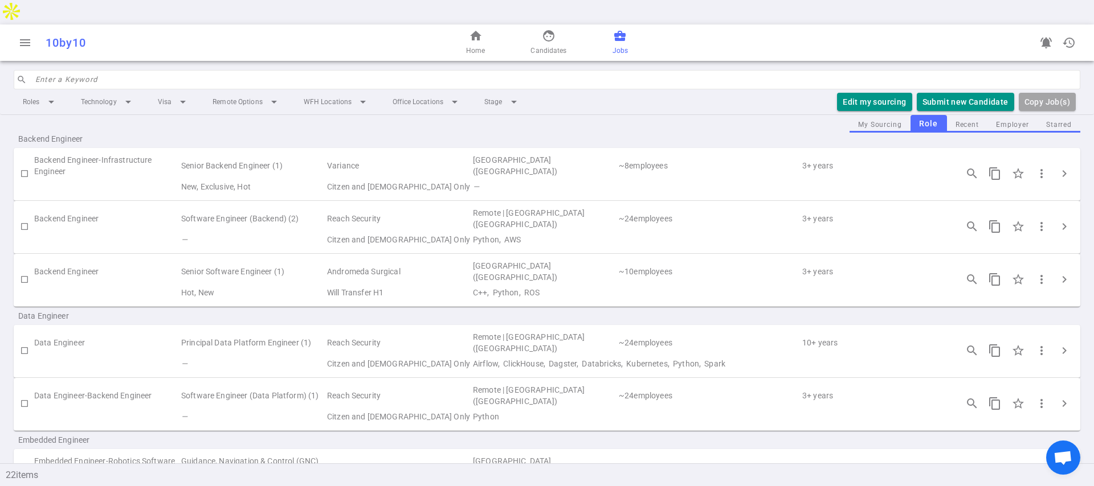
click at [22, 341] on input "checkbox" at bounding box center [24, 350] width 19 height 19
checkbox input "true"
click at [29, 394] on input "checkbox" at bounding box center [24, 403] width 19 height 19
checkbox input "true"
click at [1061, 344] on span "chevron_right" at bounding box center [1064, 351] width 14 height 14
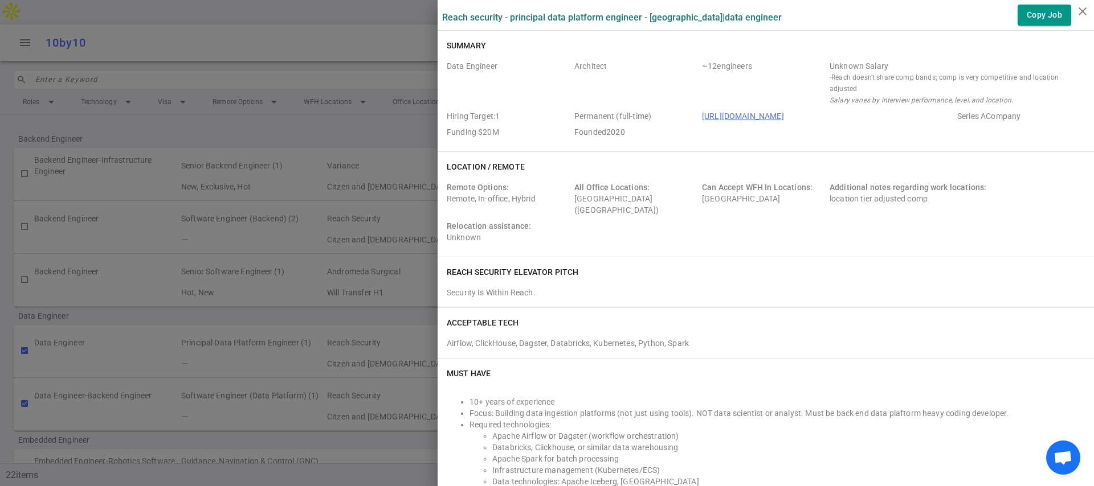
click at [411, 319] on div at bounding box center [547, 243] width 1094 height 486
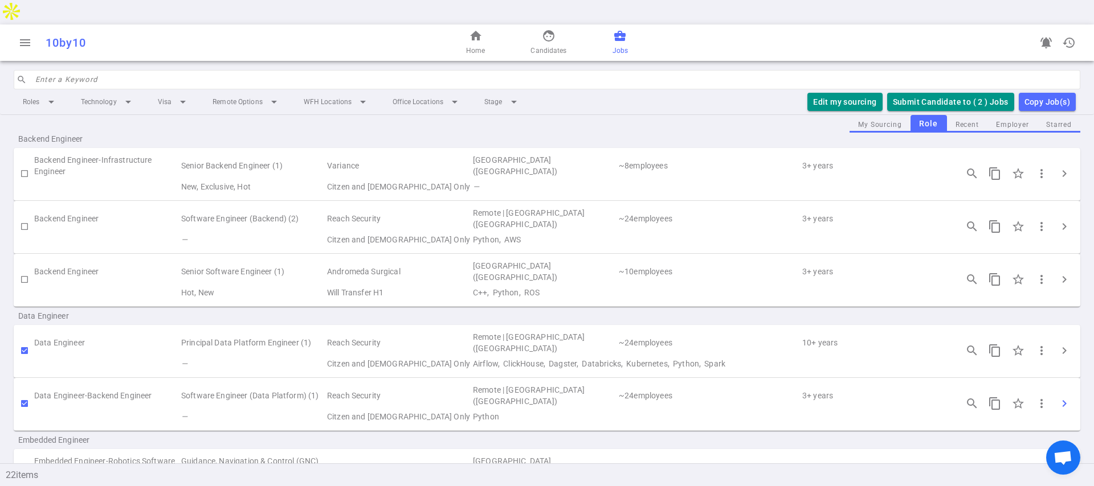
click at [1057, 397] on span "chevron_right" at bounding box center [1064, 404] width 14 height 14
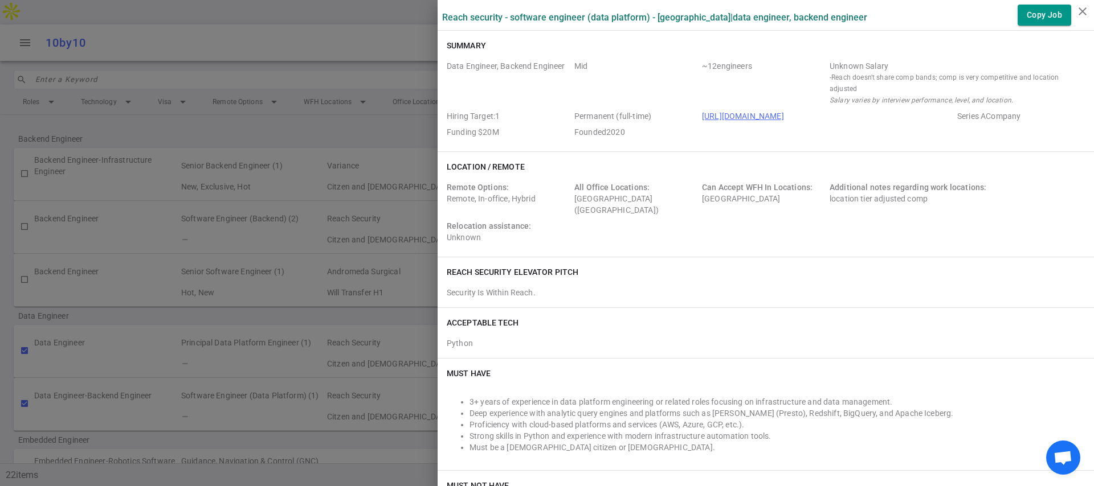
click at [344, 249] on div at bounding box center [547, 243] width 1094 height 486
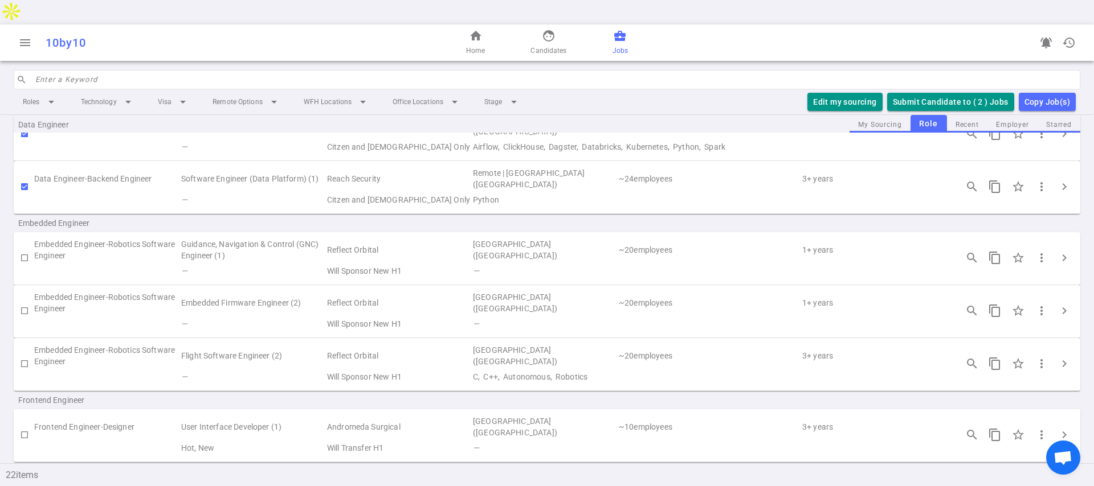
scroll to position [235, 0]
click at [1059, 355] on span "chevron_right" at bounding box center [1064, 362] width 14 height 14
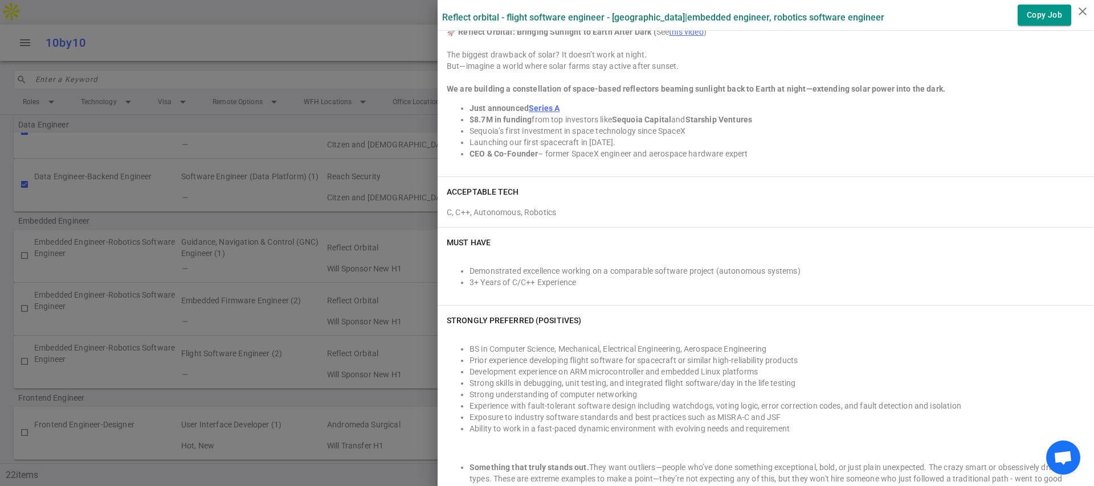
scroll to position [251, 0]
click at [370, 377] on div at bounding box center [547, 243] width 1094 height 486
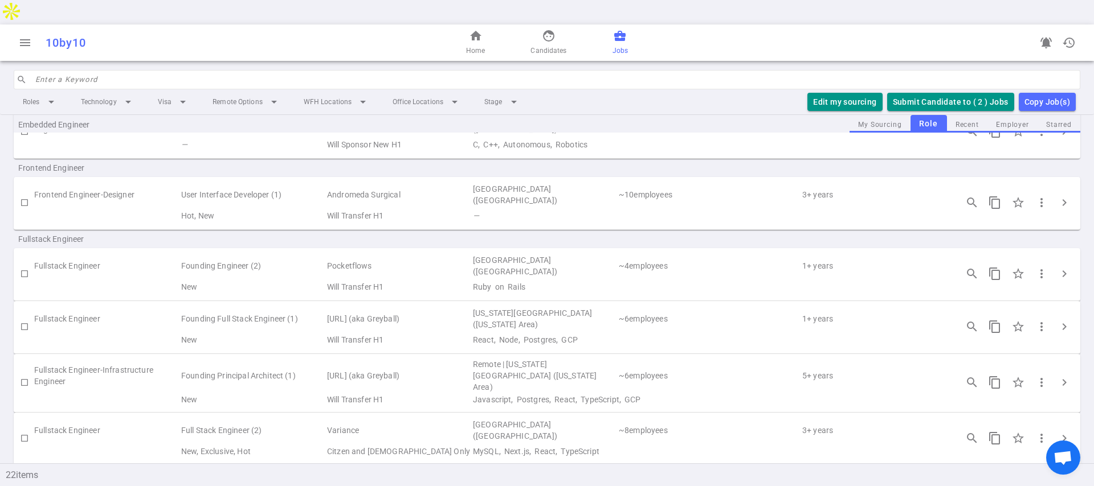
scroll to position [469, 0]
click at [26, 368] on input "checkbox" at bounding box center [24, 377] width 19 height 19
checkbox input "true"
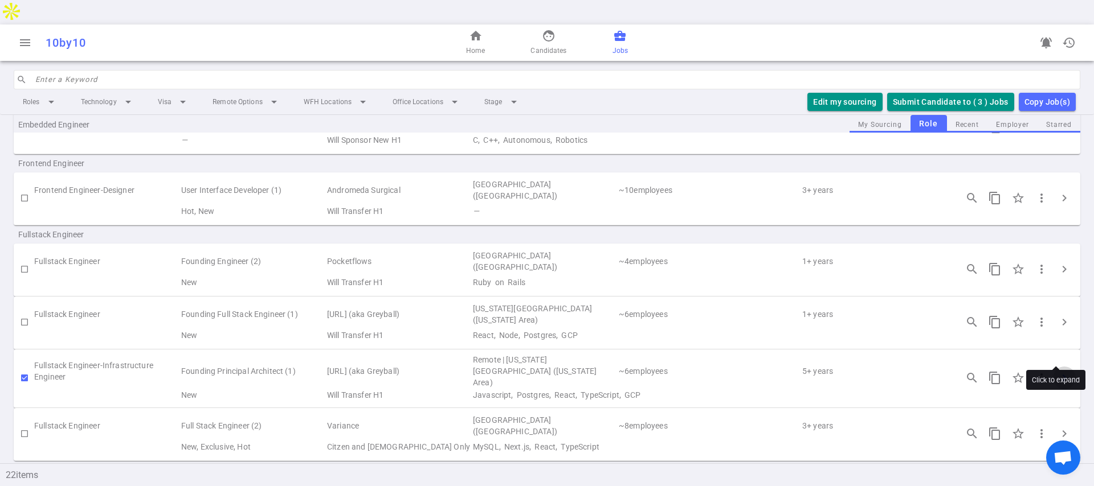
click at [1062, 371] on span "chevron_right" at bounding box center [1064, 378] width 14 height 14
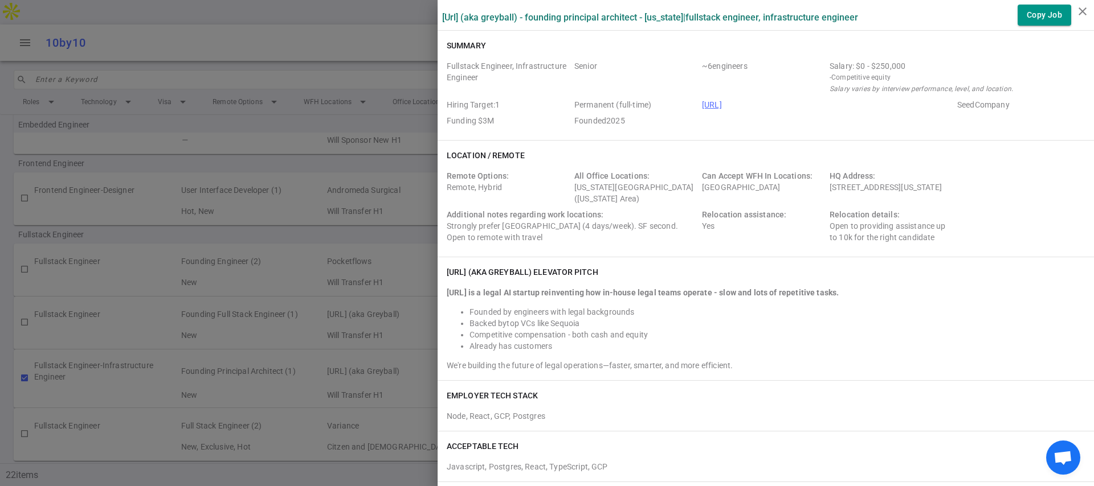
click at [380, 204] on div at bounding box center [547, 243] width 1094 height 486
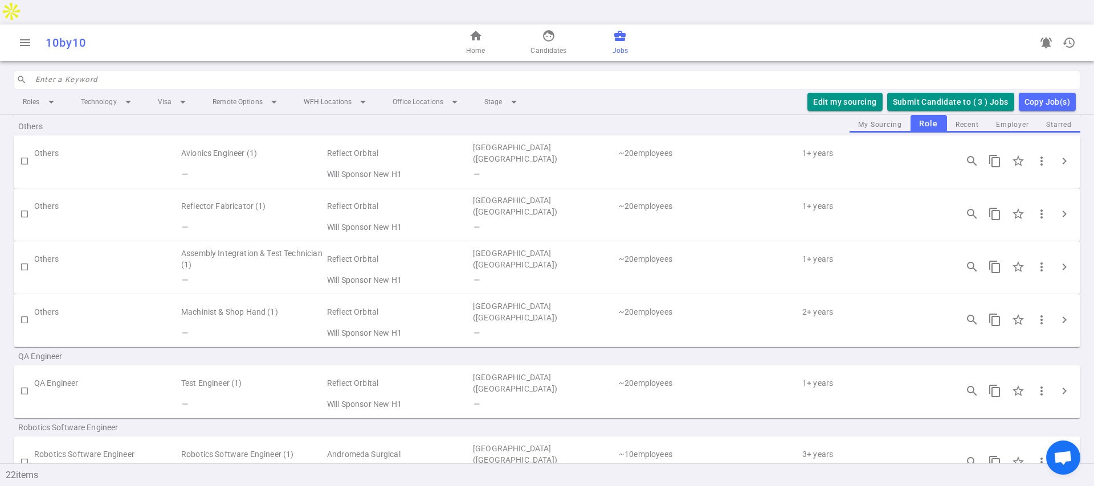
scroll to position [1018, 0]
click at [919, 93] on button "Submit Candidate to ( 3 ) Jobs" at bounding box center [950, 102] width 127 height 19
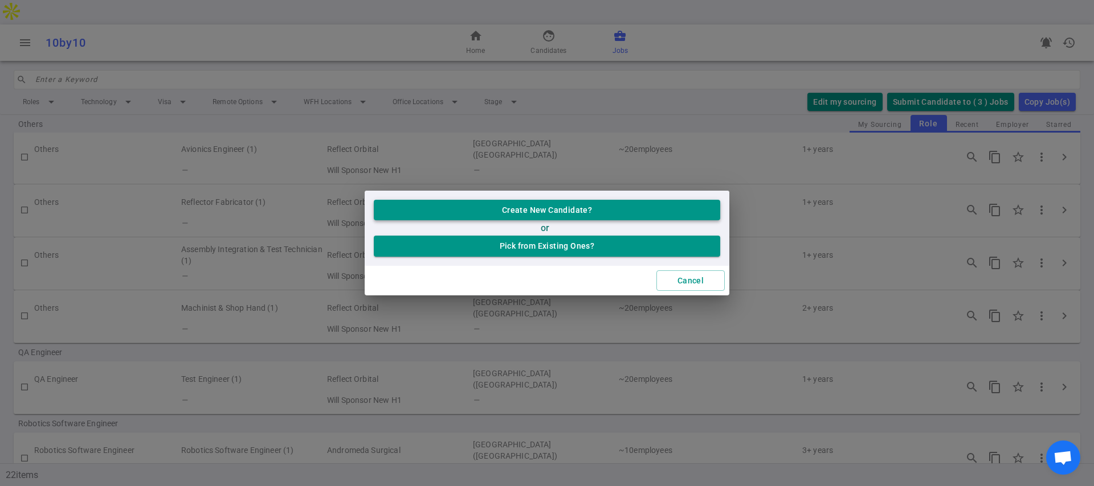
click at [617, 215] on button "Create New Candidate?" at bounding box center [547, 210] width 346 height 21
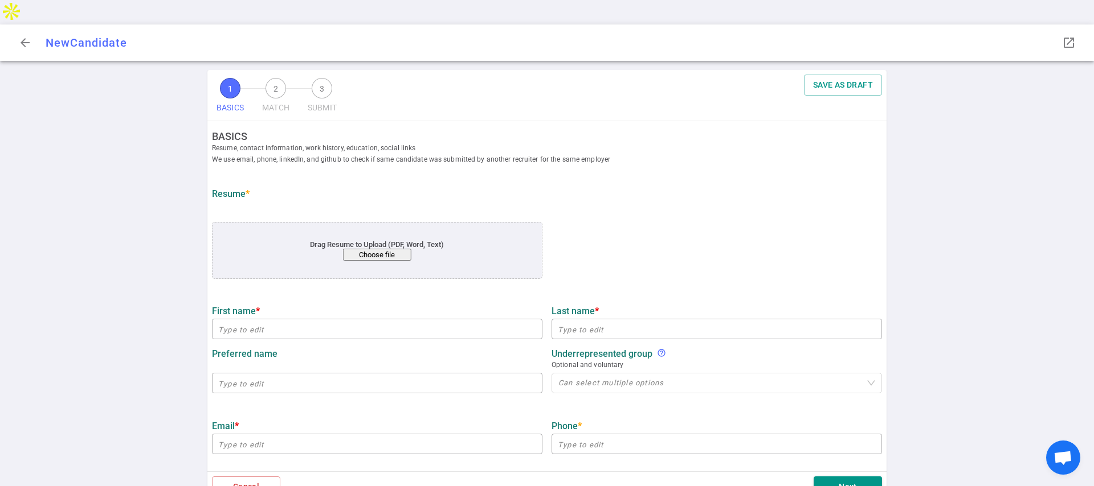
click at [368, 249] on button "Choose file" at bounding box center [377, 255] width 68 height 12
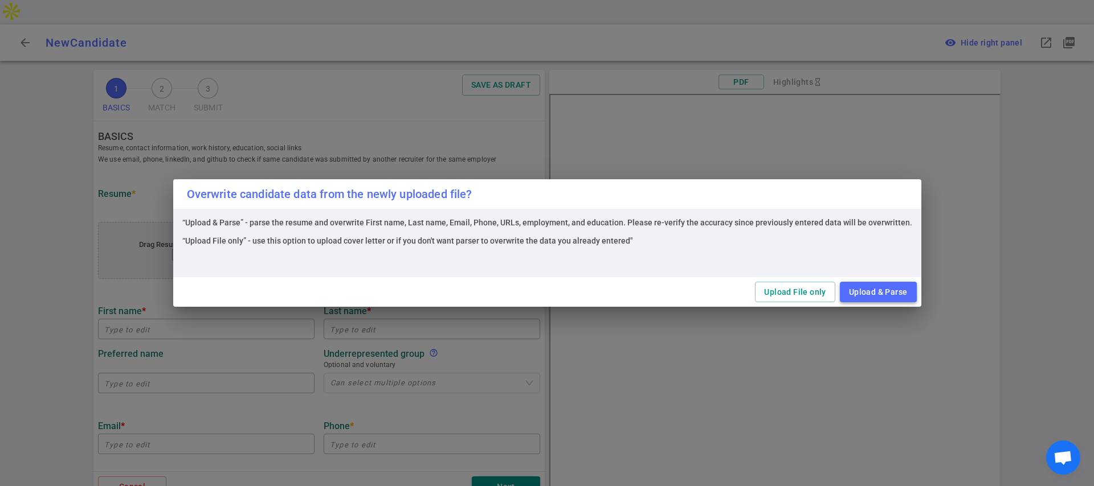
click at [859, 296] on button "Upload & Parse" at bounding box center [878, 292] width 77 height 21
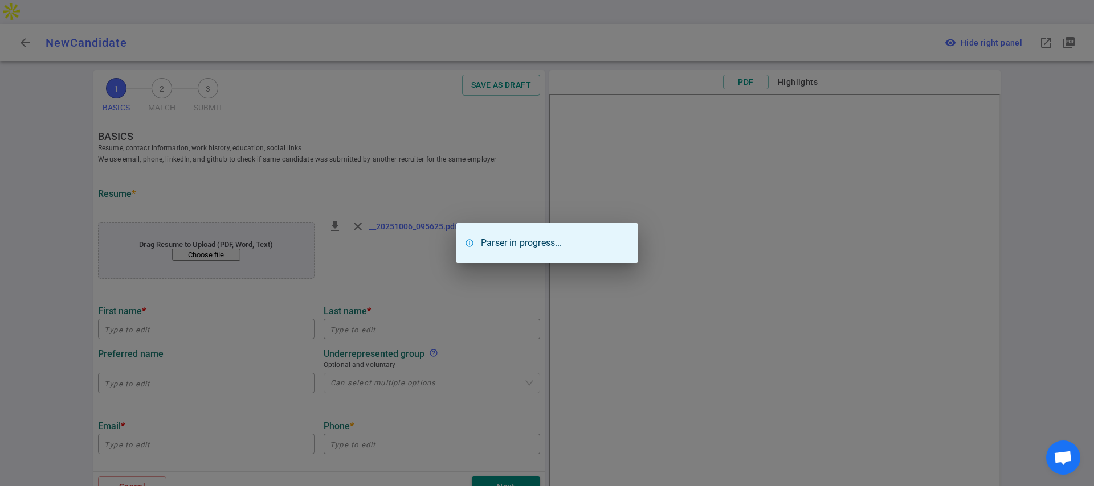
type input "Dapeng"
type input "Liu"
type input "Liodapeng@gmail.com"
type input "+1 310-863-8301"
type textarea "Cicadida.com"
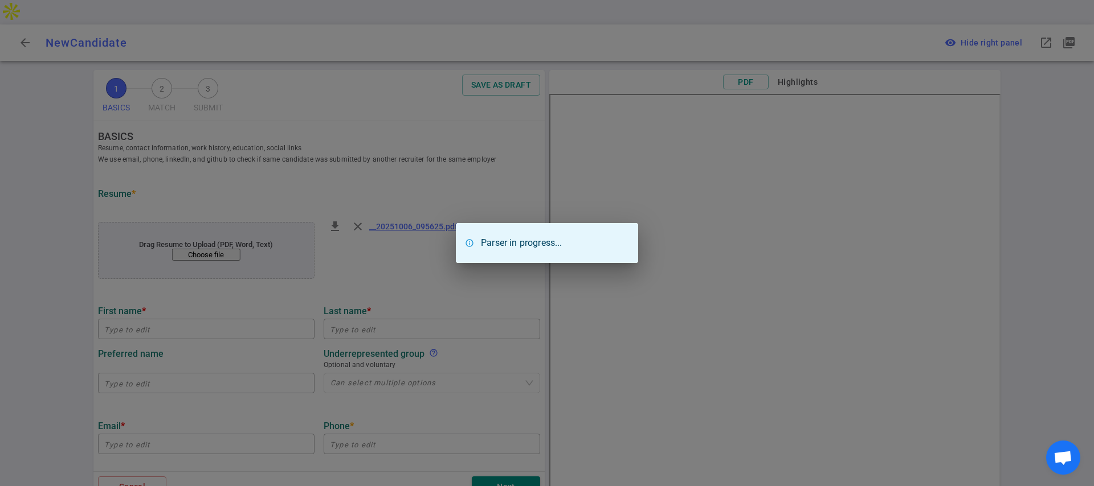
type input "Iterable"
type textarea "Staff Software Engineer"
type input "17.1"
type input "Coursera"
type input "Data Management"
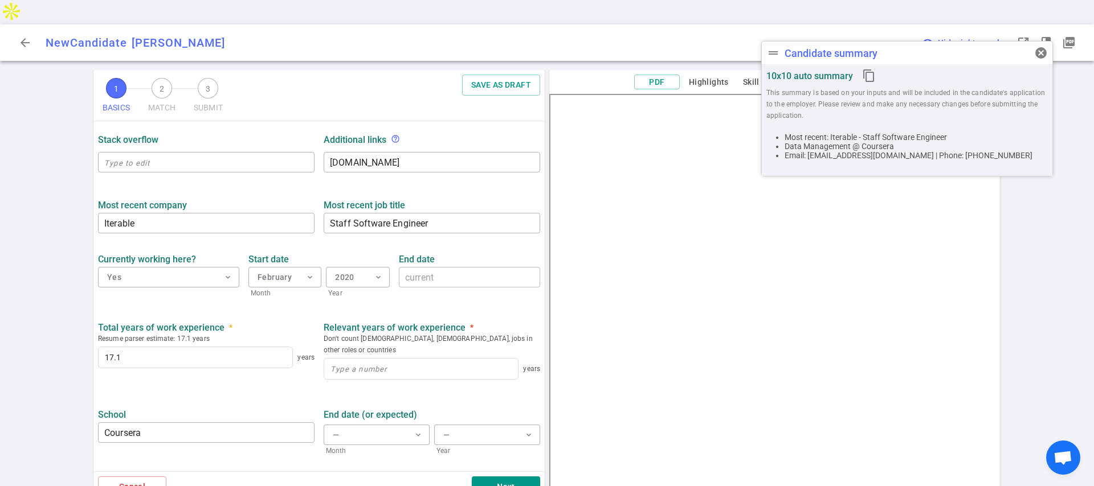
scroll to position [440, 0]
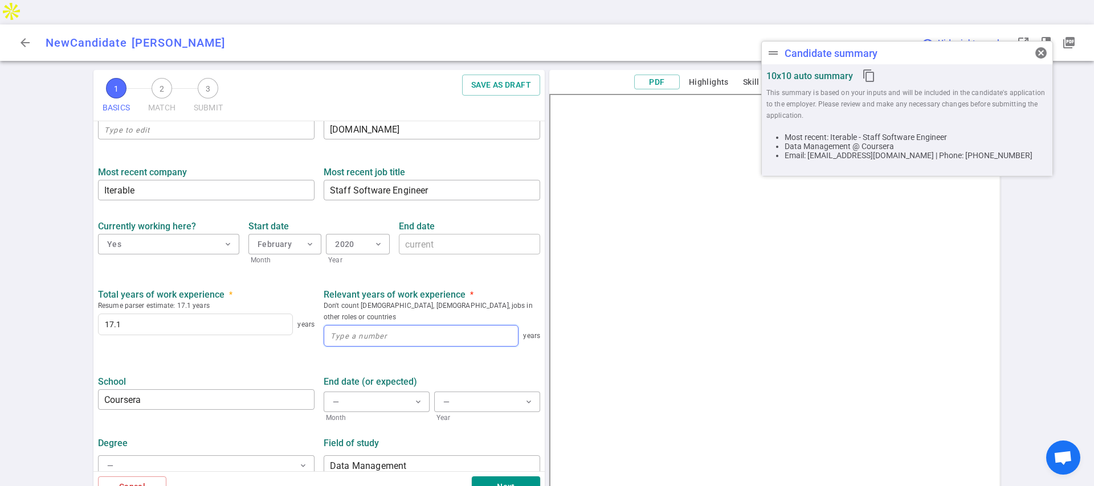
click at [356, 326] on input at bounding box center [421, 336] width 194 height 21
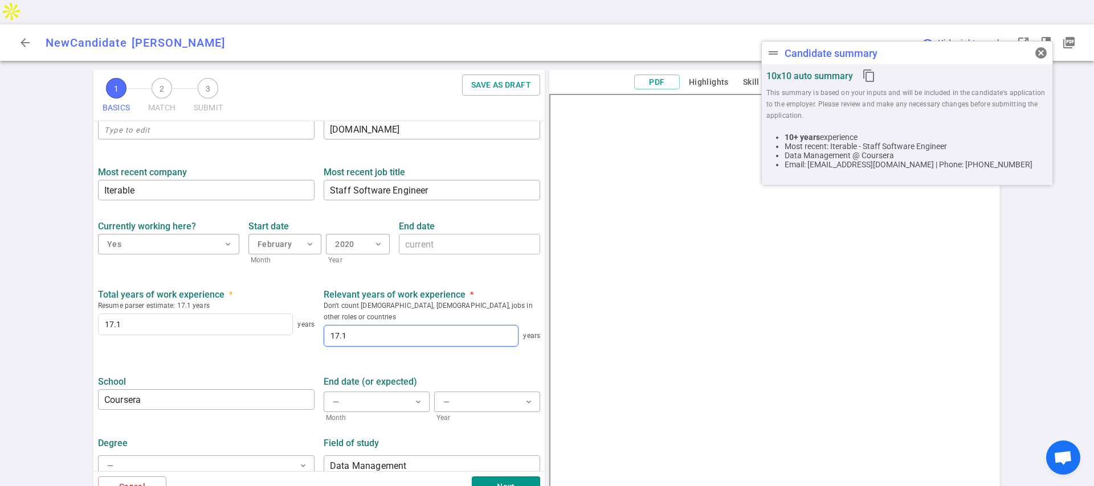
type input "17.1"
click at [175, 391] on input "Coursera" at bounding box center [206, 400] width 216 height 18
click at [174, 391] on input "Coursera" at bounding box center [206, 400] width 216 height 18
type input "Wayne State University"
click at [359, 424] on div "Degree — expand_more Field of study Data Management ​" at bounding box center [318, 453] width 451 height 59
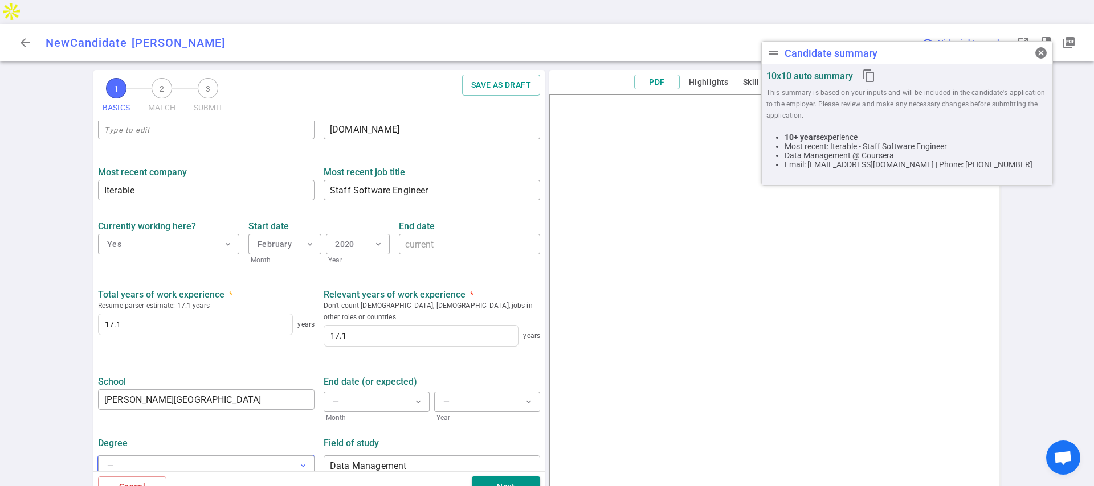
click at [224, 456] on button "— expand_more" at bounding box center [206, 466] width 216 height 21
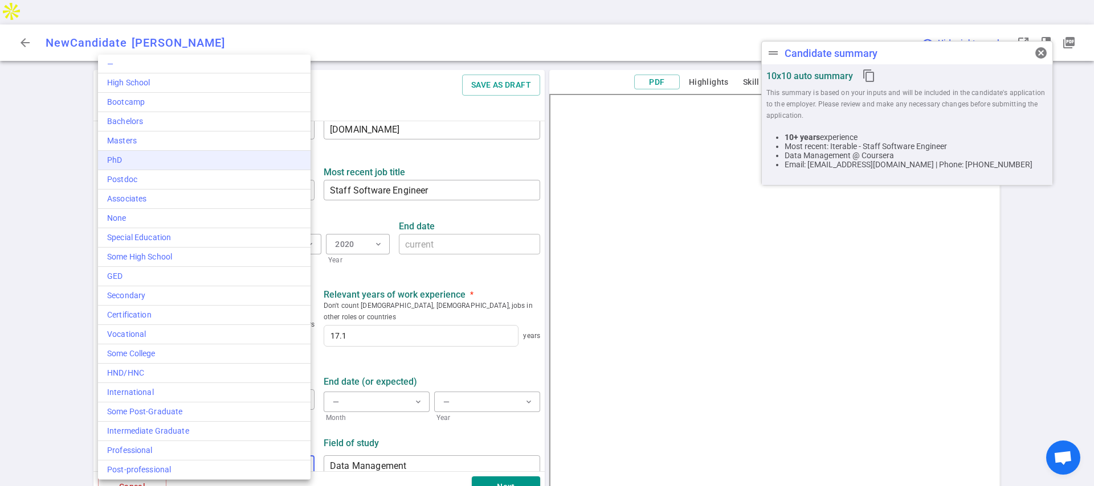
click at [251, 162] on div "PhD" at bounding box center [204, 160] width 194 height 12
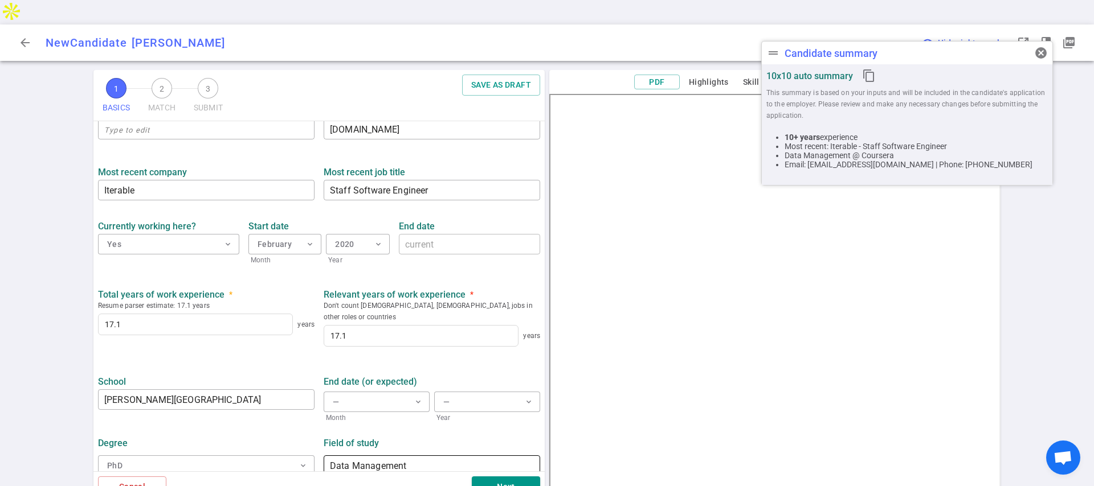
click at [389, 457] on input "Data Management" at bounding box center [432, 466] width 216 height 18
click at [400, 457] on input "Data Management" at bounding box center [432, 466] width 216 height 18
type input "Computer Science"
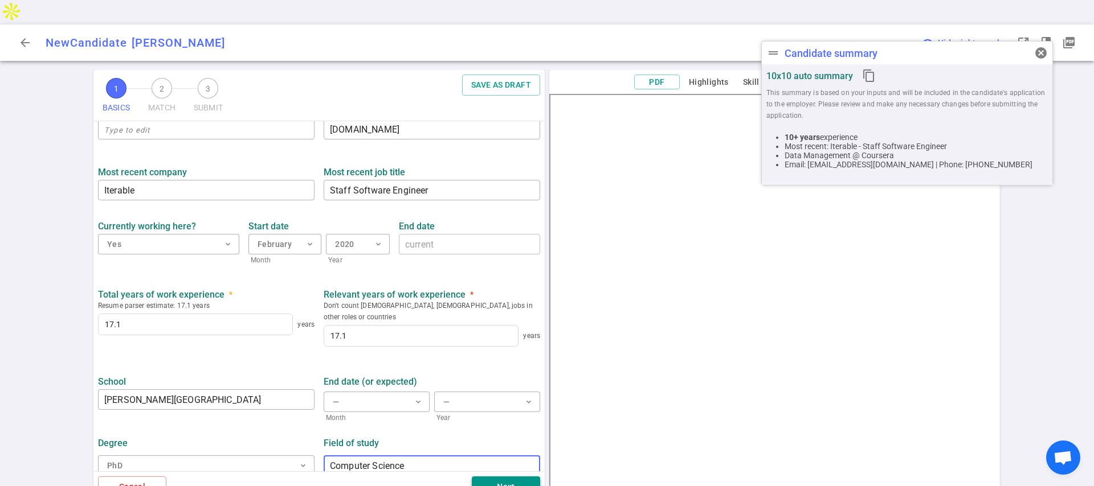
click at [521, 477] on button "Next" at bounding box center [506, 487] width 68 height 21
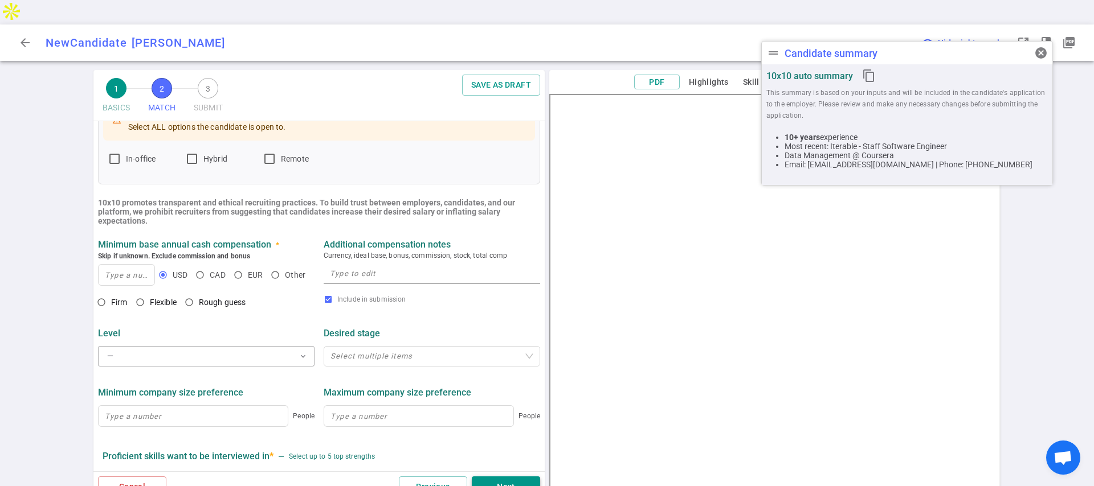
scroll to position [0, 0]
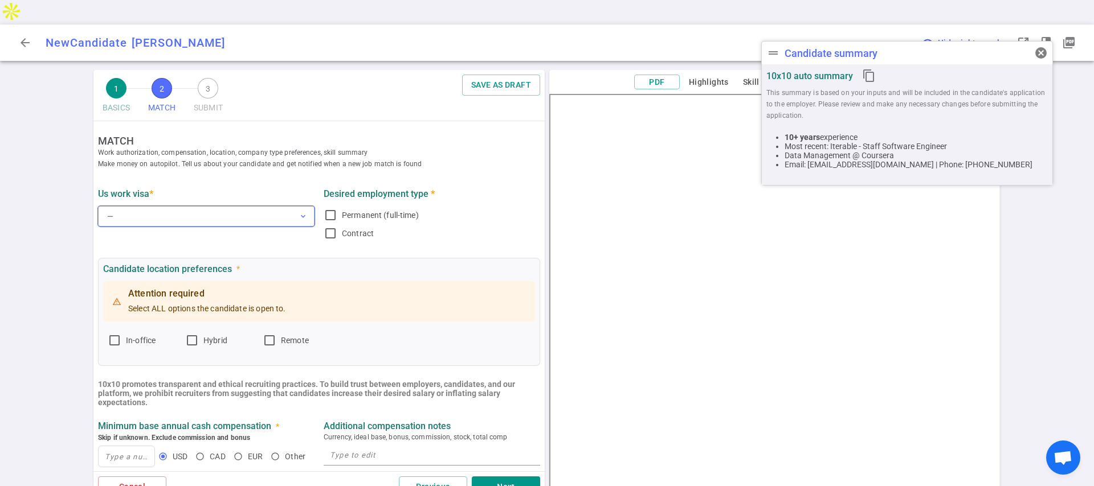
click at [219, 206] on button "— expand_more" at bounding box center [206, 216] width 216 height 21
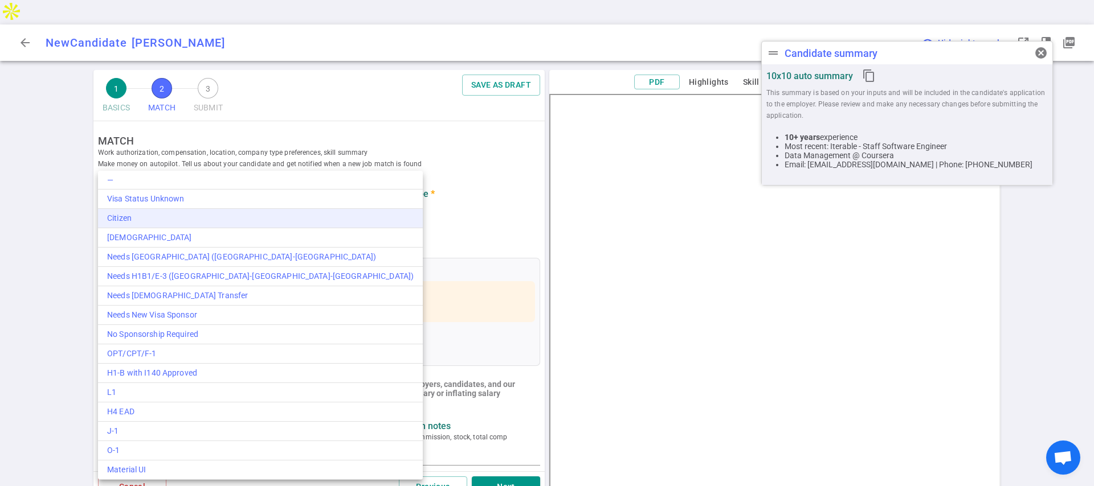
click at [207, 212] on div "Citizen" at bounding box center [260, 218] width 306 height 12
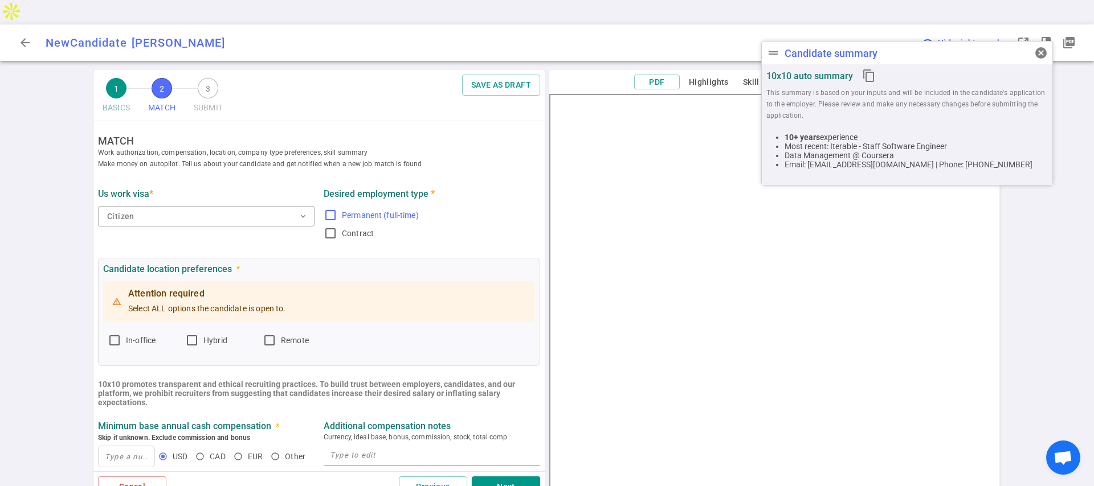
click at [325, 208] on input "Permanent (full-time)" at bounding box center [331, 215] width 14 height 14
checkbox input "true"
click at [269, 334] on input "Remote" at bounding box center [270, 341] width 14 height 14
checkbox input "true"
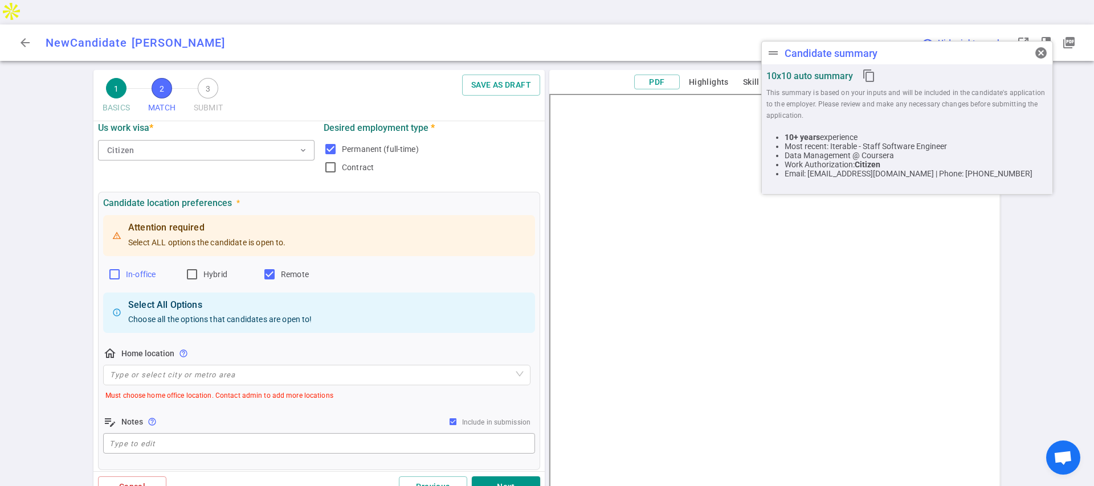
scroll to position [104, 0]
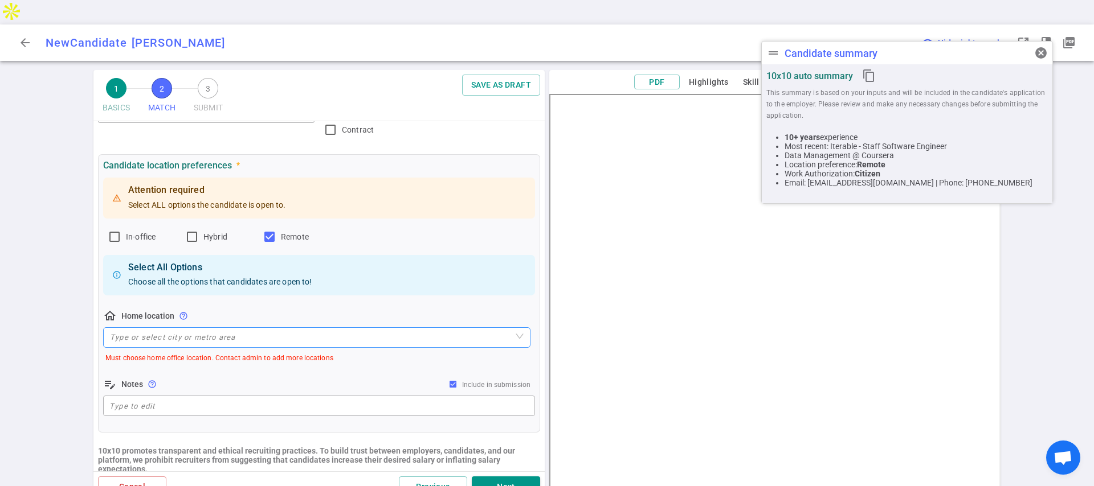
click at [261, 328] on input "search" at bounding box center [316, 337] width 413 height 19
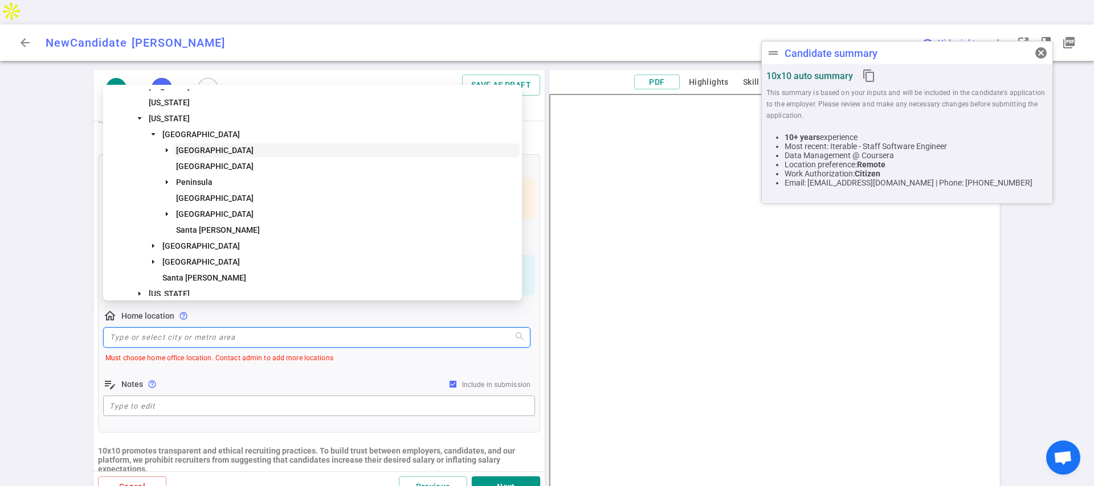
scroll to position [78, 0]
click at [196, 240] on span "[GEOGRAPHIC_DATA]" at bounding box center [200, 241] width 77 height 9
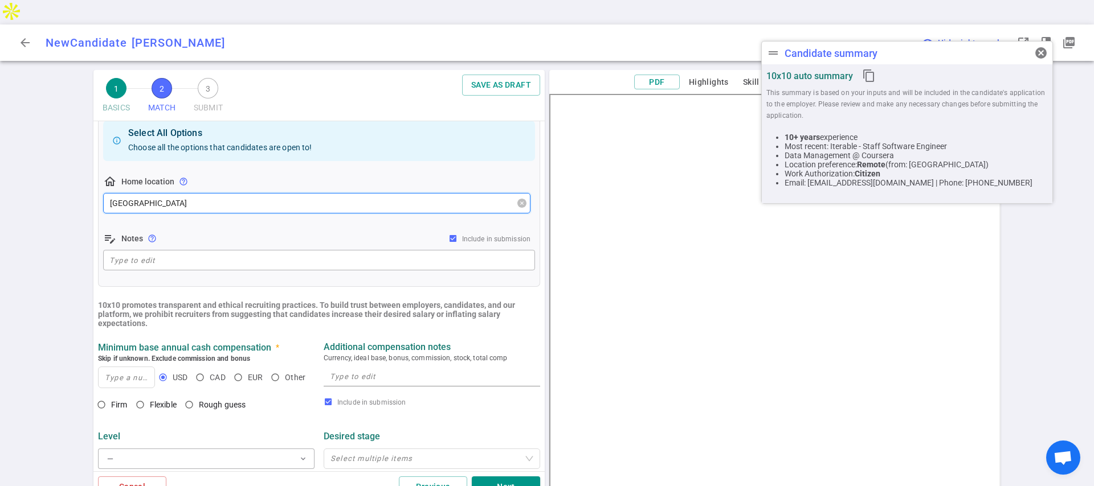
scroll to position [239, 0]
click at [128, 366] on input at bounding box center [127, 376] width 56 height 21
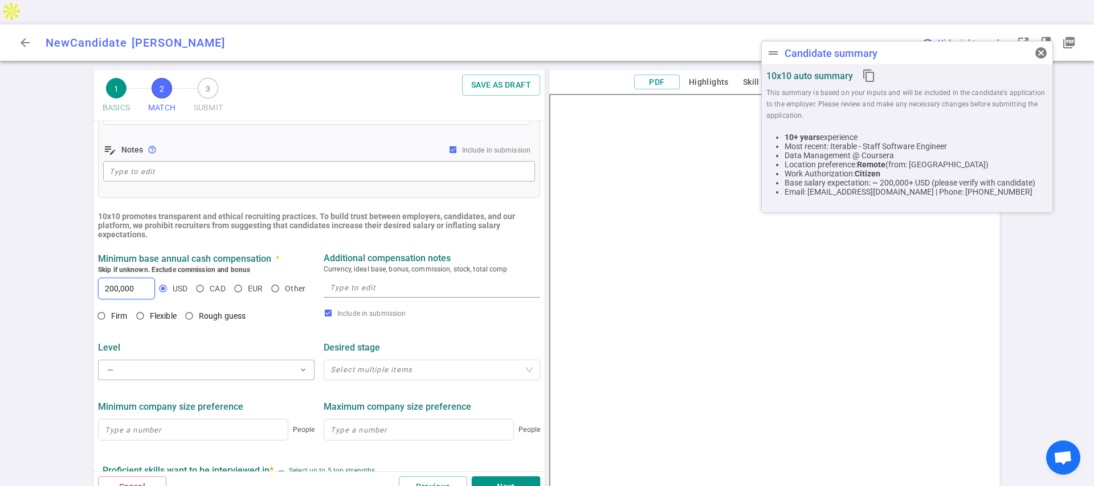
scroll to position [354, 0]
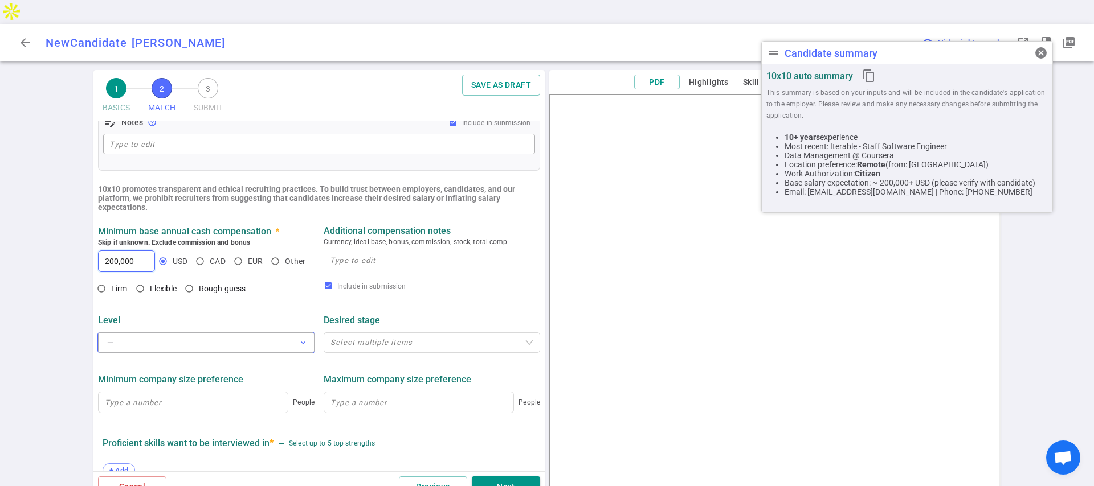
type input "200,000"
click at [219, 333] on button "— expand_more" at bounding box center [206, 343] width 216 height 21
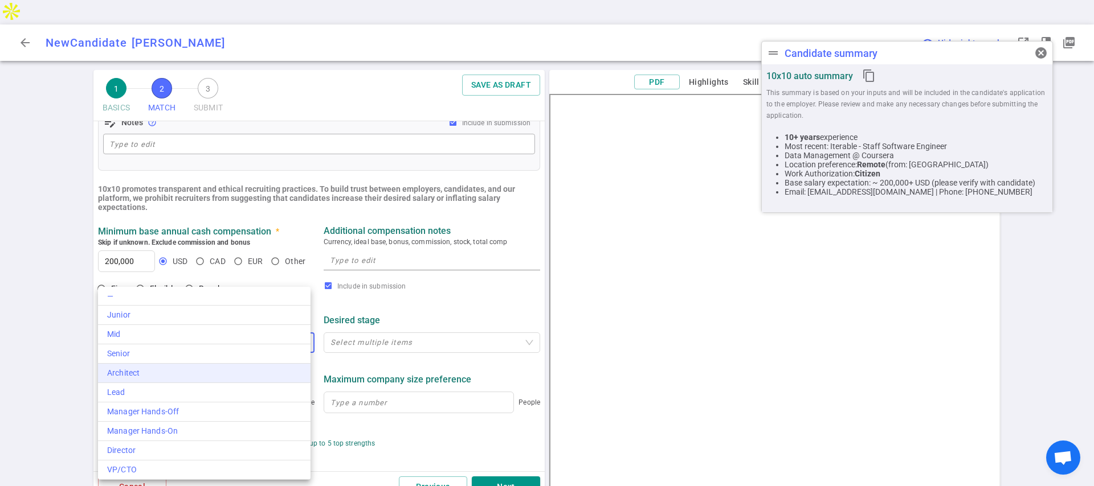
click at [195, 369] on div "Architect" at bounding box center [204, 373] width 194 height 12
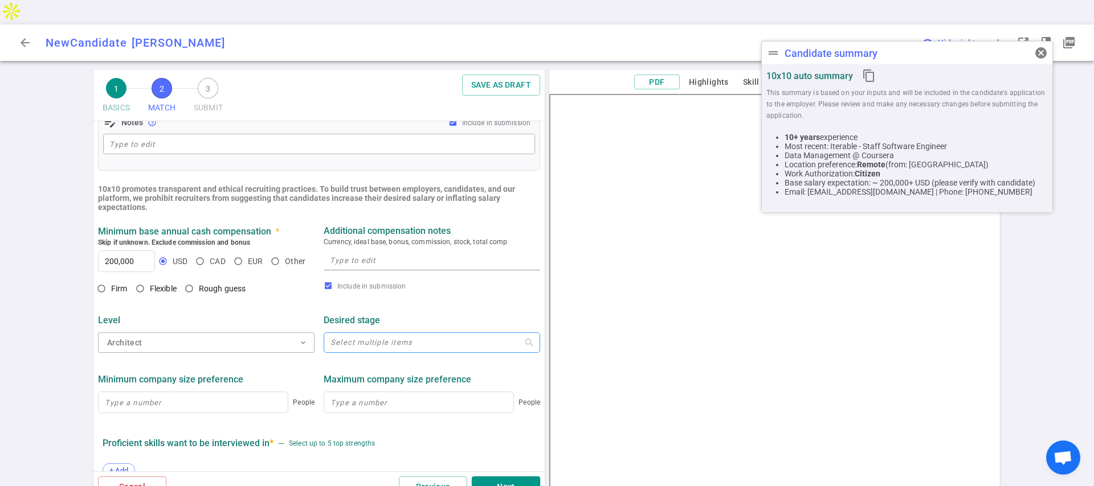
click at [363, 333] on div "Select multiple items" at bounding box center [432, 343] width 216 height 21
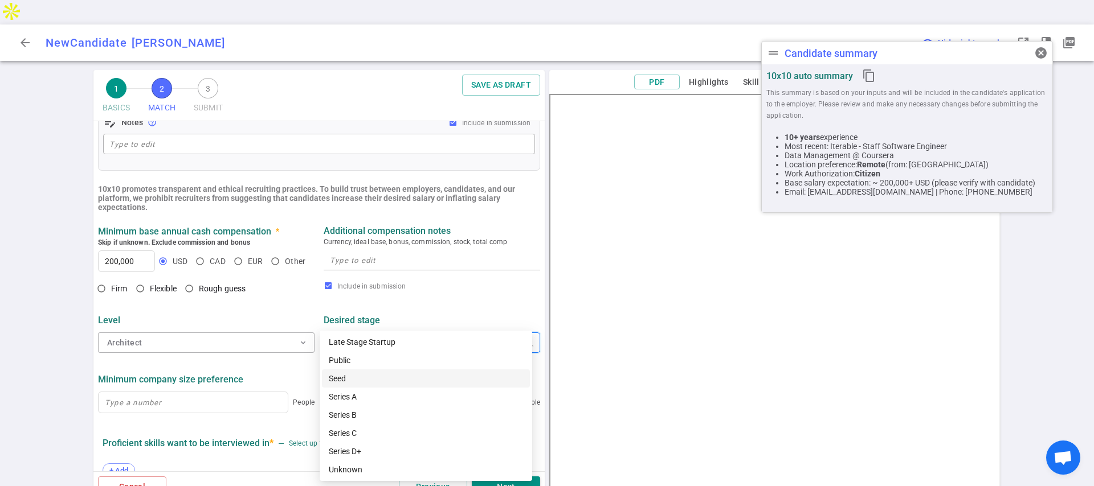
click at [350, 382] on div "Seed" at bounding box center [426, 378] width 194 height 13
click at [354, 398] on div "Series A" at bounding box center [426, 397] width 194 height 13
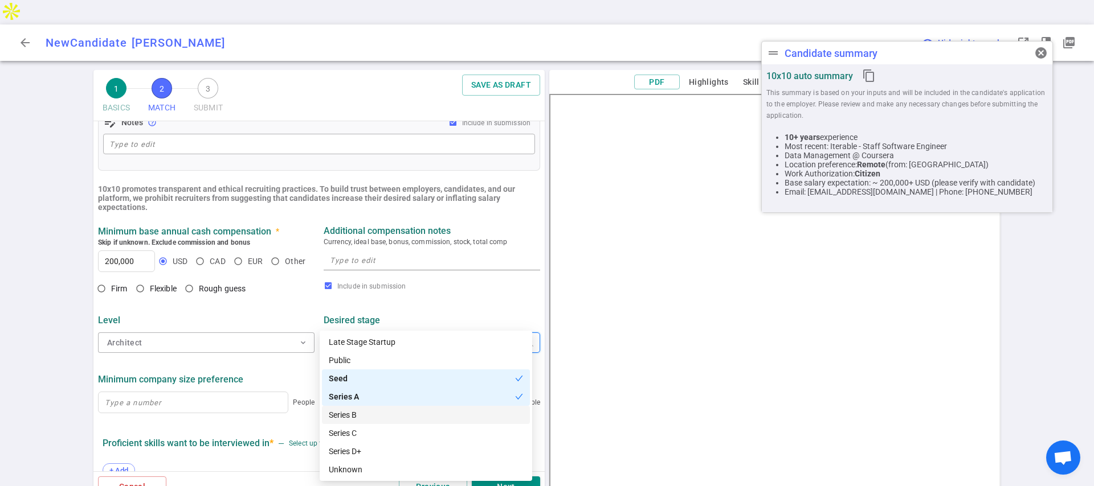
click at [354, 417] on div "Series B" at bounding box center [426, 415] width 194 height 13
click at [347, 431] on div "Series C" at bounding box center [426, 433] width 194 height 13
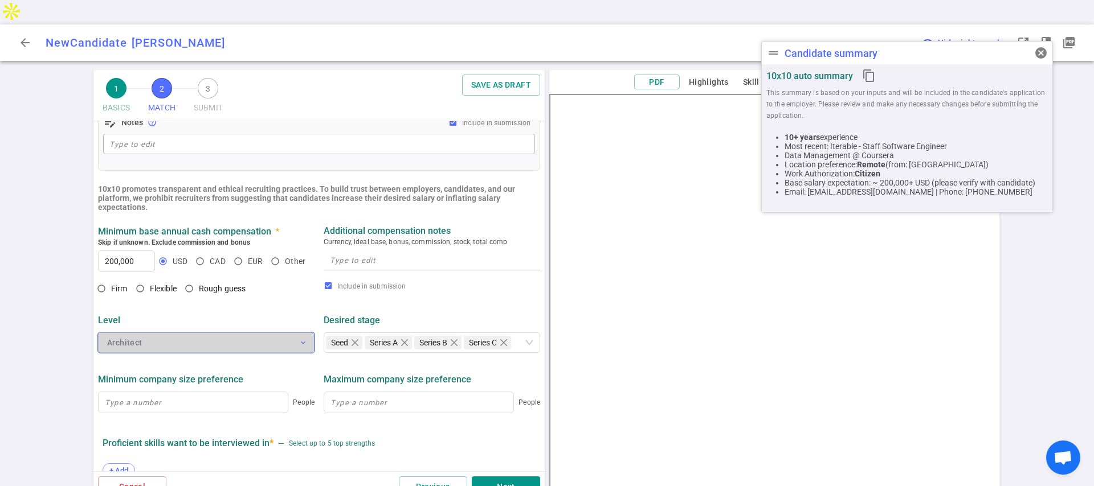
click at [285, 333] on button "Architect expand_more" at bounding box center [206, 343] width 216 height 21
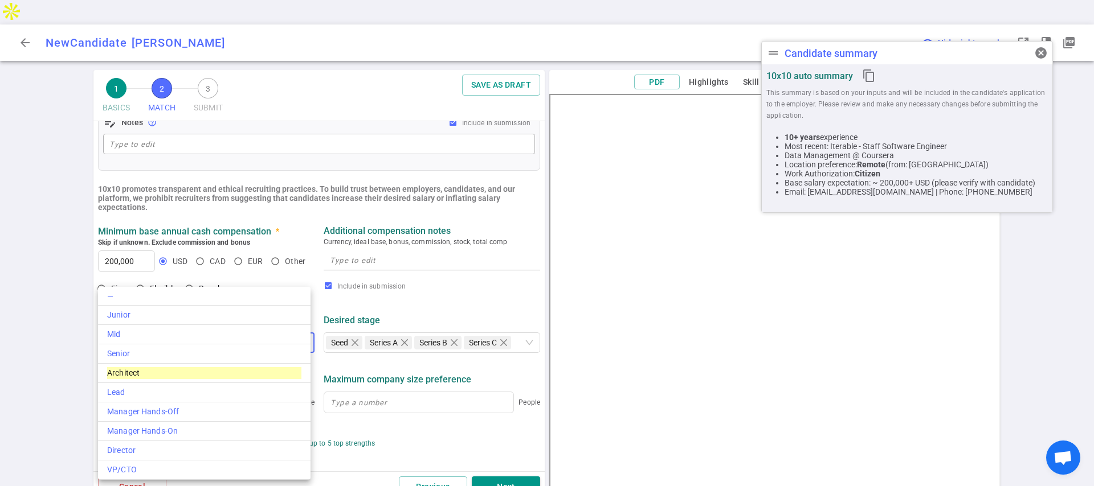
click at [317, 344] on div at bounding box center [547, 243] width 1094 height 486
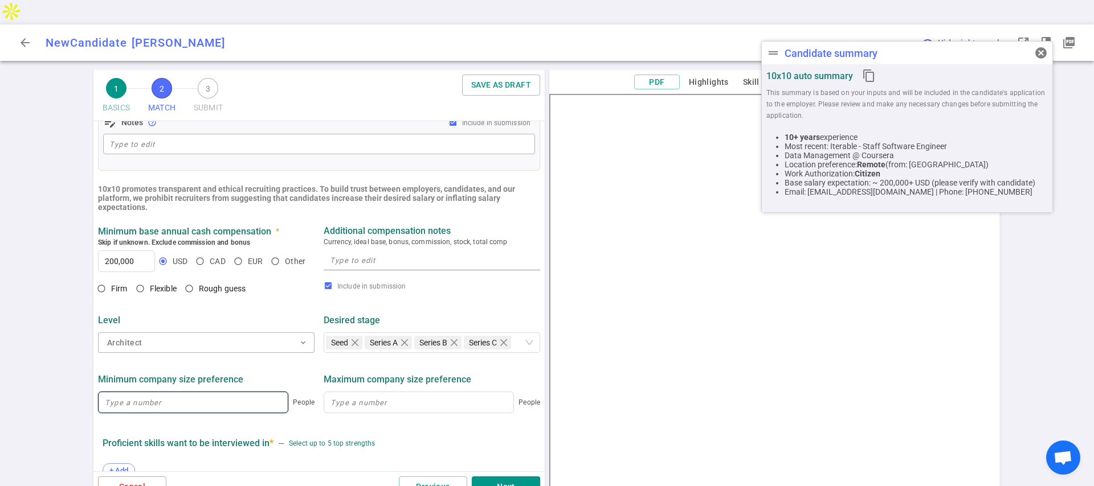
click at [231, 392] on input at bounding box center [193, 402] width 189 height 21
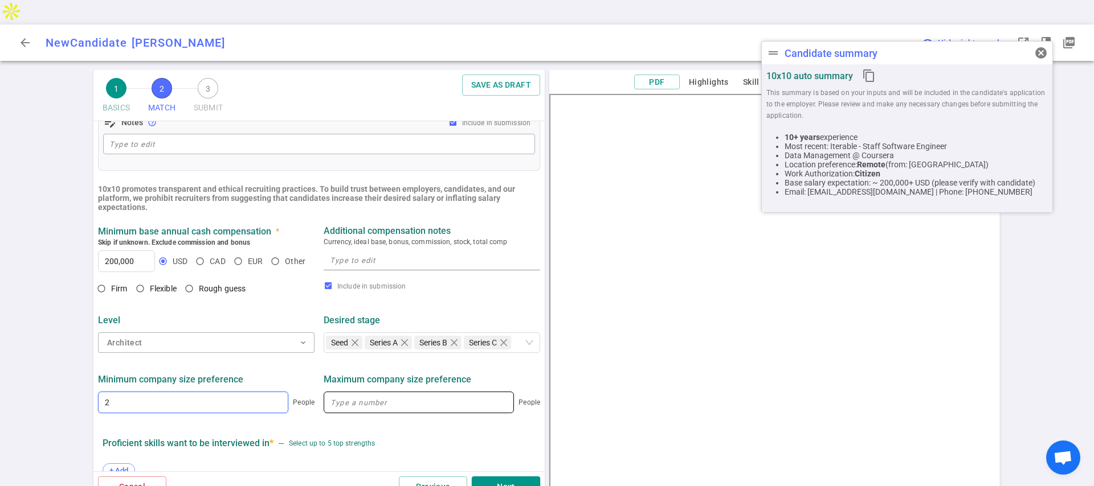
type input "2"
click at [396, 392] on input at bounding box center [418, 402] width 189 height 21
type input "1,000"
click at [509, 477] on button "Next" at bounding box center [506, 487] width 68 height 21
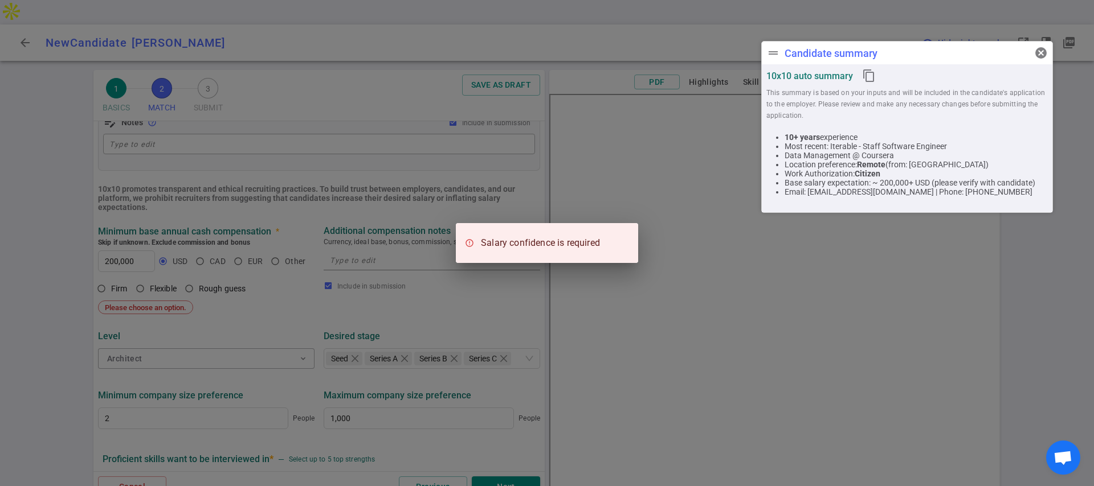
click at [488, 398] on div "Salary confidence is required" at bounding box center [547, 243] width 1094 height 486
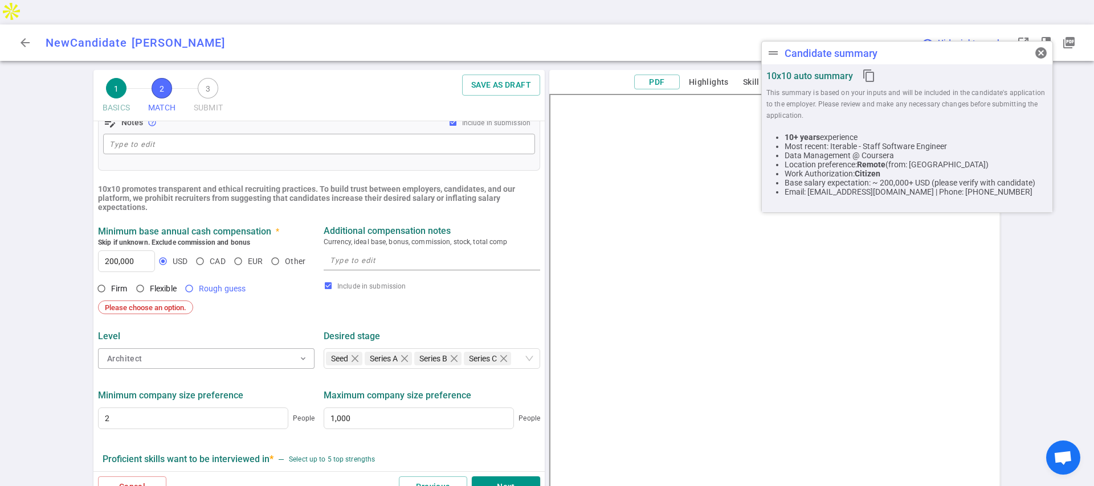
click at [190, 279] on input "Rough guess" at bounding box center [188, 288] width 19 height 19
radio input "true"
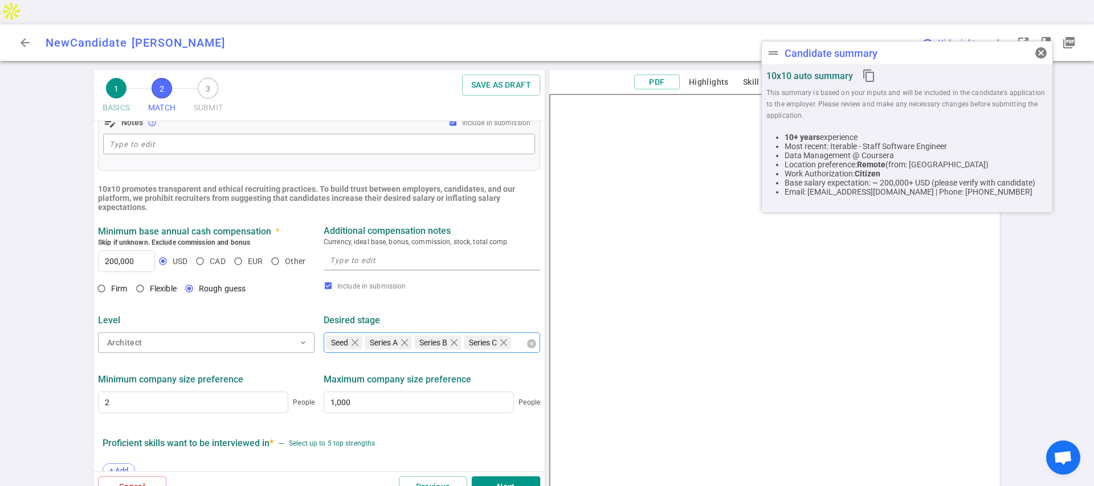
scroll to position [506, 0]
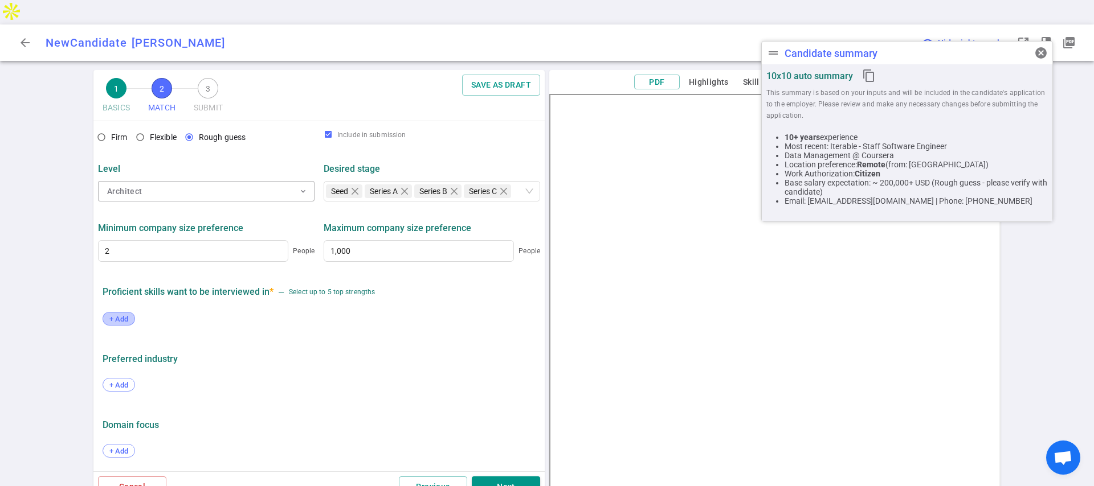
click at [114, 315] on span "+ Add" at bounding box center [118, 319] width 27 height 9
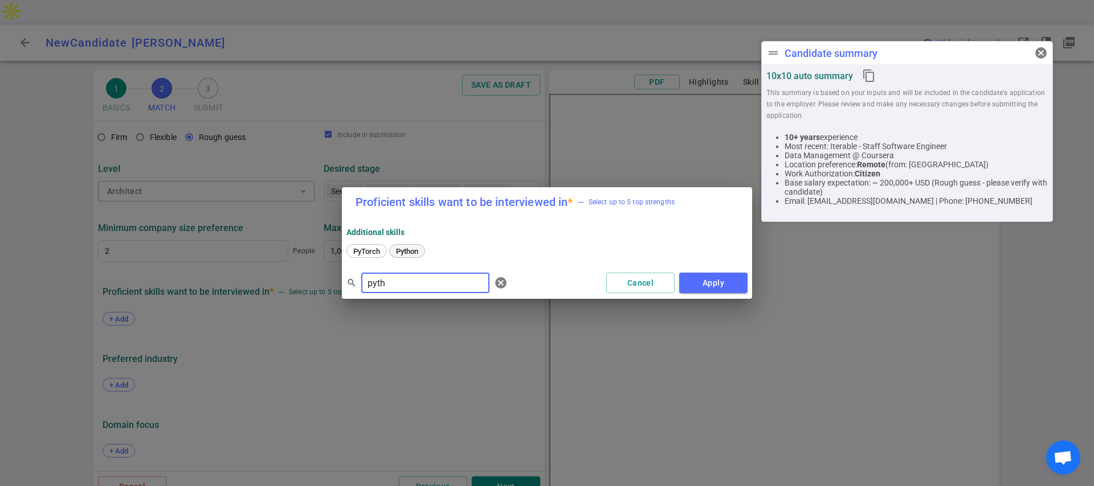
type input "pyth"
click at [410, 252] on span "Python" at bounding box center [407, 251] width 30 height 9
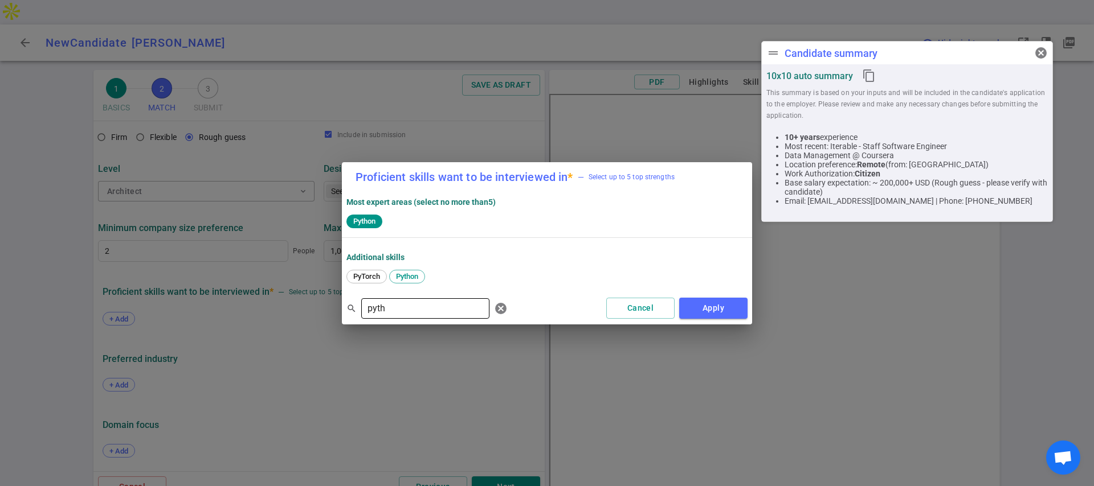
click at [395, 305] on input "pyth" at bounding box center [425, 309] width 128 height 18
type input "kub"
click at [383, 279] on span "Kubernetes" at bounding box center [372, 276] width 46 height 9
click at [386, 309] on input "kub" at bounding box center [425, 309] width 128 height 18
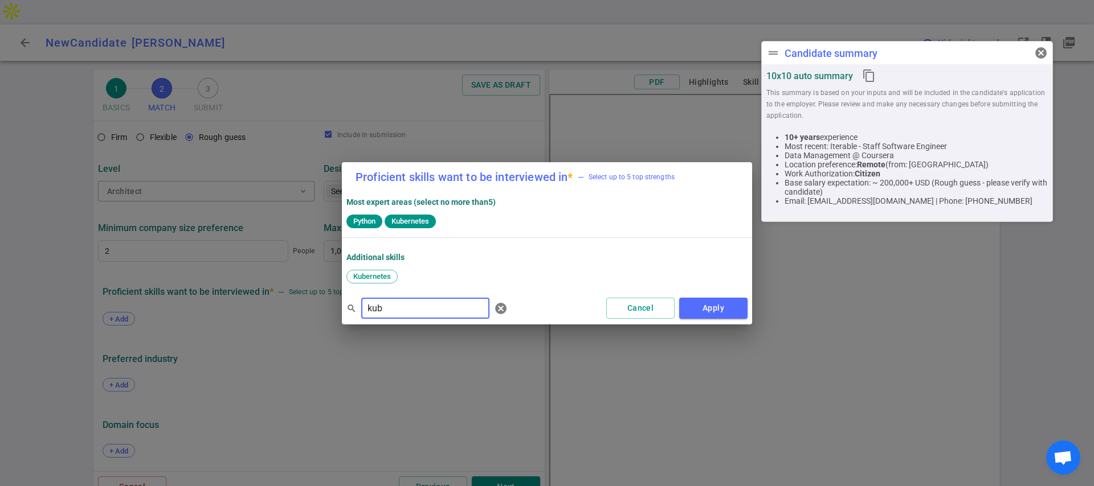
click at [386, 309] on input "kub" at bounding box center [425, 309] width 128 height 18
type input "llm"
click at [393, 282] on div "LLM" at bounding box center [401, 277] width 28 height 14
click at [388, 304] on input "llm" at bounding box center [425, 309] width 128 height 18
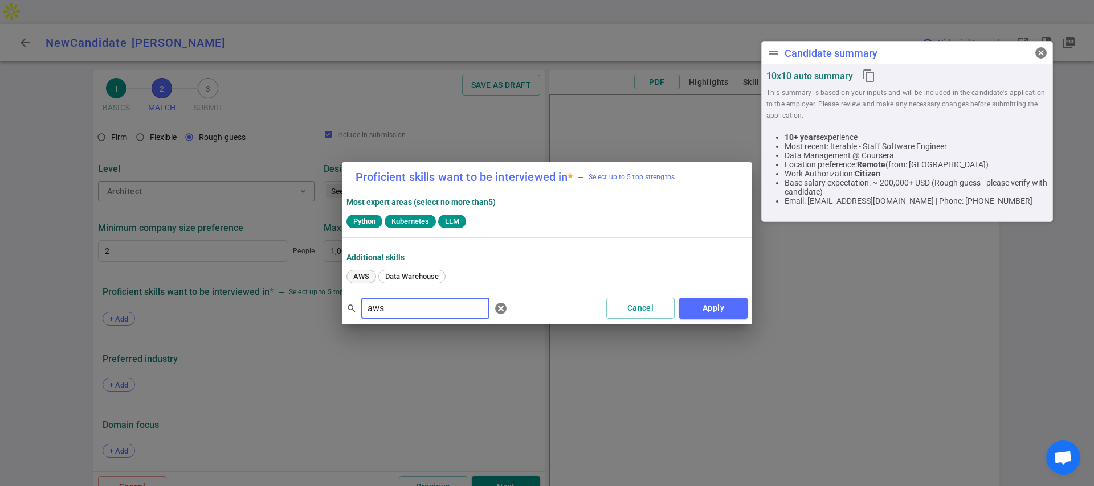
click at [361, 279] on span "AWS" at bounding box center [361, 276] width 24 height 9
click at [372, 303] on input "aws" at bounding box center [425, 309] width 128 height 18
type input "javas"
click at [362, 275] on span "Javascript" at bounding box center [370, 276] width 42 height 9
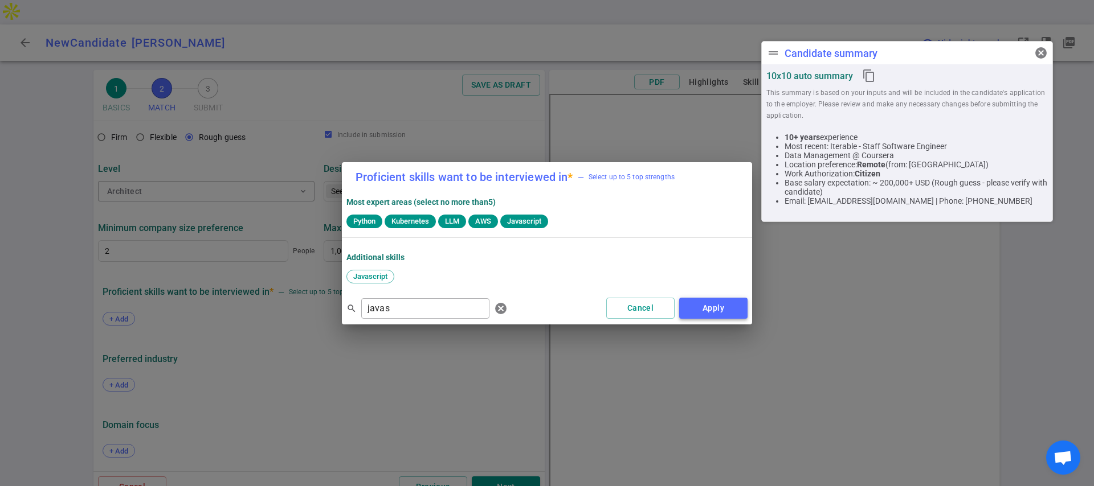
click at [713, 308] on button "Apply" at bounding box center [713, 308] width 68 height 21
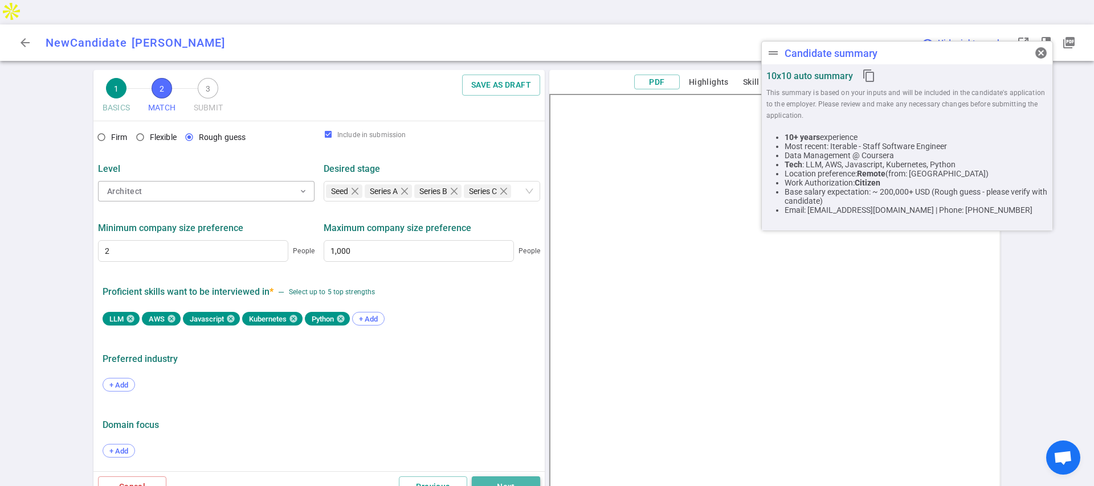
click at [493, 477] on button "Next" at bounding box center [506, 487] width 68 height 21
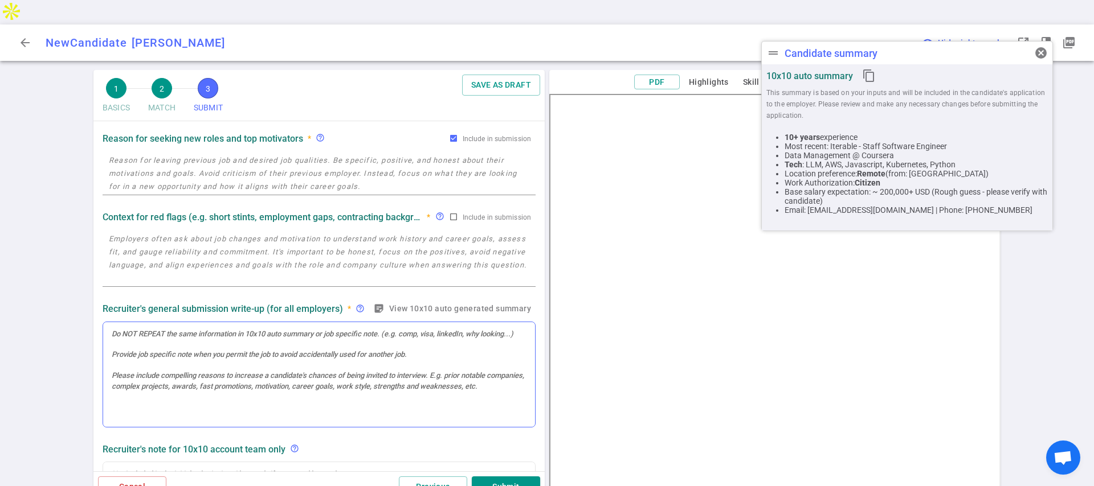
scroll to position [0, 0]
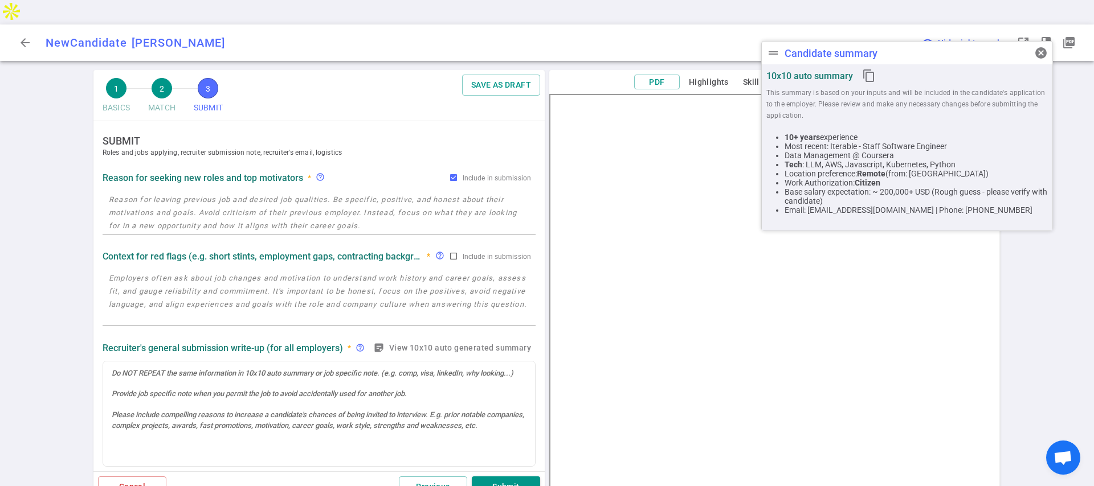
click at [288, 193] on textarea at bounding box center [319, 212] width 420 height 39
click at [250, 198] on textarea at bounding box center [319, 212] width 420 height 39
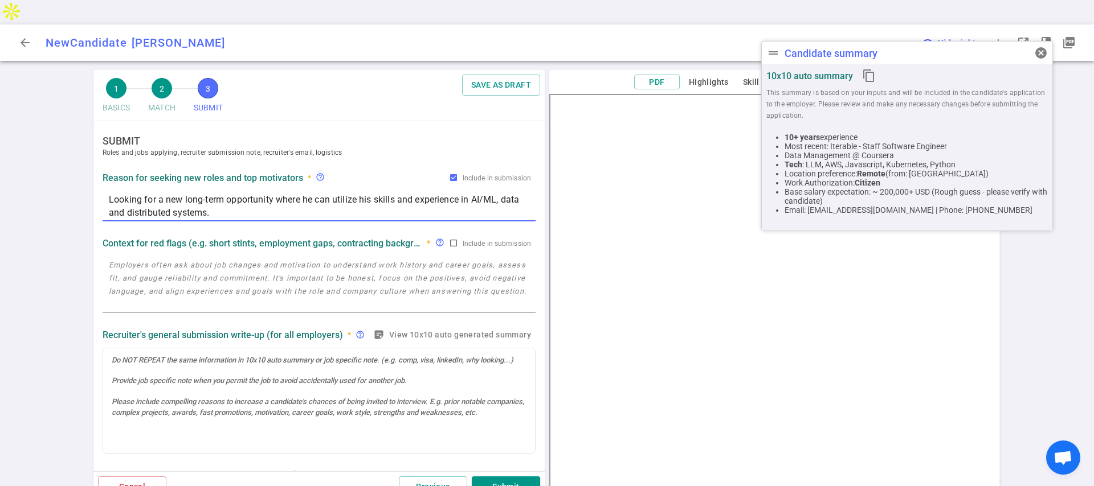
type textarea "Looking for a new long-term opportunity where he can utilize his skills and exp…"
click at [241, 275] on textarea at bounding box center [319, 285] width 420 height 52
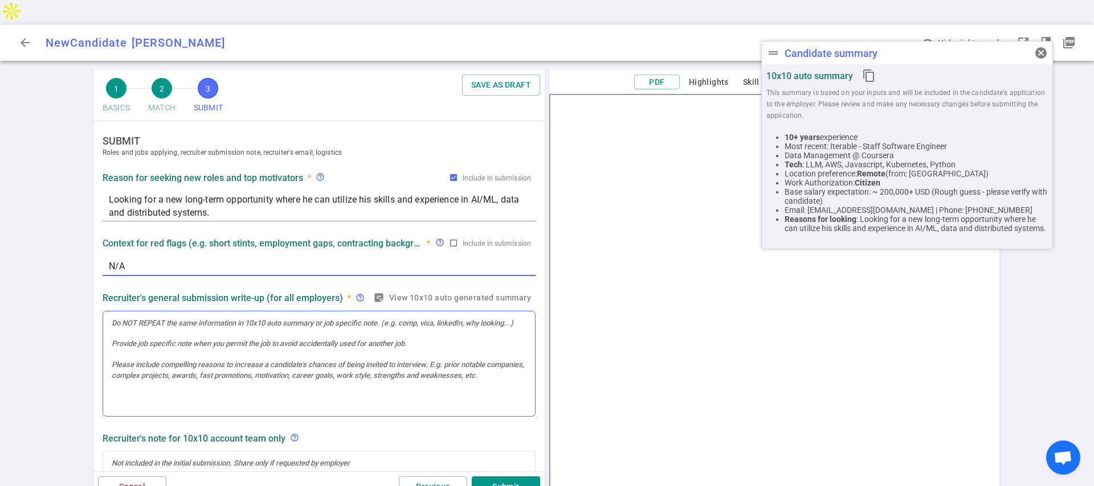
type textarea "N/A"
click at [213, 312] on div at bounding box center [319, 364] width 432 height 105
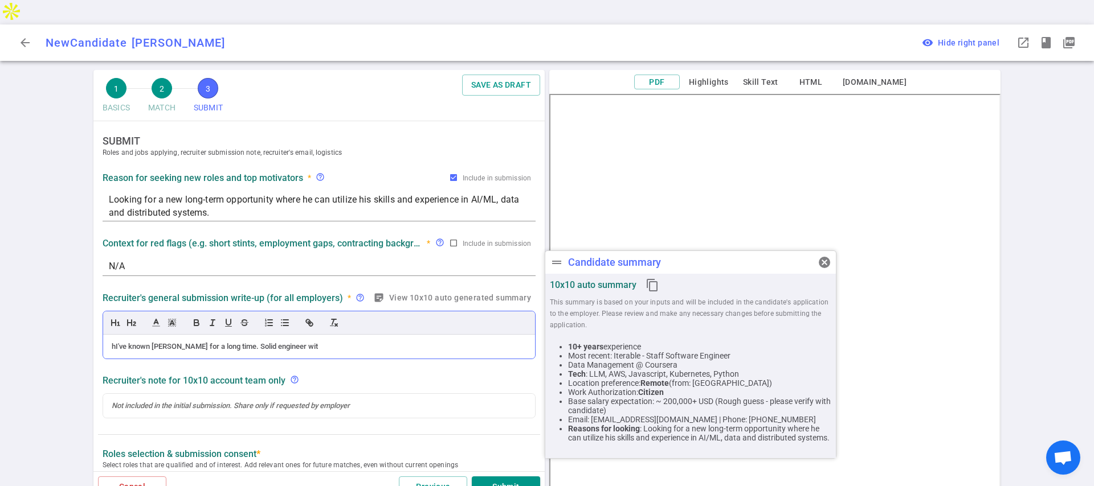
click at [213, 335] on div "hI've known Dapeng for a long time. Solid engineer wit" at bounding box center [319, 347] width 432 height 24
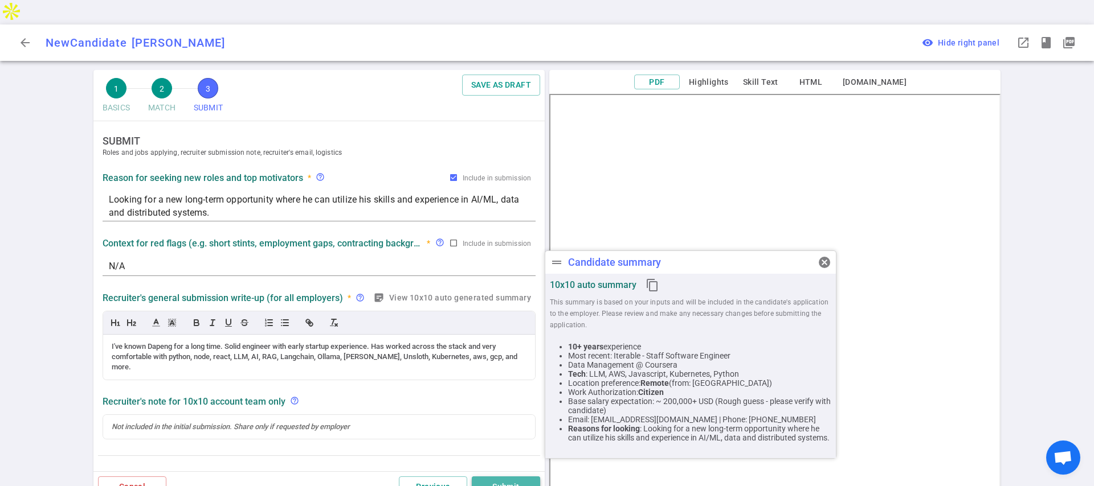
click at [508, 477] on button "Submit" at bounding box center [506, 487] width 68 height 21
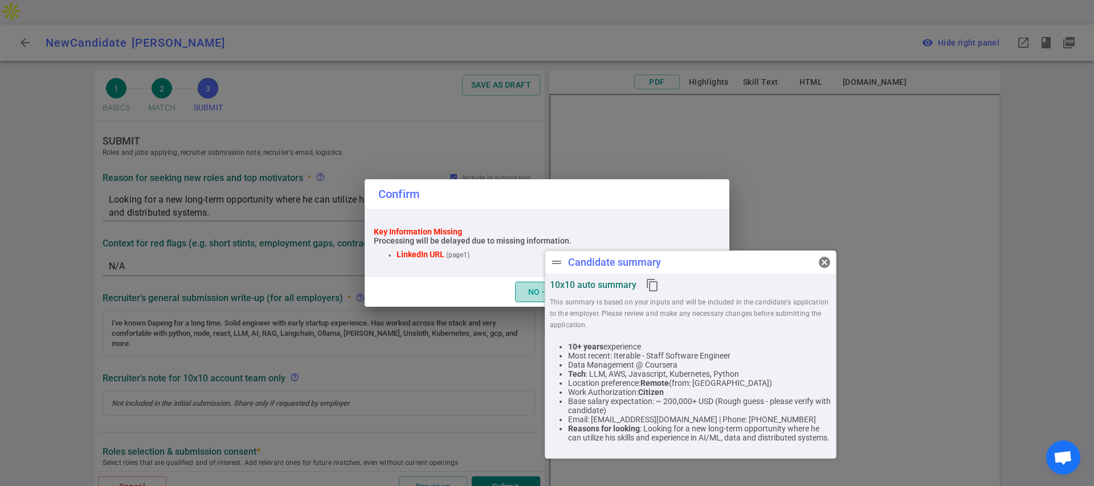
click at [529, 288] on button "NO - TAKE ME BACK" at bounding box center [566, 292] width 103 height 21
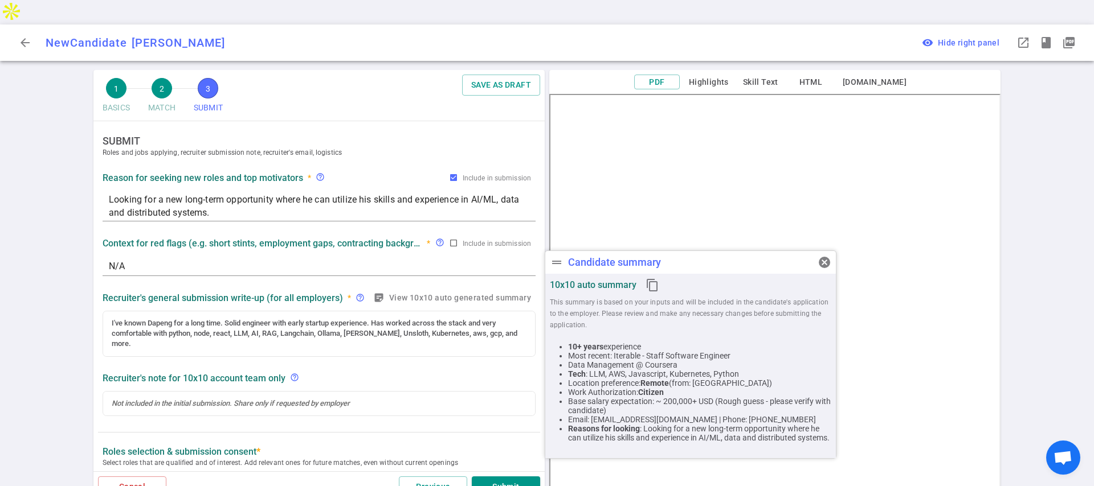
click at [413, 472] on div "Cancel Previous Submit" at bounding box center [318, 487] width 451 height 31
click at [413, 477] on button "Previous" at bounding box center [433, 487] width 68 height 21
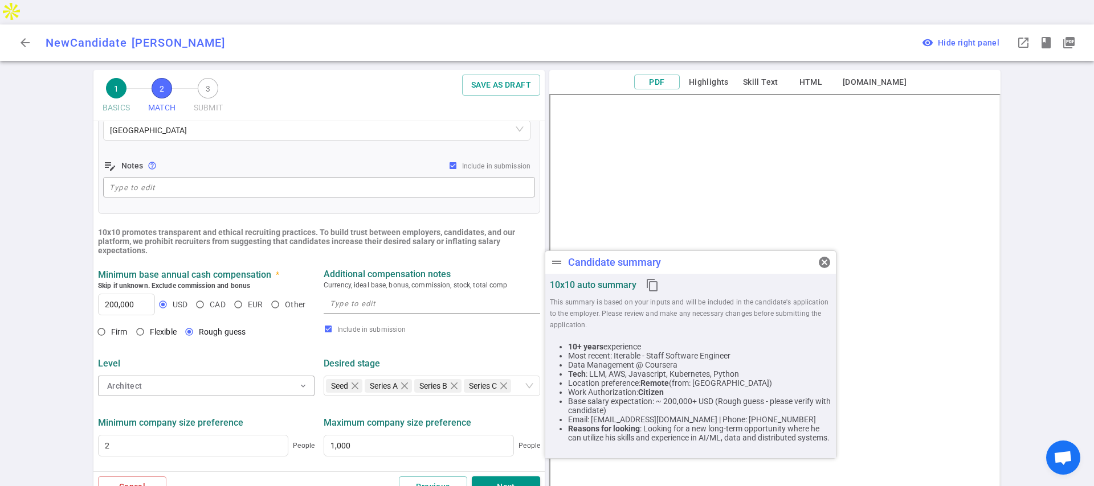
scroll to position [111, 0]
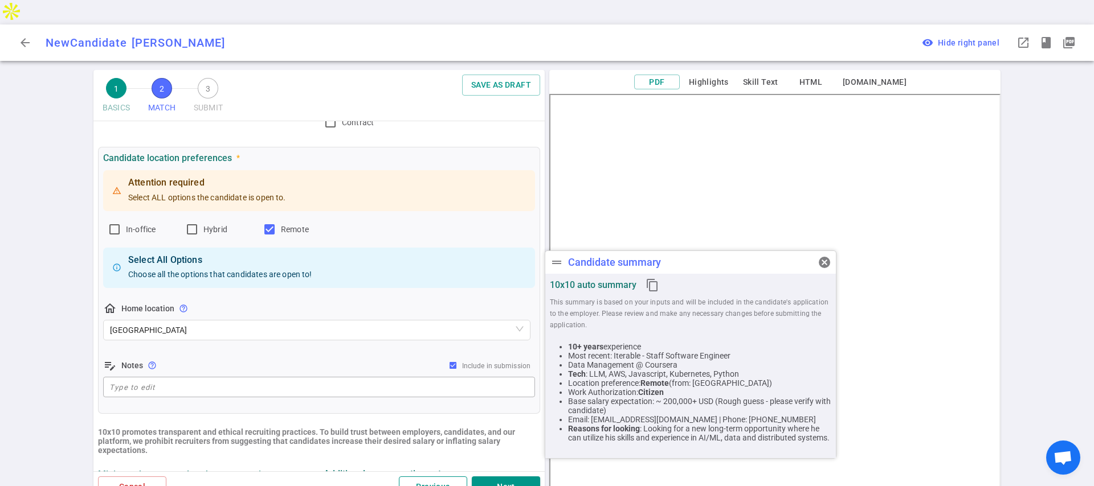
click at [440, 477] on button "Previous" at bounding box center [433, 487] width 68 height 21
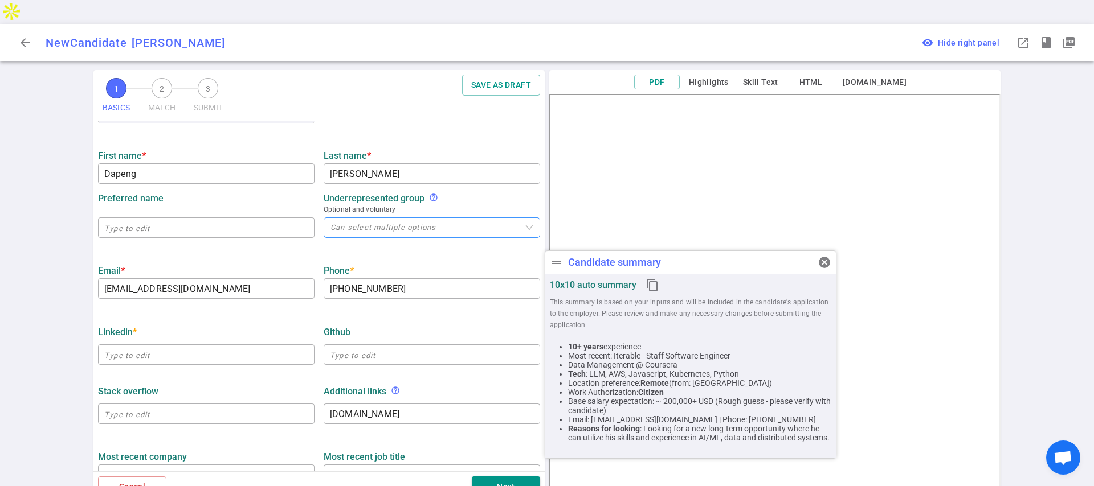
scroll to position [156, 0]
click at [240, 345] on input "text" at bounding box center [206, 354] width 216 height 18
paste input "https://www.linkedin.com/in/dapeng-liu-3790b1b/"
type input "https://www.linkedin.com/in/dapeng-liu-3790b1b"
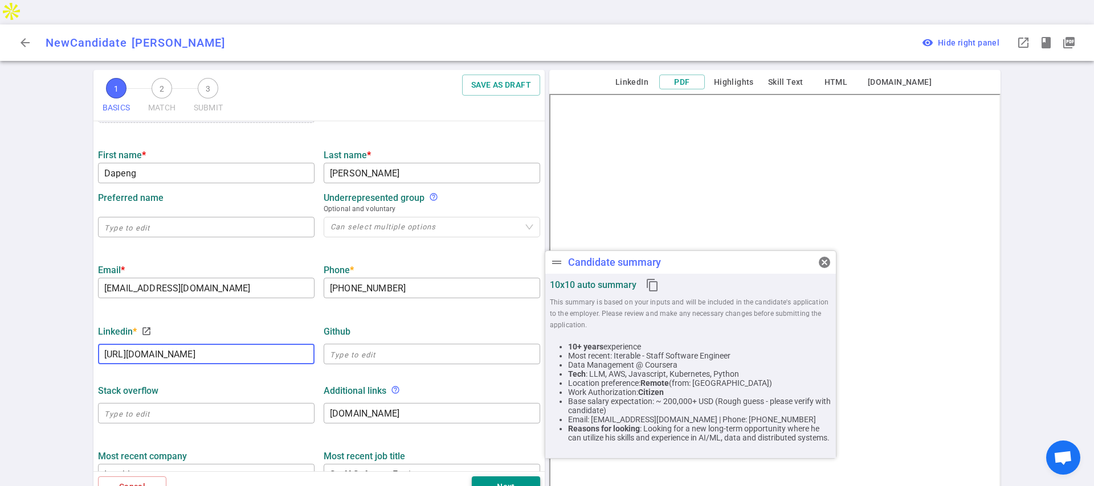
click at [495, 477] on button "Next" at bounding box center [506, 487] width 68 height 21
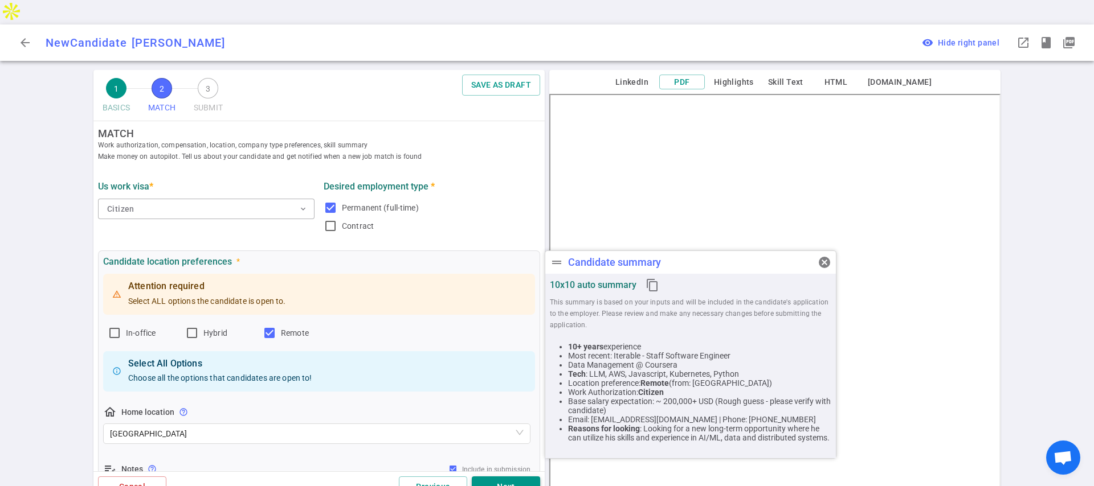
scroll to position [0, 0]
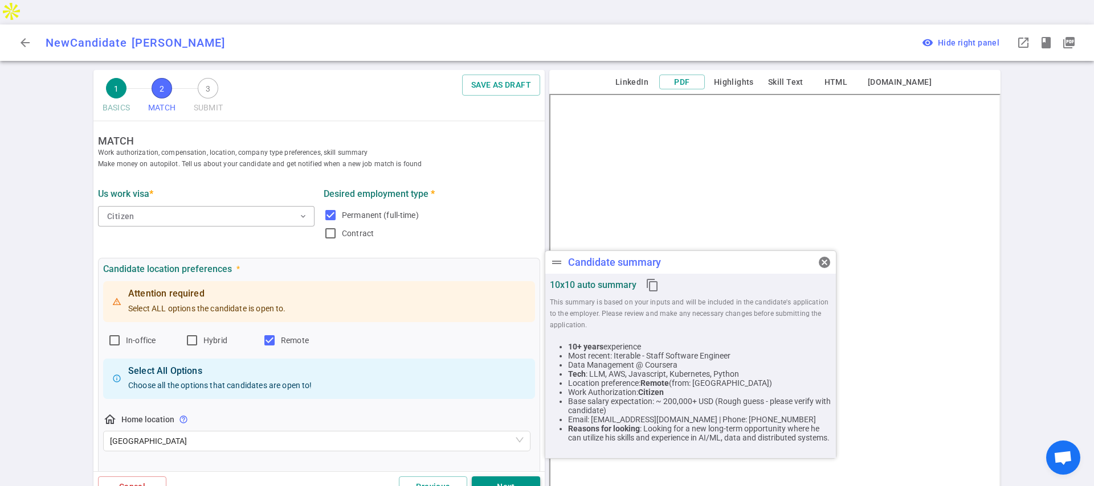
click at [495, 477] on button "Next" at bounding box center [506, 487] width 68 height 21
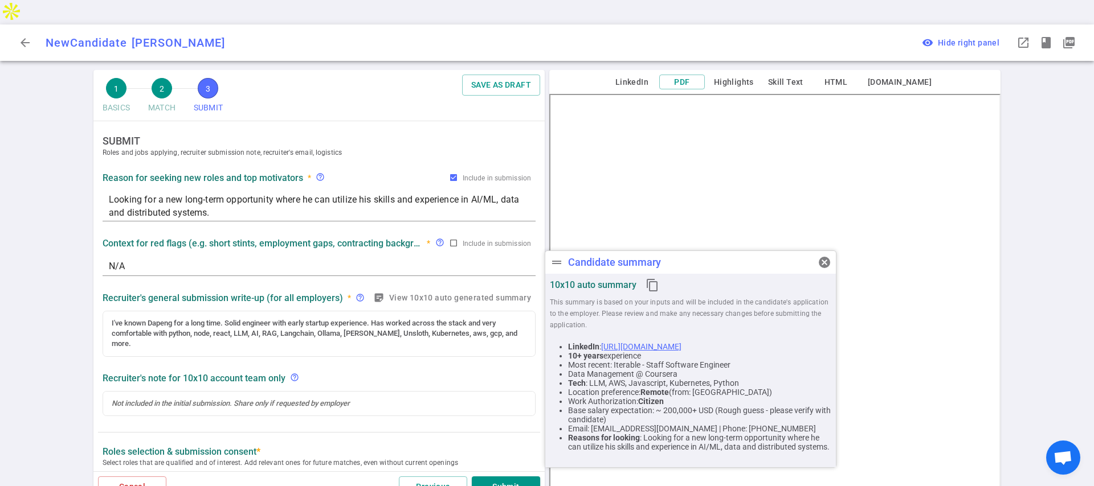
click at [495, 477] on button "Submit" at bounding box center [506, 487] width 68 height 21
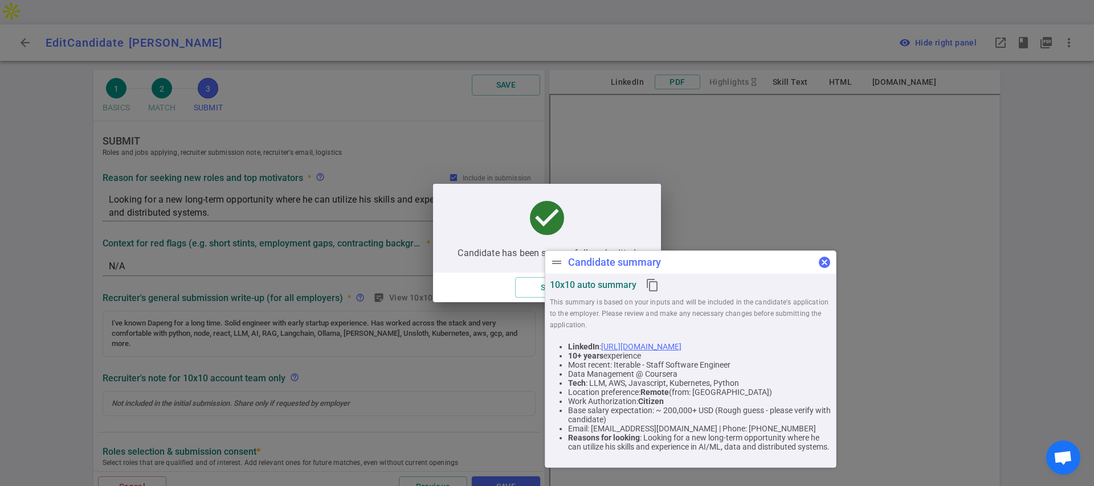
click at [825, 268] on span "cancel" at bounding box center [824, 263] width 14 height 14
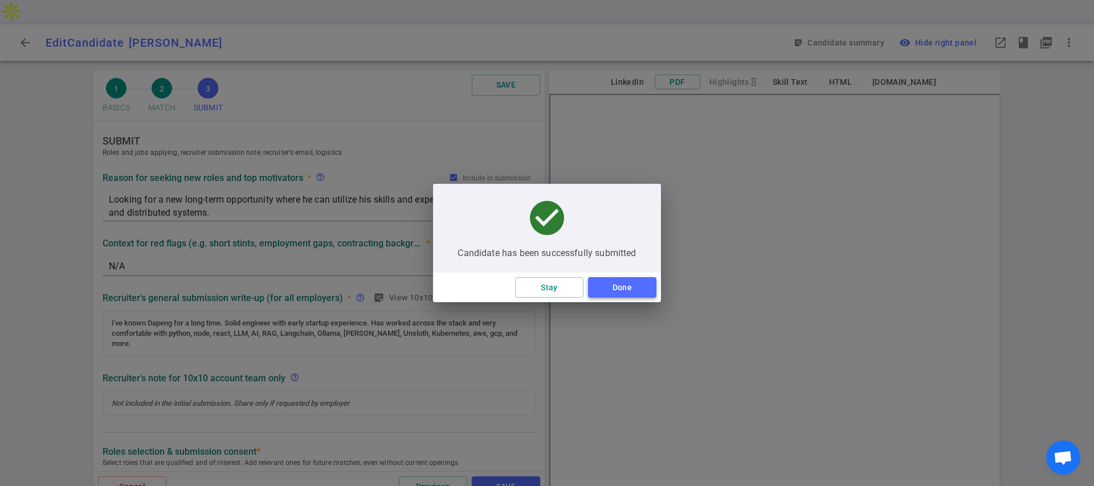
click at [627, 283] on button "Done" at bounding box center [622, 287] width 68 height 21
